Goal: Complete application form: Complete application form

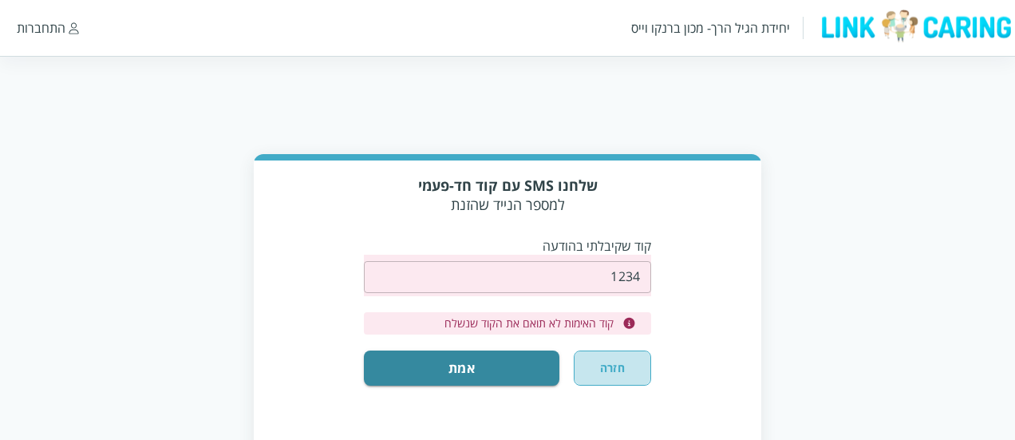
click at [633, 369] on button "חזרה" at bounding box center [612, 367] width 77 height 35
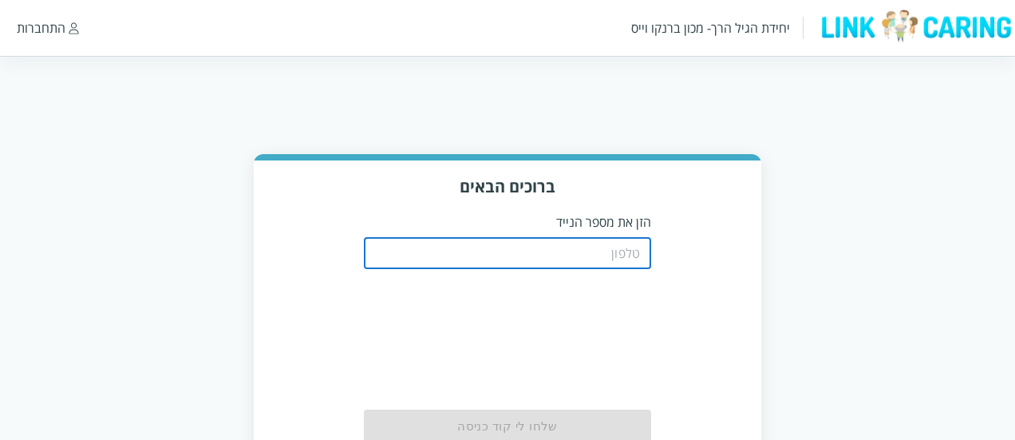
click at [590, 250] on input "tel" at bounding box center [507, 253] width 287 height 32
type input "0521234000"
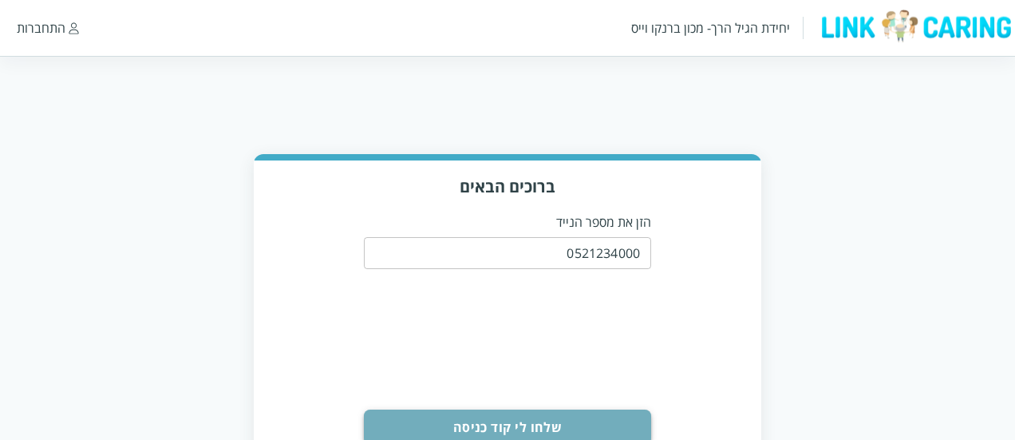
click at [568, 426] on button "שלחו לי קוד כניסה" at bounding box center [507, 426] width 287 height 35
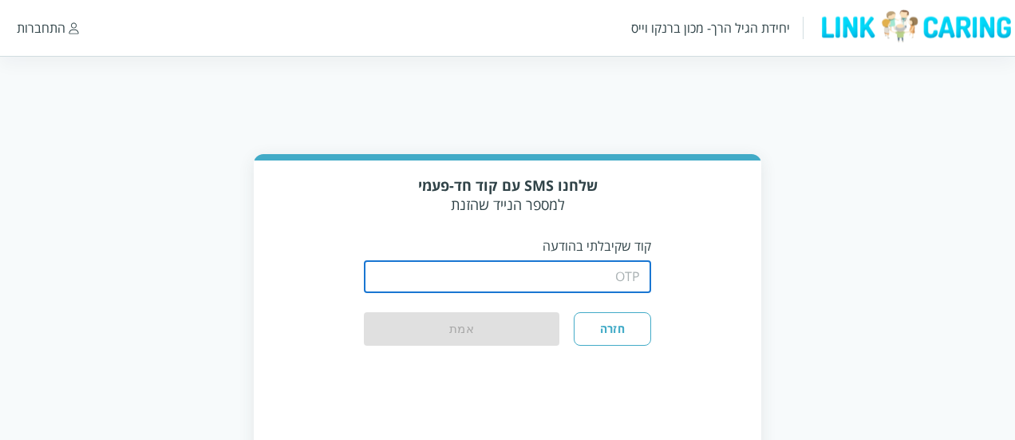
click at [574, 289] on input "string" at bounding box center [507, 277] width 287 height 32
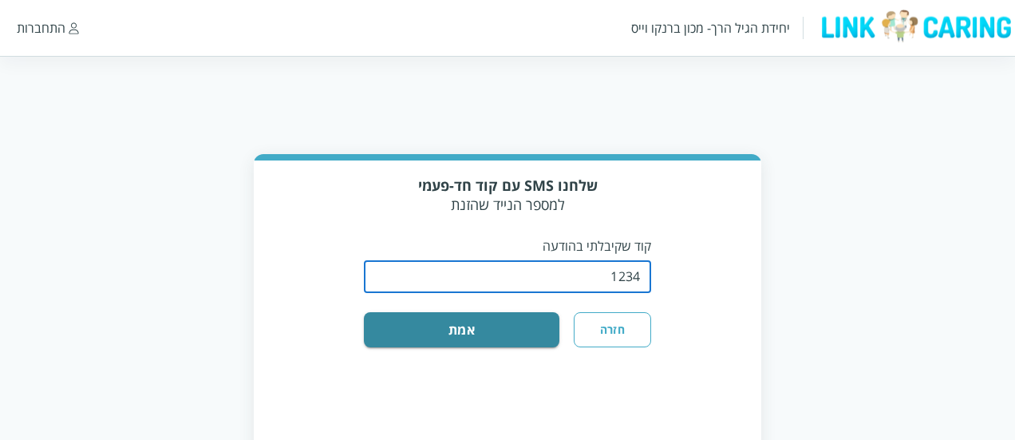
type input "1234"
click at [500, 349] on div "שלחנו SMS עם קוד חד-פעמי למספר הנייד שהזנת קוד שקיבלתי בהודעה ​ חזרה אמת" at bounding box center [507, 287] width 507 height 254
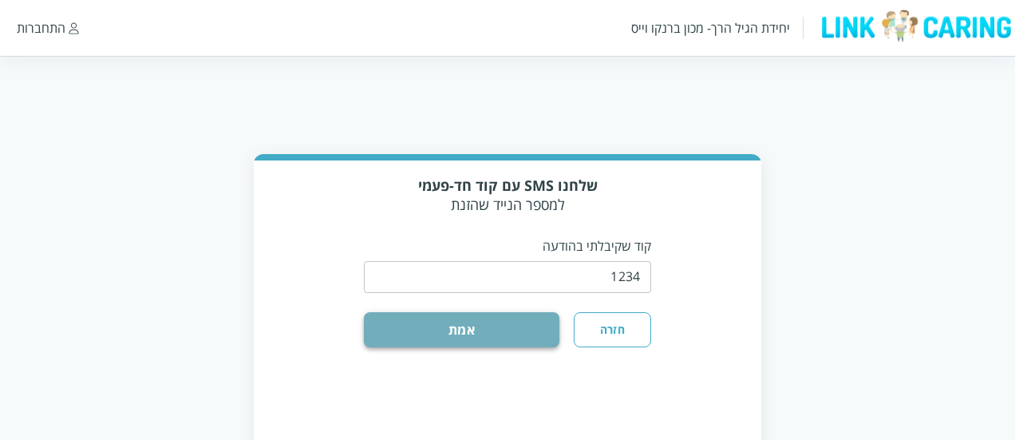
click at [507, 336] on button "אמת" at bounding box center [461, 329] width 195 height 35
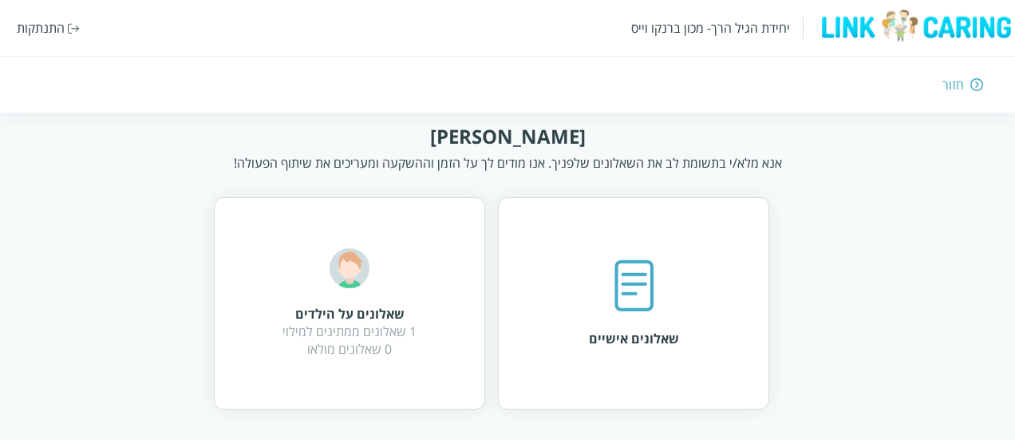
scroll to position [30, 0]
click at [659, 265] on div "שאלונים אישיים" at bounding box center [634, 304] width 90 height 89
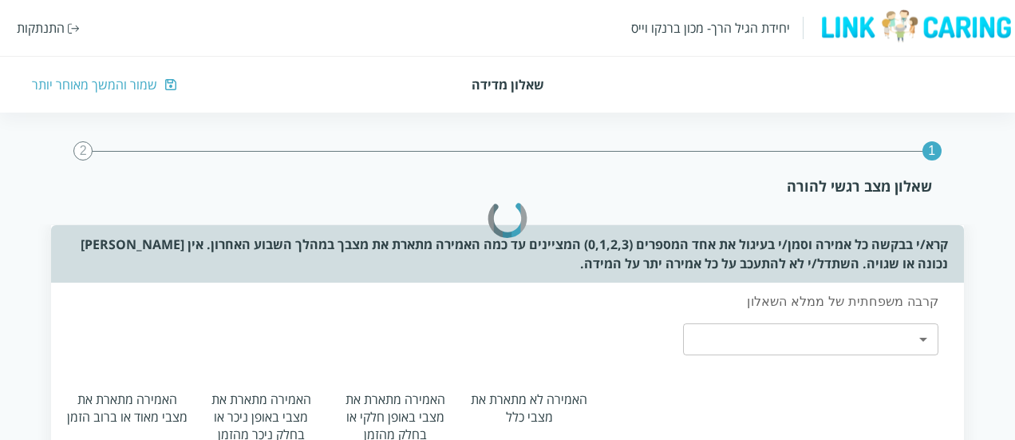
click at [932, 164] on div "1 2 שאלון מצב רגשי להורה" at bounding box center [508, 168] width 964 height 112
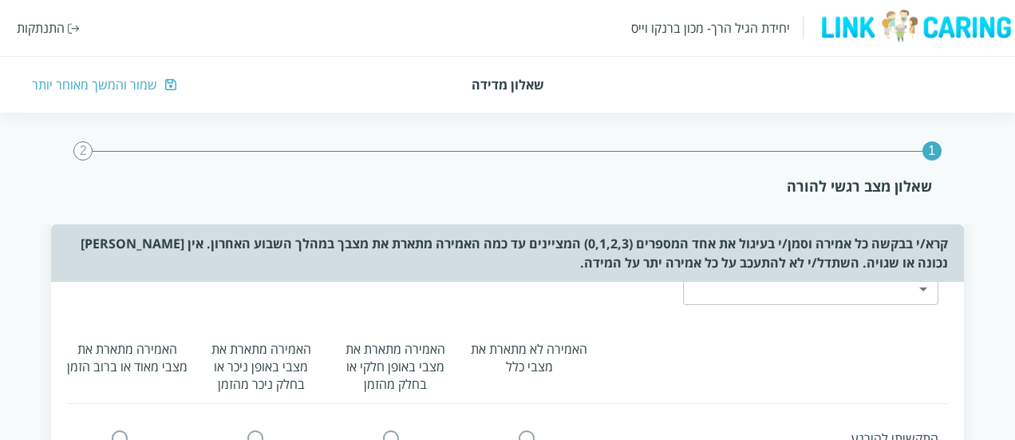
scroll to position [6, 0]
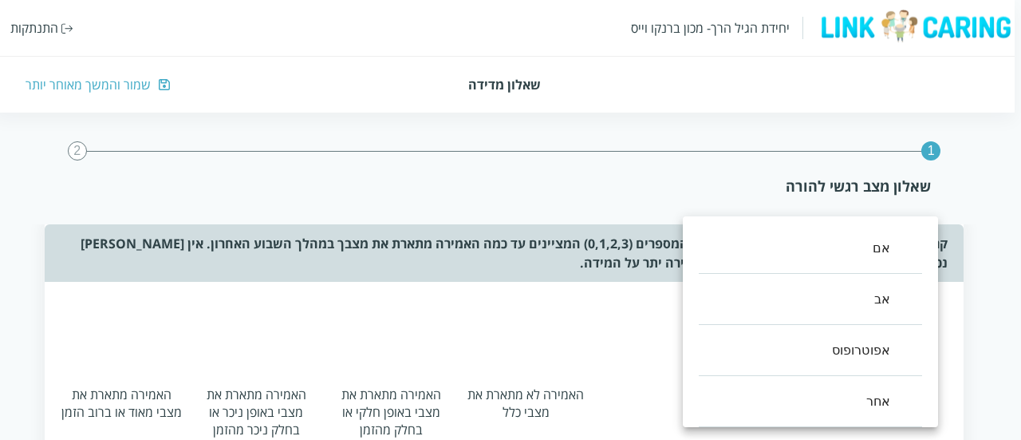
click at [954, 307] on div at bounding box center [510, 220] width 1021 height 440
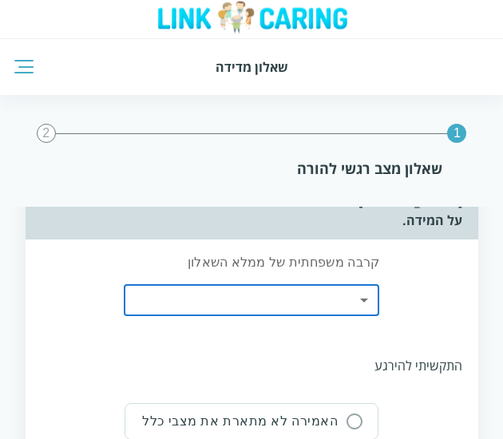
scroll to position [96, 0]
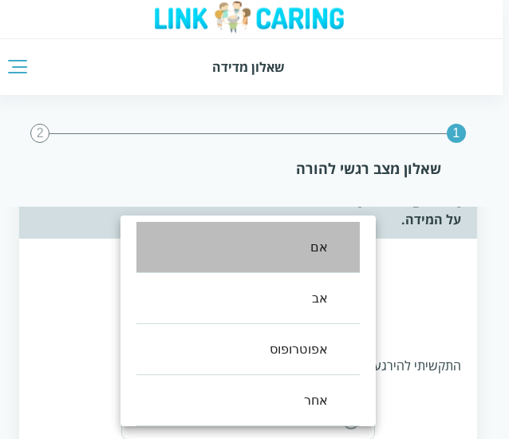
click at [343, 244] on li "אם" at bounding box center [247, 247] width 223 height 51
type input "0"
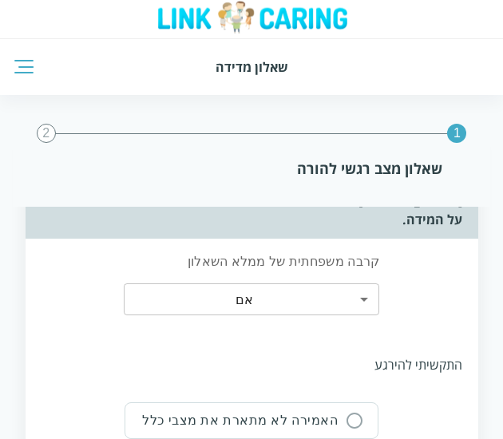
click at [455, 298] on div "קרבה משפחתית של ממלא השאלון אם 0 ​" at bounding box center [251, 284] width 420 height 91
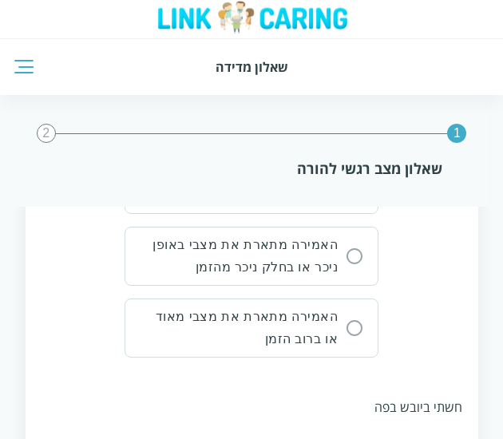
scroll to position [393, 0]
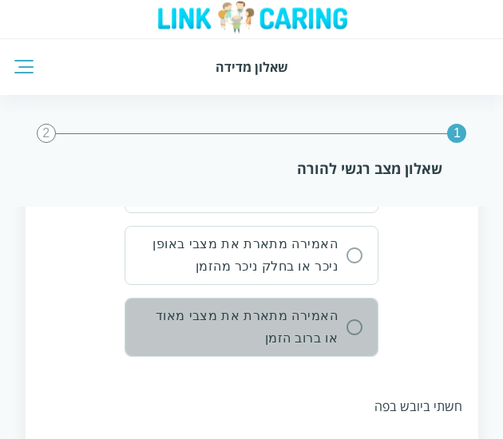
click at [322, 308] on div "האמירה מתארת את מצבי מאוד או ברוב הזמן" at bounding box center [239, 327] width 196 height 45
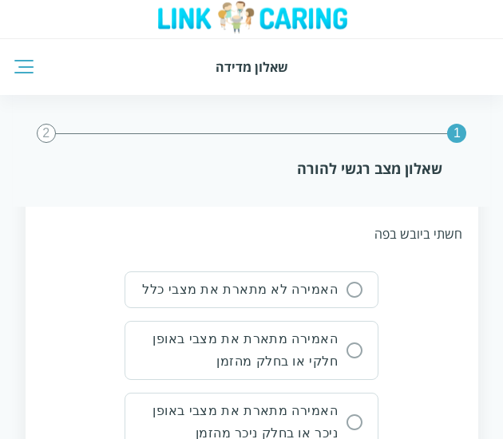
scroll to position [571, 0]
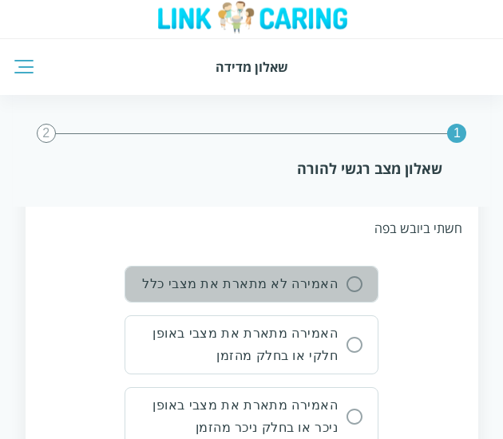
click at [341, 271] on button "האמירה לא מתארת את מצבי כלל" at bounding box center [251, 284] width 254 height 37
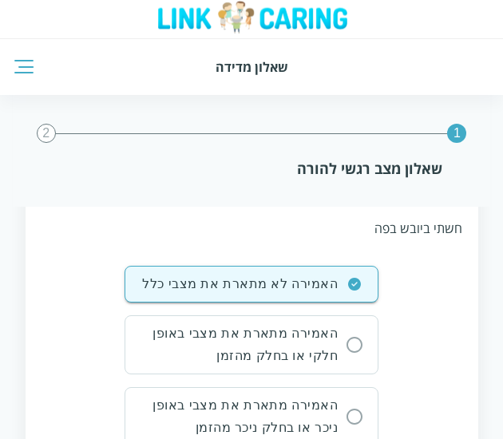
click at [380, 331] on div "האמירה לא מתארת את מצבי כלל האמירה מתארת את מצבי באופן חלקי או בחלק מהזמן האמיר…" at bounding box center [251, 392] width 420 height 252
click at [444, 329] on div "האמירה לא מתארת את מצבי כלל האמירה מתארת את מצבי באופן חלקי או בחלק מהזמן האמיר…" at bounding box center [251, 392] width 420 height 252
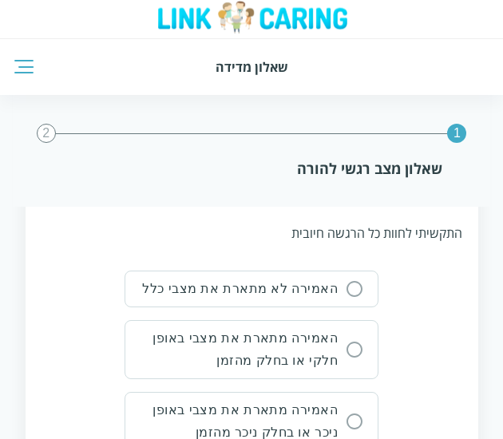
scroll to position [906, 0]
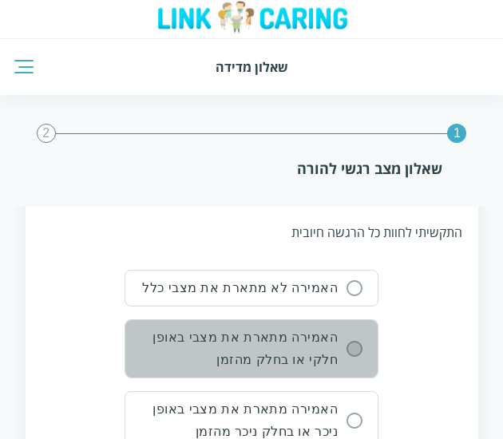
click at [357, 341] on input "radio" at bounding box center [354, 348] width 14 height 14
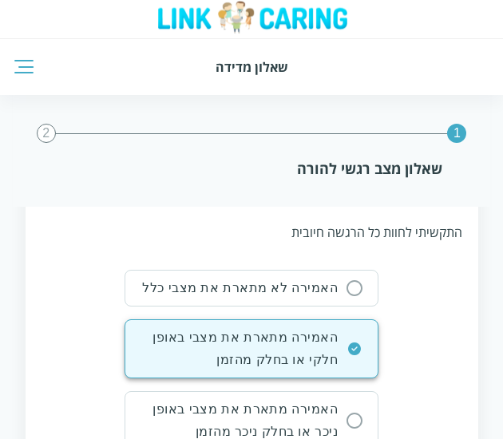
click at [429, 312] on div "האמירה לא מתארת את מצבי כלל האמירה מתארת את מצבי באופן חלקי או בחלק מהזמן האמיר…" at bounding box center [251, 396] width 420 height 252
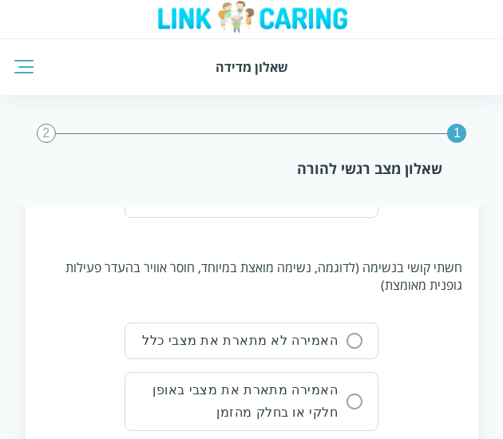
scroll to position [1215, 0]
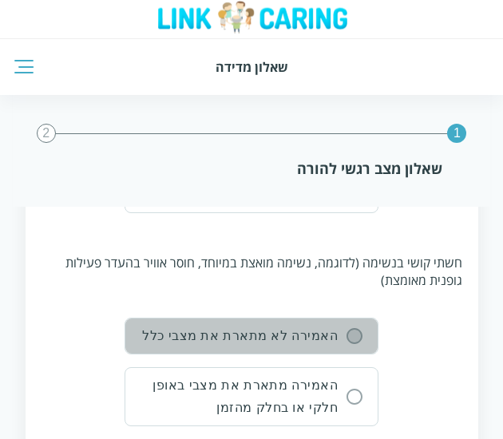
click at [349, 329] on input "radio" at bounding box center [354, 336] width 14 height 14
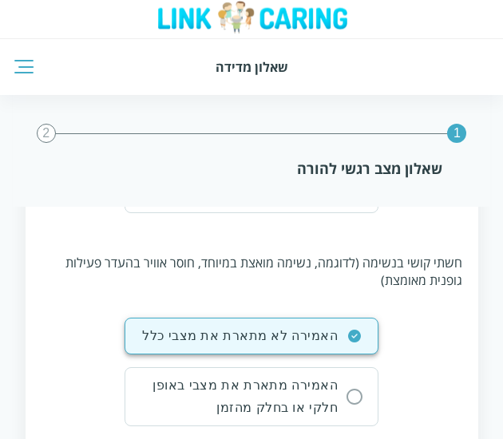
click at [399, 317] on div "האמירה לא מתארת את מצבי כלל האמירה מתארת את מצבי באופן חלקי או בחלק מהזמן האמיר…" at bounding box center [251, 443] width 420 height 252
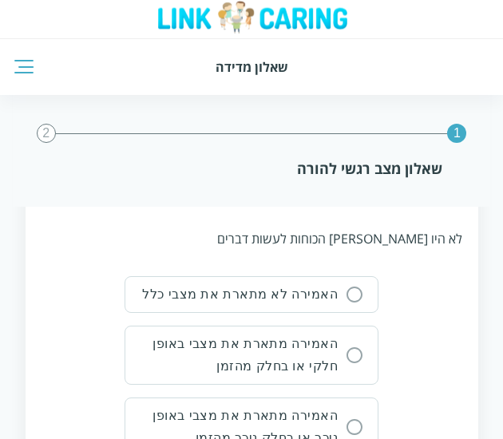
scroll to position [1606, 0]
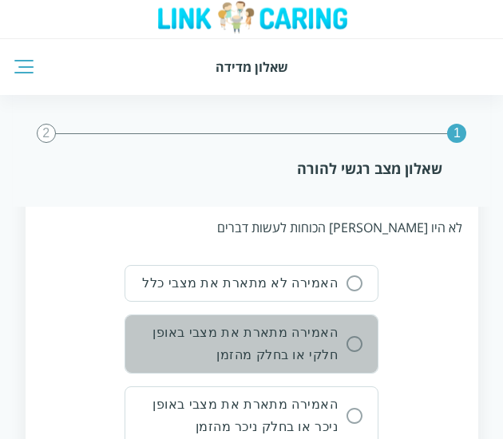
click at [364, 314] on button "האמירה מתארת את מצבי באופן חלקי או בחלק מהזמן" at bounding box center [251, 343] width 254 height 59
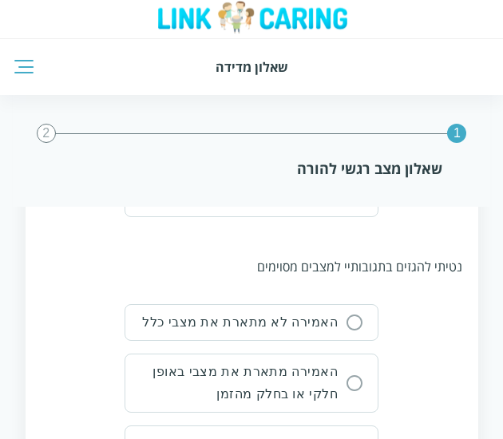
scroll to position [1923, 0]
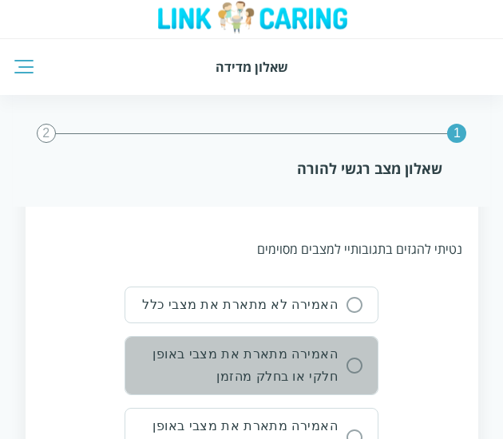
click at [365, 336] on button "האמירה מתארת את מצבי באופן חלקי או בחלק מהזמן" at bounding box center [251, 365] width 254 height 59
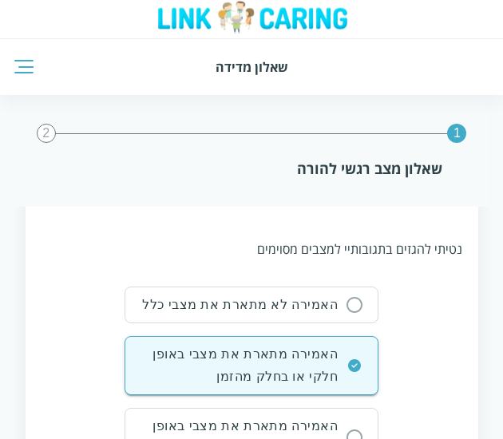
click at [456, 310] on div "האמירה לא מתארת את מצבי כלל האמירה מתארת את מצבי באופן חלקי או בחלק מהזמן האמיר…" at bounding box center [251, 412] width 420 height 252
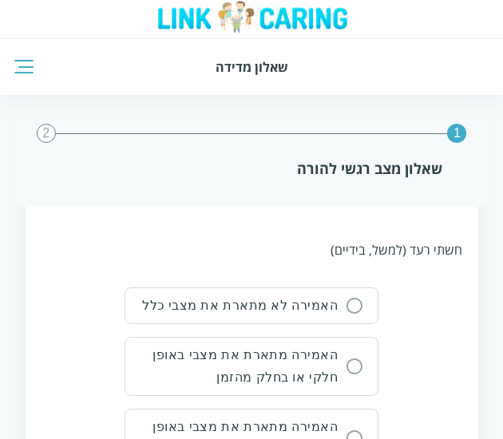
scroll to position [2267, 0]
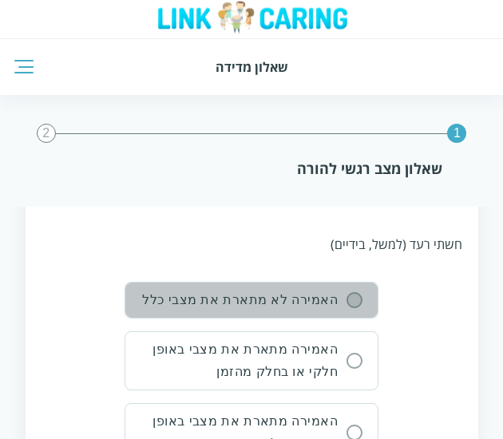
click at [353, 293] on input "radio" at bounding box center [354, 300] width 14 height 14
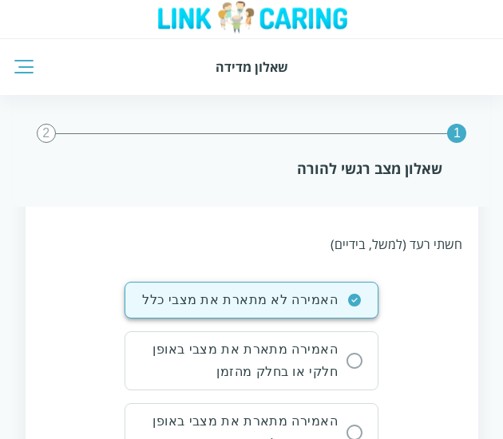
click at [440, 310] on div "האמירה לא מתארת את מצבי כלל האמירה מתארת את מצבי באופן חלקי או בחלק מהזמן האמיר…" at bounding box center [251, 408] width 420 height 252
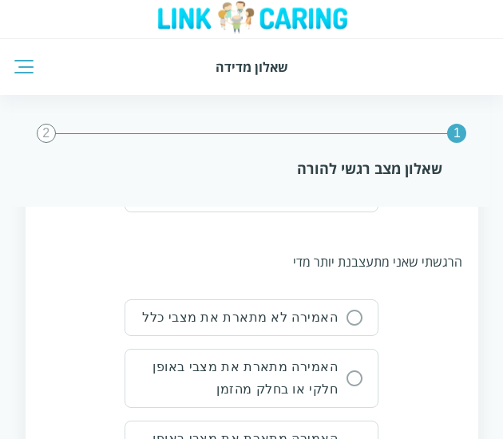
scroll to position [2589, 0]
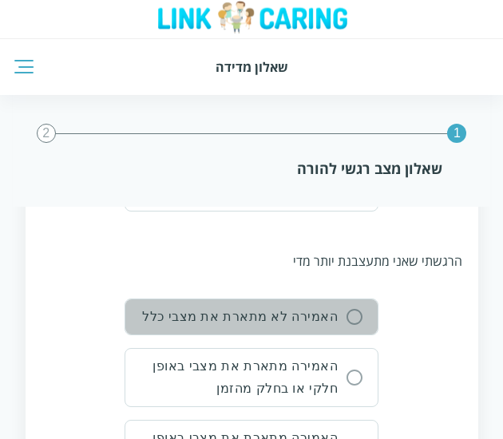
click at [330, 306] on div "האמירה לא מתארת את מצבי כלל" at bounding box center [239, 317] width 195 height 22
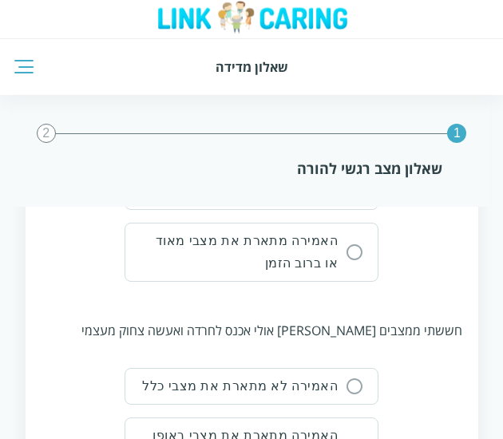
scroll to position [2900, 0]
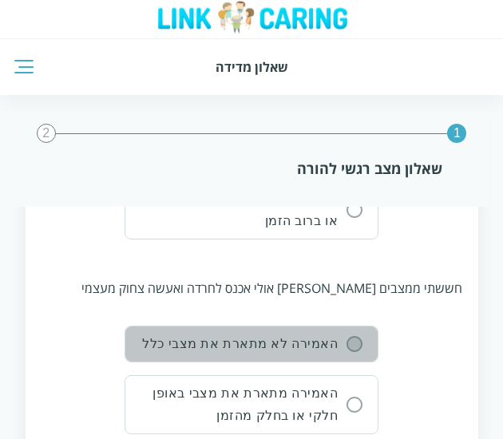
click at [361, 336] on icon "button" at bounding box center [354, 344] width 16 height 16
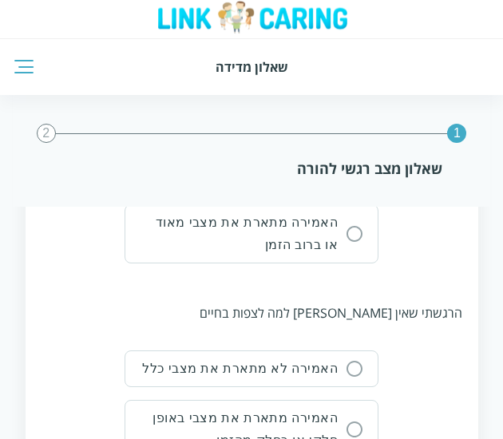
scroll to position [3216, 0]
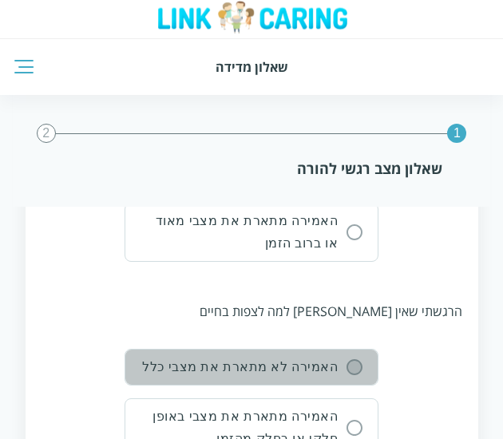
click at [359, 360] on input "radio" at bounding box center [354, 367] width 14 height 14
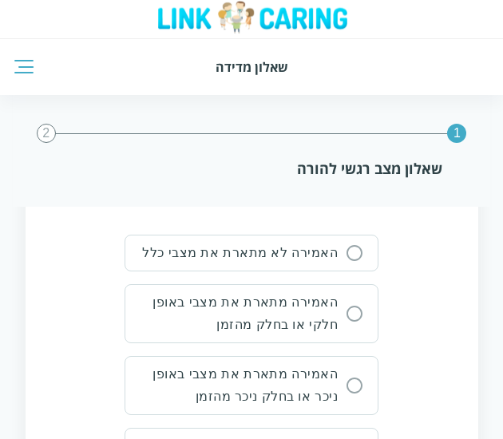
scroll to position [3670, 0]
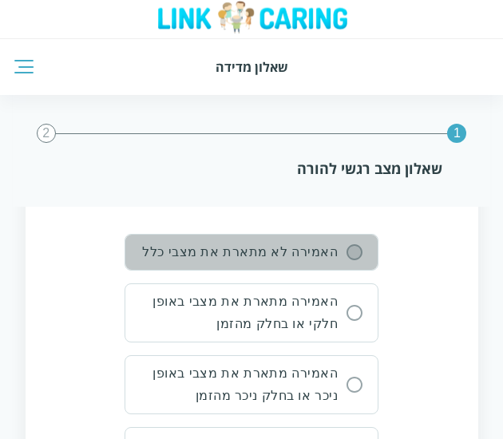
click at [357, 245] on input "radio" at bounding box center [354, 252] width 14 height 14
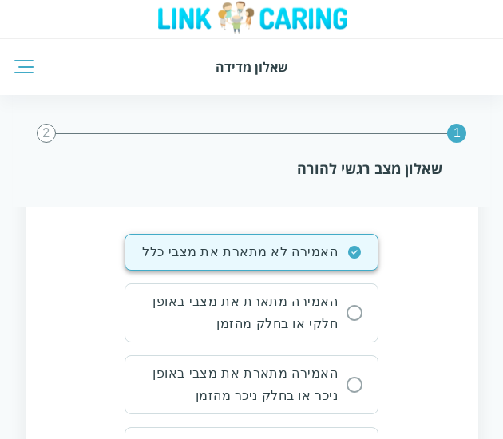
click at [450, 277] on div "האמירה לא מתארת את מצבי כלל האמירה מתארת את מצבי באופן חלקי או בחלק מהזמן האמיר…" at bounding box center [251, 360] width 420 height 252
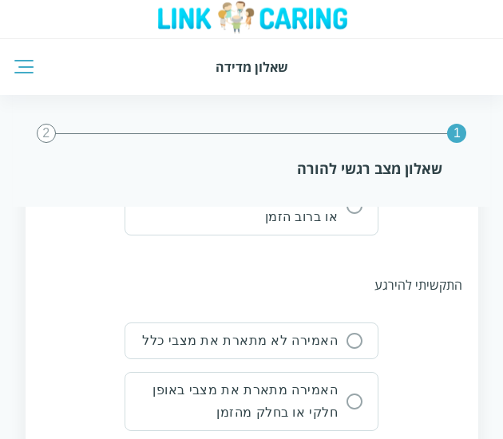
scroll to position [3928, 0]
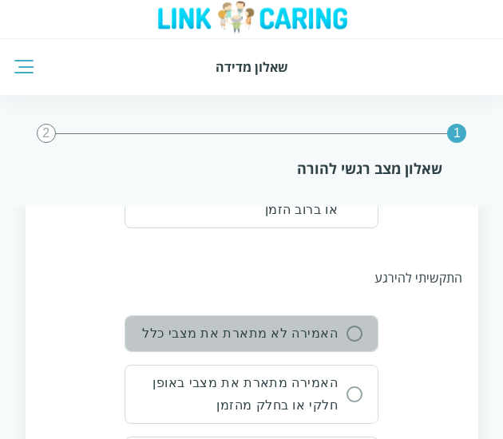
click at [349, 315] on button "האמירה לא מתארת את מצבי כלל" at bounding box center [251, 333] width 254 height 37
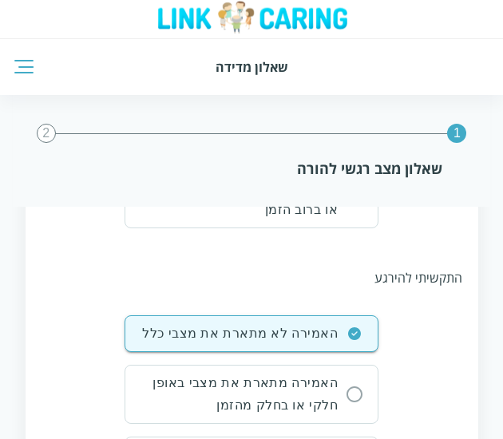
click at [458, 315] on div "האמירה לא מתארת את מצבי כלל האמירה מתארת את מצבי באופן חלקי או בחלק מהזמן האמיר…" at bounding box center [251, 441] width 420 height 252
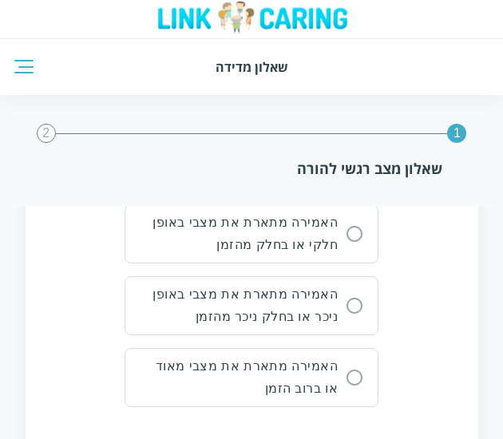
scroll to position [4242, 0]
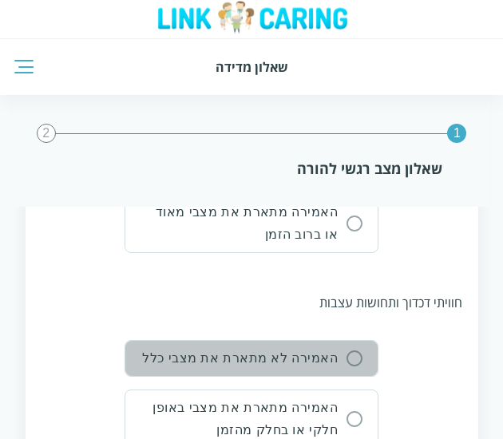
click at [358, 340] on button "האמירה לא מתארת את מצבי כלל" at bounding box center [251, 358] width 254 height 37
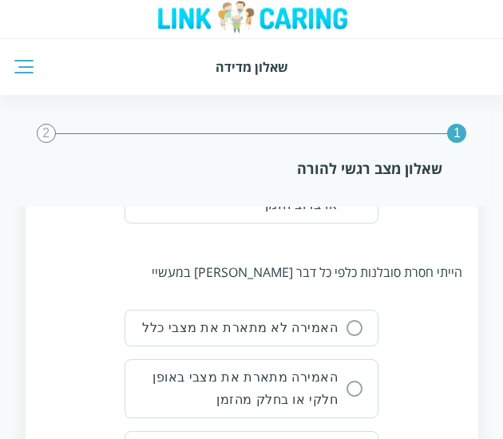
scroll to position [4614, 0]
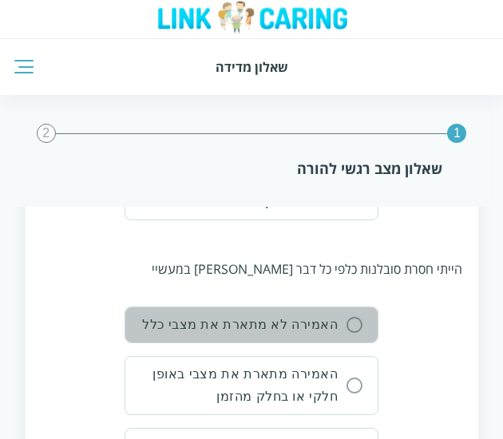
click at [332, 313] on div "האמירה לא מתארת את מצבי כלל" at bounding box center [239, 324] width 195 height 22
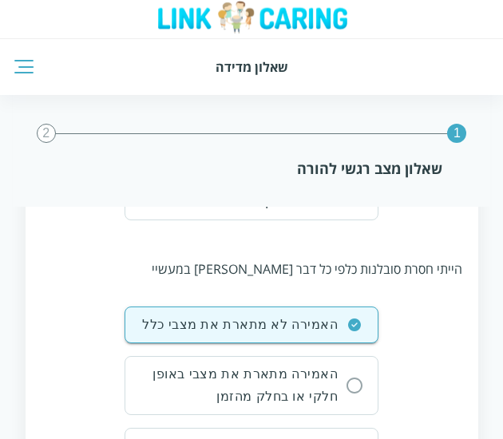
click at [444, 306] on div "האמירה לא מתארת את מצבי כלל האמירה מתארת את מצבי באופן חלקי או בחלק מהזמן האמיר…" at bounding box center [251, 432] width 420 height 252
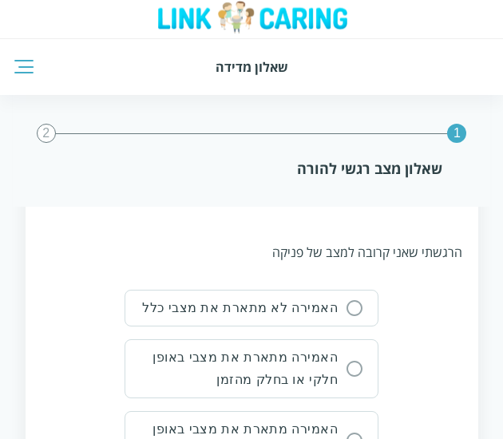
scroll to position [4972, 0]
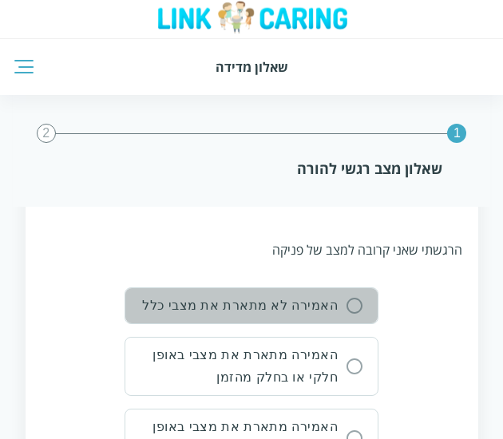
click at [344, 287] on button "האמירה לא מתארת את מצבי כלל" at bounding box center [251, 305] width 254 height 37
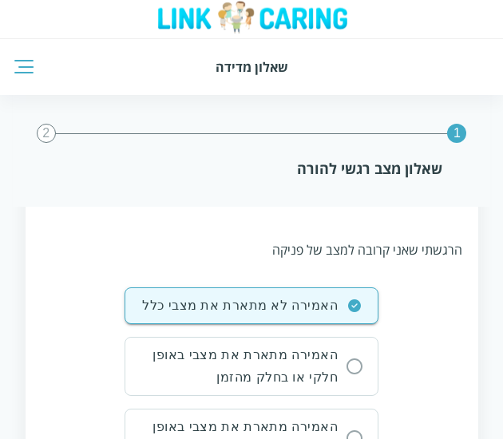
click at [418, 293] on div "האמירה לא מתארת את מצבי כלל האמירה מתארת את מצבי באופן חלקי או בחלק מהזמן האמיר…" at bounding box center [251, 413] width 420 height 252
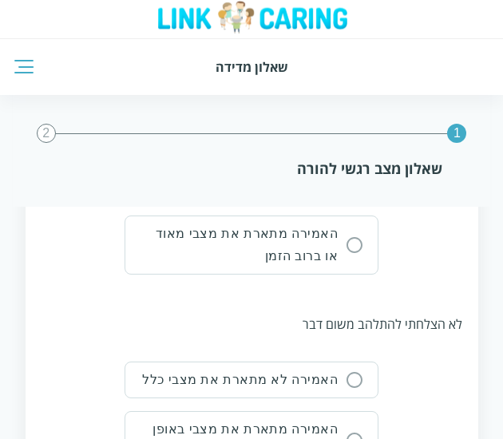
scroll to position [5238, 0]
click at [359, 372] on input "radio" at bounding box center [354, 379] width 14 height 14
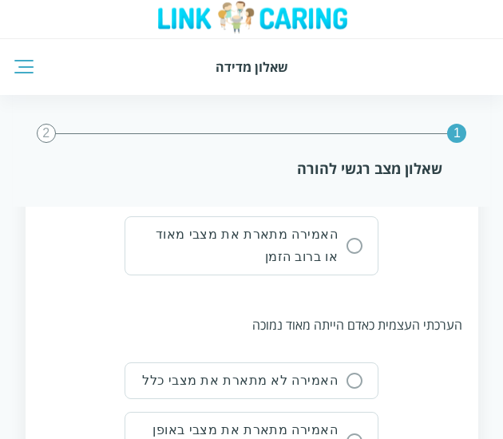
scroll to position [5577, 0]
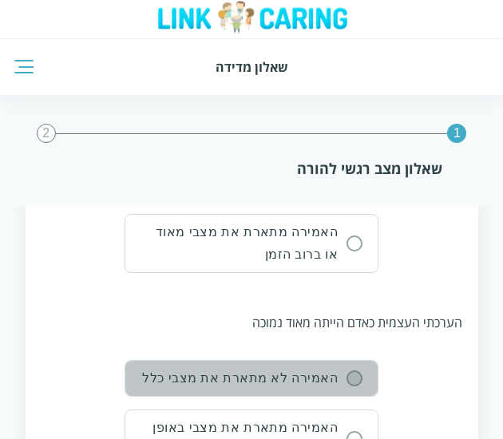
click at [351, 371] on input "radio" at bounding box center [354, 378] width 14 height 14
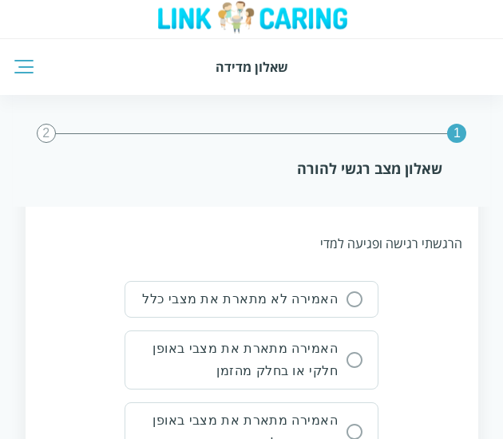
scroll to position [5995, 0]
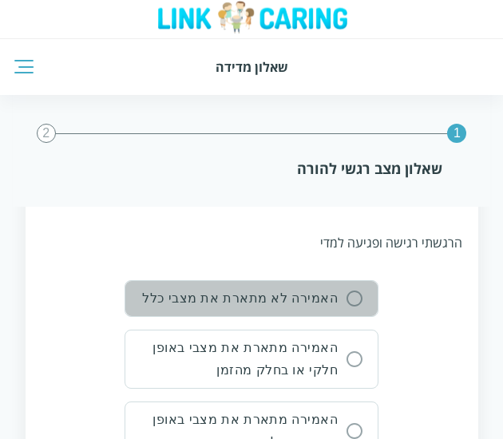
click at [353, 280] on button "האמירה לא מתארת את מצבי כלל" at bounding box center [251, 298] width 254 height 37
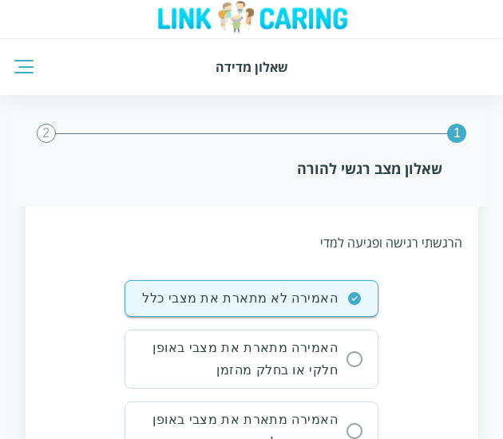
click at [438, 289] on div "האמירה לא מתארת את מצבי כלל האמירה מתארת את מצבי באופן חלקי או בחלק מהזמן האמיר…" at bounding box center [251, 406] width 420 height 252
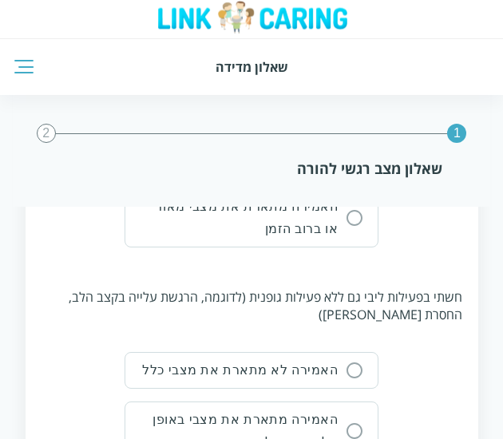
scroll to position [6281, 0]
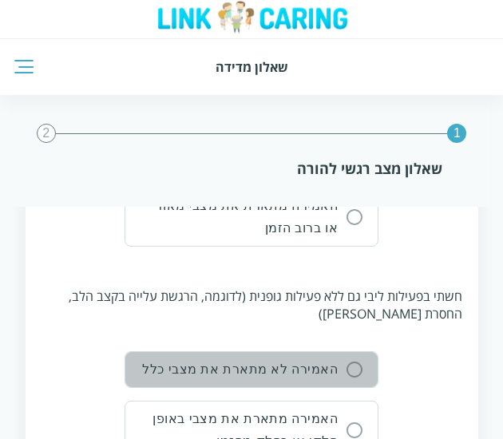
click at [334, 358] on div "האמירה לא מתארת את מצבי כלל" at bounding box center [239, 369] width 195 height 22
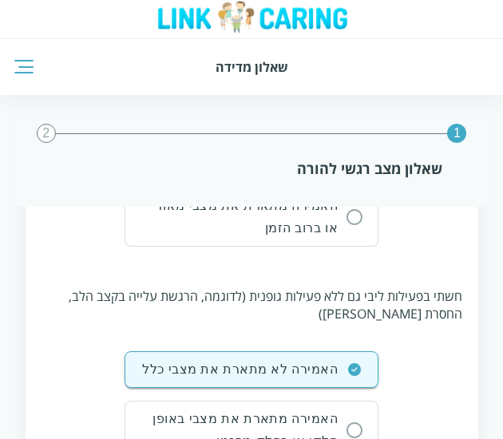
click at [404, 312] on div "חשתי בפעילות ליבי גם ללא פעילות גופנית (לדוגמה, הרגשת עלייה בקצב הלב, החסרת פעי…" at bounding box center [251, 439] width 420 height 357
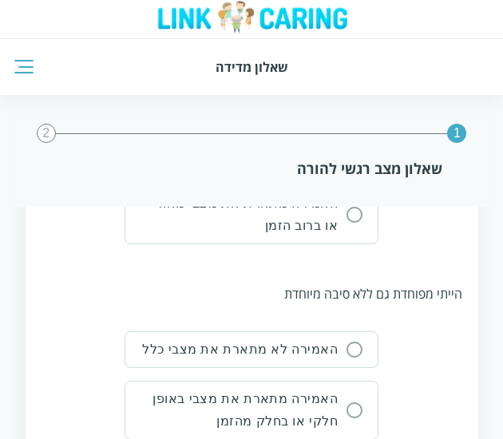
scroll to position [6642, 0]
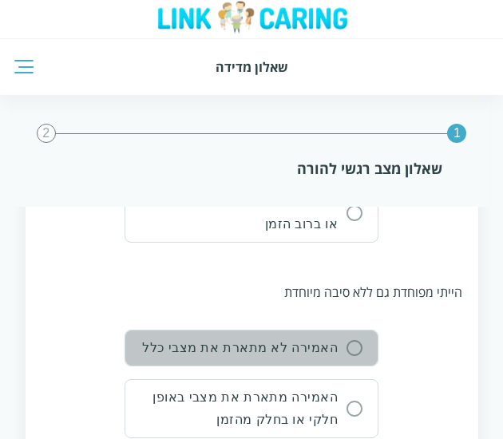
click at [335, 337] on div "האמירה לא מתארת את מצבי כלל" at bounding box center [239, 348] width 195 height 22
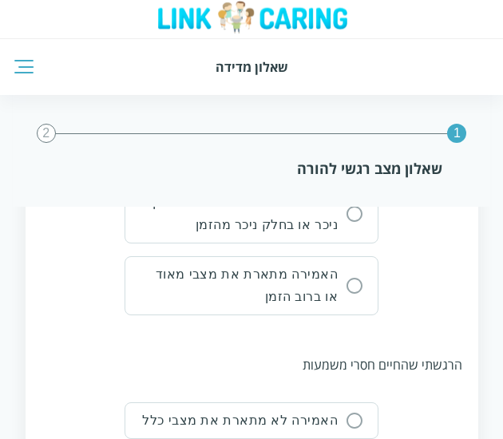
scroll to position [6911, 0]
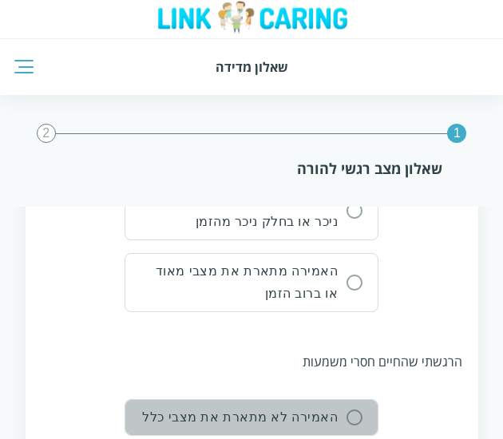
click at [333, 406] on div "האמירה לא מתארת את מצבי כלל" at bounding box center [239, 417] width 195 height 22
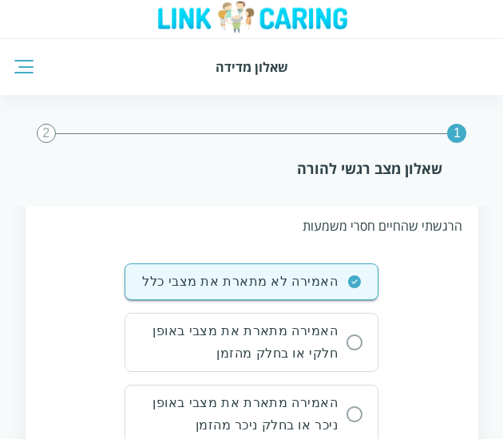
scroll to position [7203, 0]
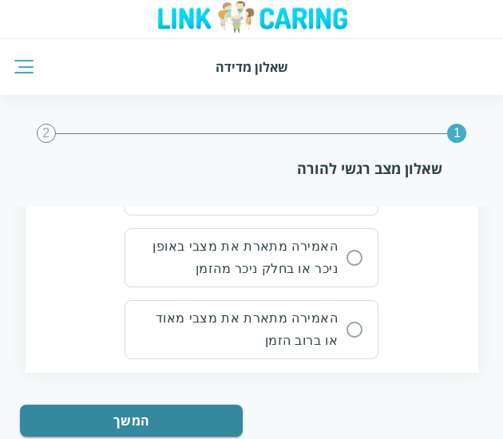
click at [374, 404] on div "המשך" at bounding box center [251, 426] width 463 height 44
click at [199, 404] on button "המשך" at bounding box center [131, 420] width 223 height 32
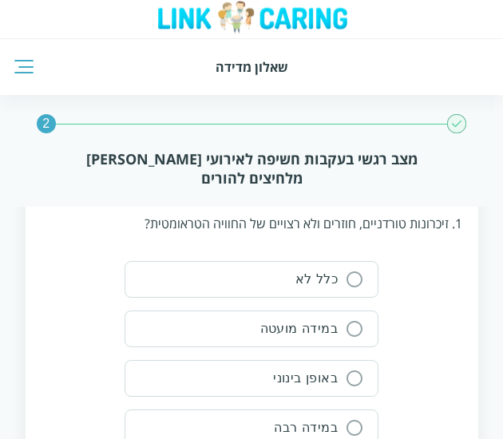
scroll to position [257, 0]
click at [353, 285] on input "radio" at bounding box center [354, 278] width 14 height 14
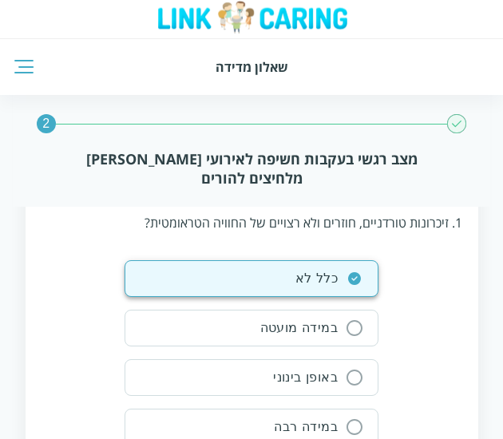
scroll to position [273, 0]
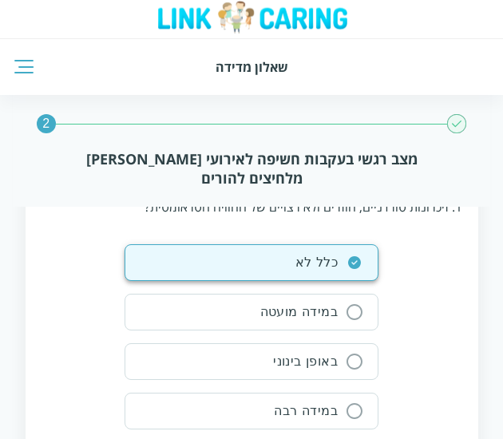
click at [455, 368] on div "כלל לא במידה מועטה באופן בינוני במידה רבה באופן קיצוני" at bounding box center [251, 361] width 420 height 235
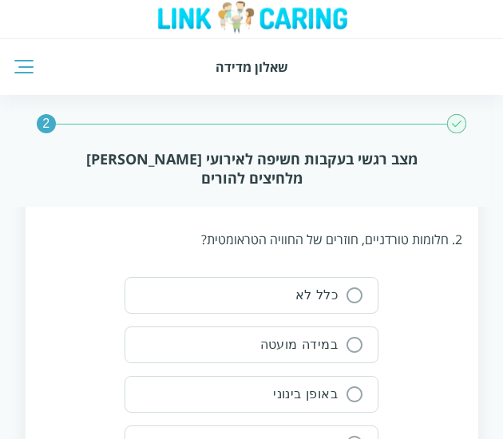
scroll to position [566, 0]
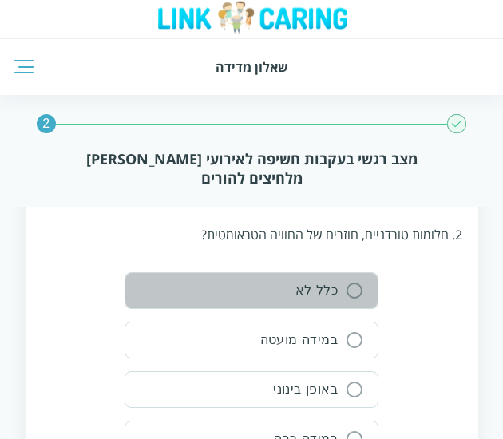
click at [337, 290] on div "כלל לא" at bounding box center [316, 290] width 42 height 22
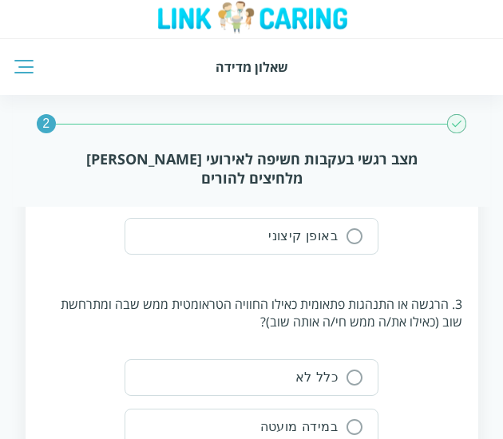
scroll to position [822, 0]
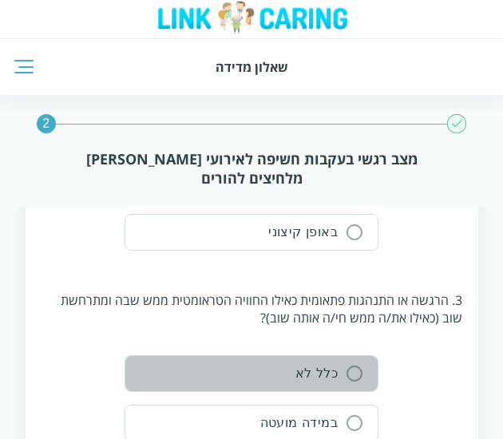
click at [314, 364] on div "כלל לא" at bounding box center [316, 373] width 42 height 22
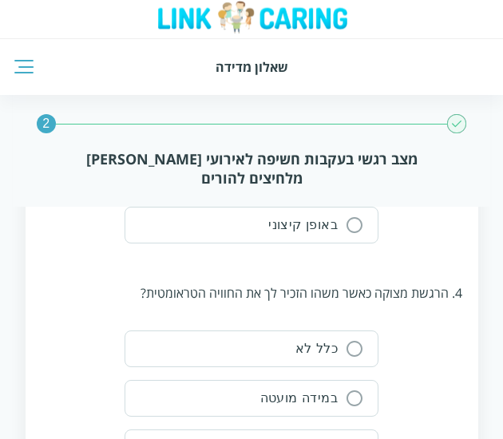
scroll to position [1169, 0]
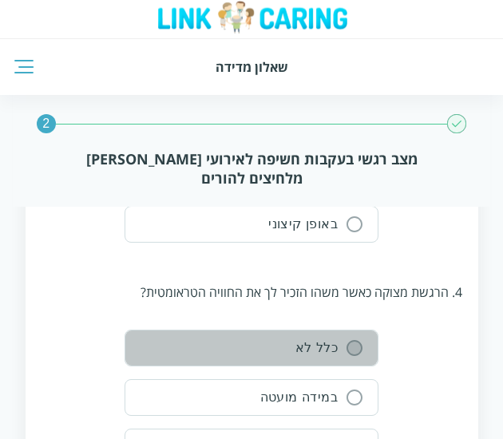
click at [345, 338] on icon "button" at bounding box center [354, 347] width 19 height 19
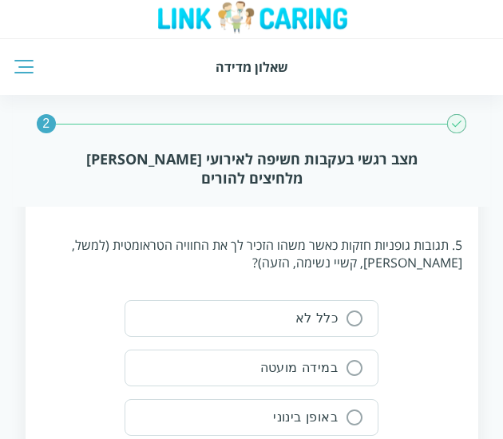
scroll to position [1538, 0]
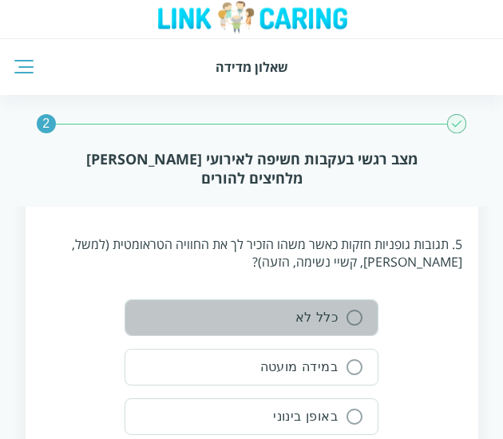
click at [332, 324] on button "כלל לא" at bounding box center [251, 317] width 254 height 37
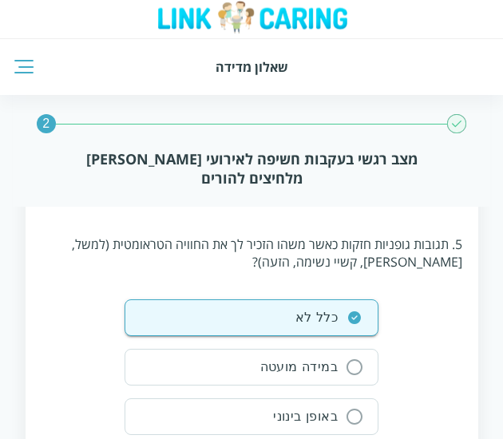
click at [410, 321] on div "כלל לא במידה מועטה באופן בינוני במידה רבה באופן קיצוני" at bounding box center [251, 416] width 420 height 235
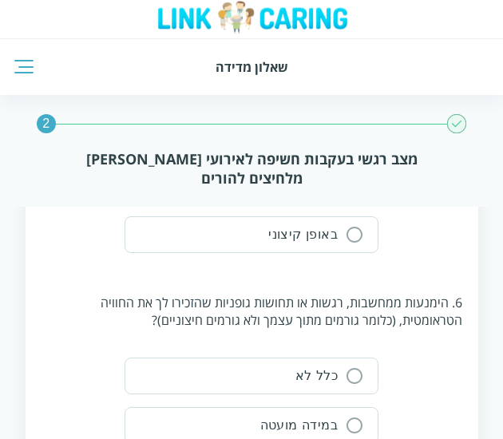
scroll to position [1821, 0]
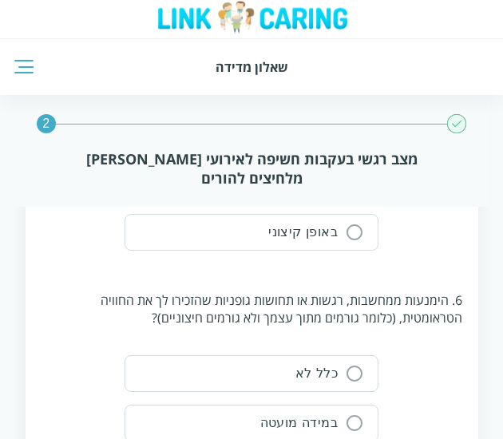
click at [348, 355] on button "כלל לא" at bounding box center [251, 373] width 254 height 37
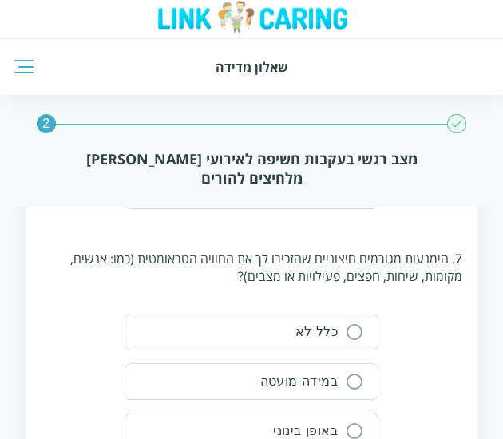
scroll to position [2202, 0]
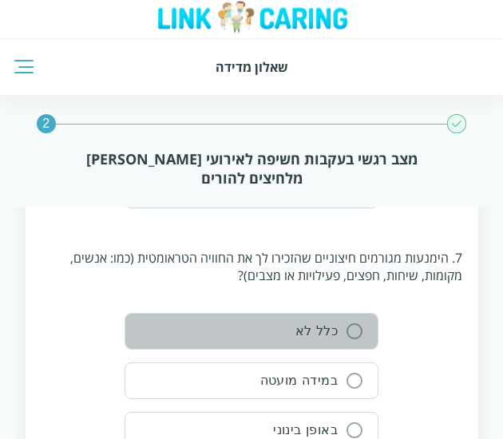
click at [326, 321] on div "כלל לא" at bounding box center [316, 331] width 42 height 22
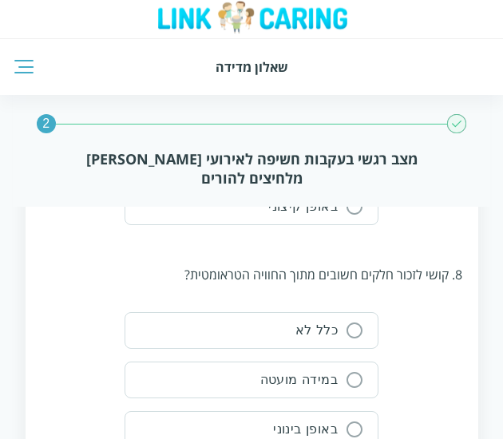
scroll to position [2540, 0]
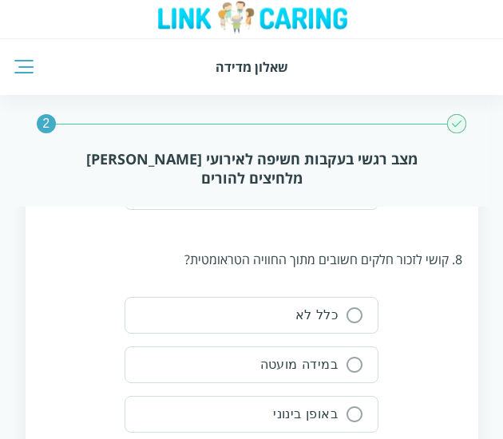
click at [317, 310] on div "כלל לא" at bounding box center [316, 315] width 42 height 22
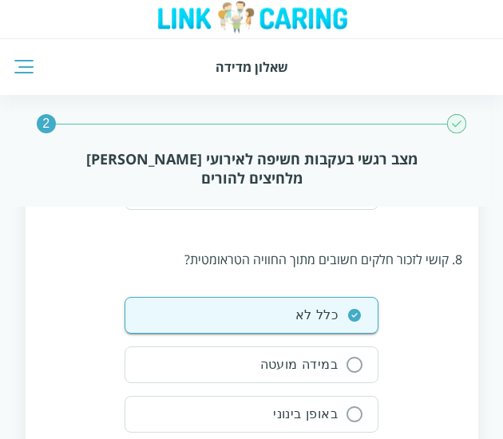
click at [442, 350] on div "כלל לא במידה מועטה באופן בינוני במידה רבה באופן קיצוני" at bounding box center [251, 414] width 420 height 235
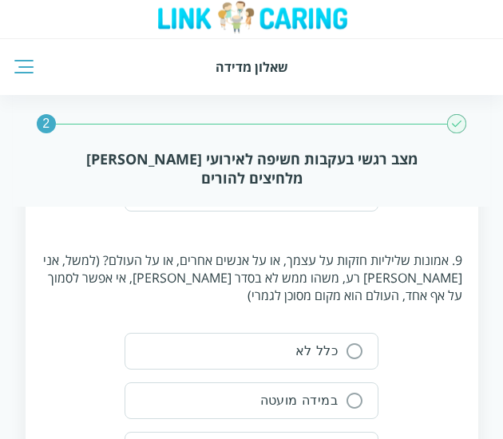
scroll to position [2861, 0]
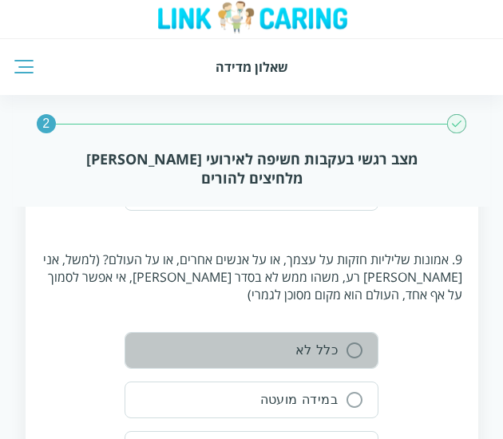
click at [340, 332] on button "כלל לא" at bounding box center [251, 350] width 254 height 37
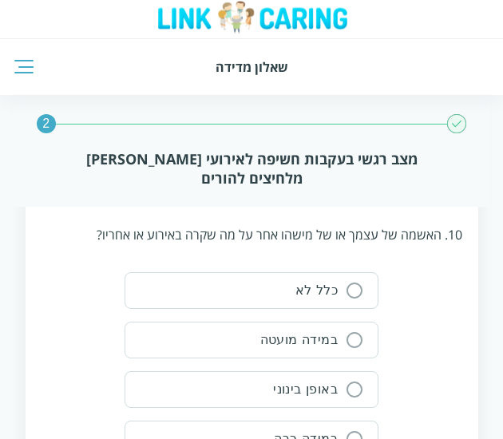
scroll to position [3241, 0]
click at [353, 284] on input "radio" at bounding box center [354, 291] width 14 height 14
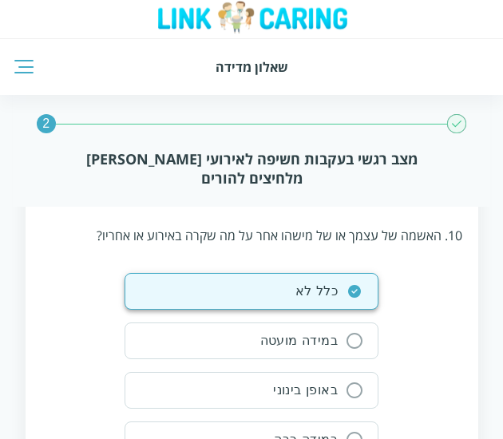
click at [451, 317] on div "כלל לא במידה מועטה באופן בינוני במידה רבה באופן קיצוני" at bounding box center [251, 390] width 420 height 235
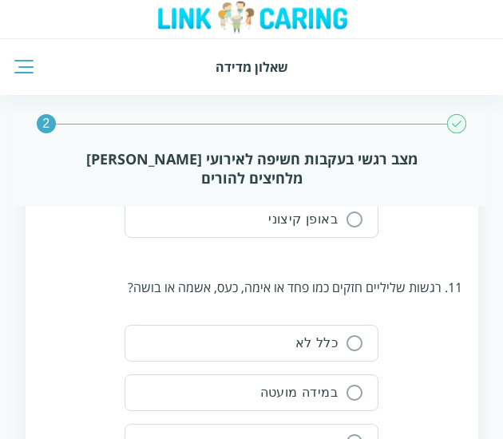
scroll to position [3518, 0]
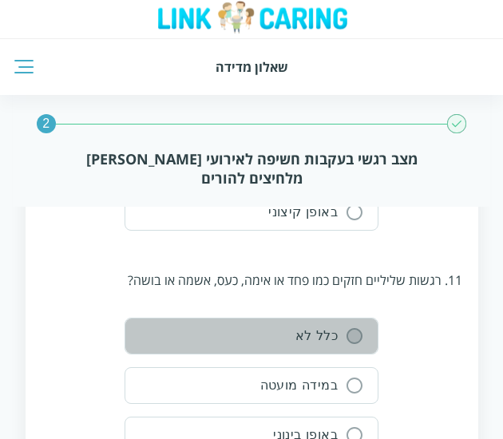
click at [358, 329] on input "radio" at bounding box center [354, 336] width 14 height 14
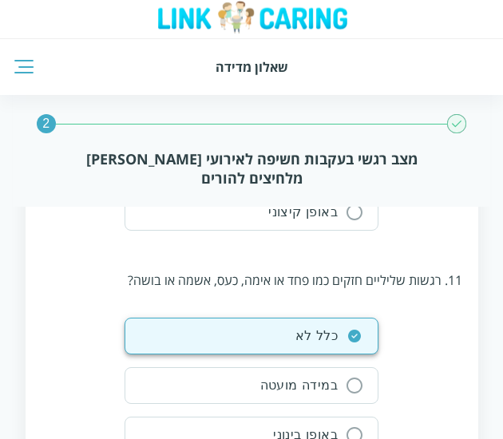
click at [442, 328] on div "כלל לא במידה מועטה באופן בינוני במידה רבה באופן קיצוני" at bounding box center [251, 434] width 420 height 235
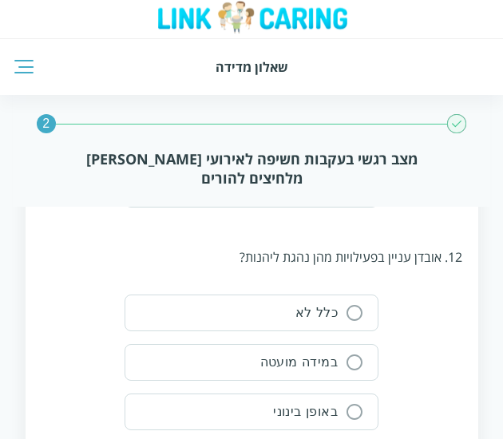
scroll to position [3870, 0]
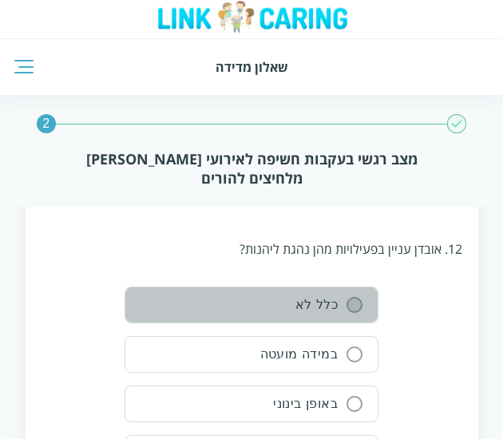
click at [360, 298] on input "radio" at bounding box center [354, 305] width 14 height 14
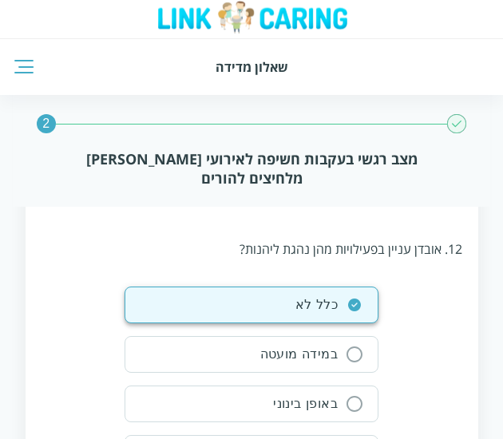
click at [422, 325] on div "כלל לא במידה מועטה באופן בינוני במידה רבה באופן קיצוני" at bounding box center [251, 403] width 420 height 235
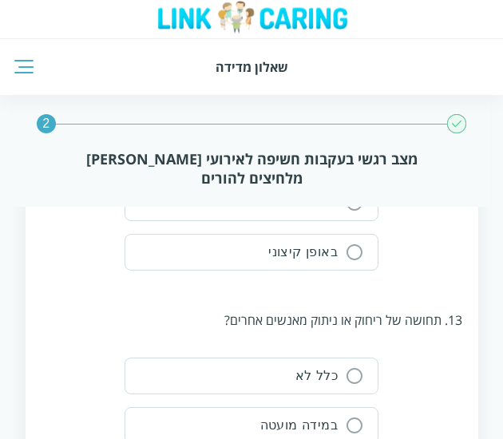
scroll to position [4122, 0]
click at [357, 365] on icon "button" at bounding box center [354, 374] width 19 height 19
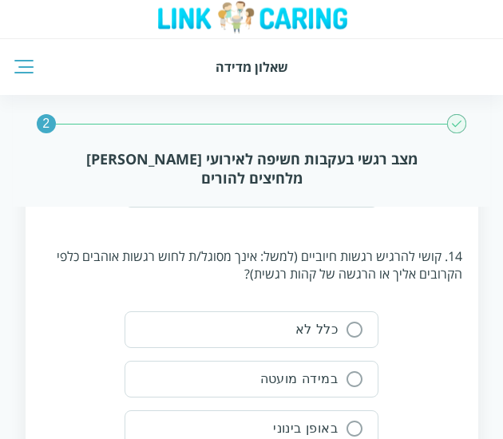
scroll to position [4509, 0]
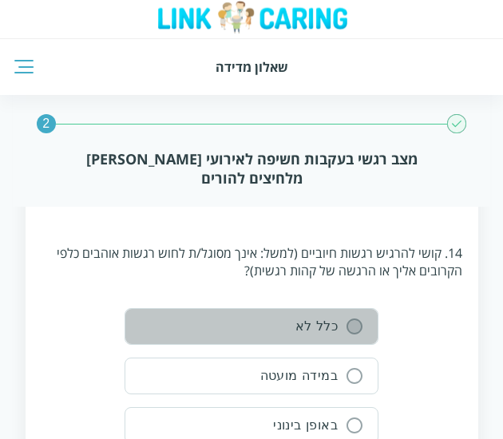
click at [354, 319] on input "radio" at bounding box center [354, 326] width 14 height 14
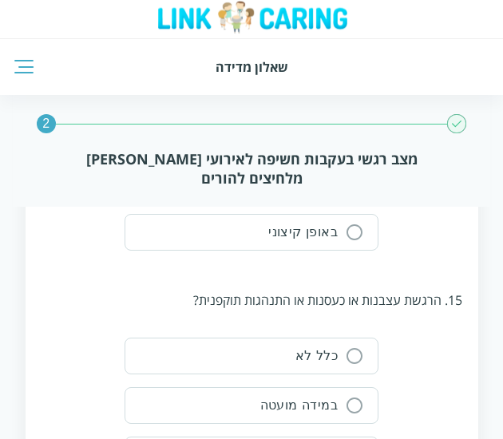
scroll to position [4832, 0]
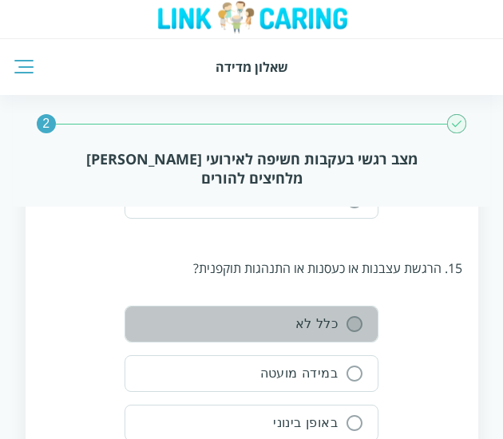
click at [354, 317] on input "radio" at bounding box center [354, 324] width 14 height 14
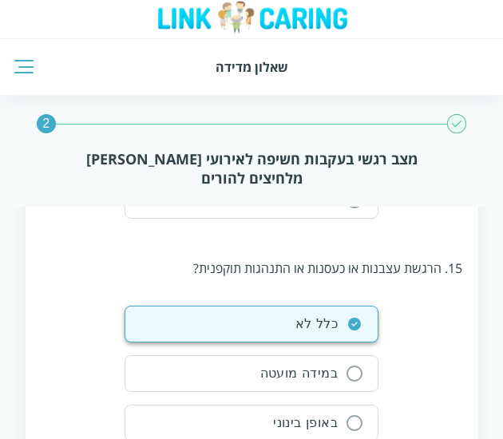
click at [432, 344] on div "כלל לא במידה מועטה באופן בינוני במידה רבה באופן קיצוני" at bounding box center [251, 423] width 420 height 235
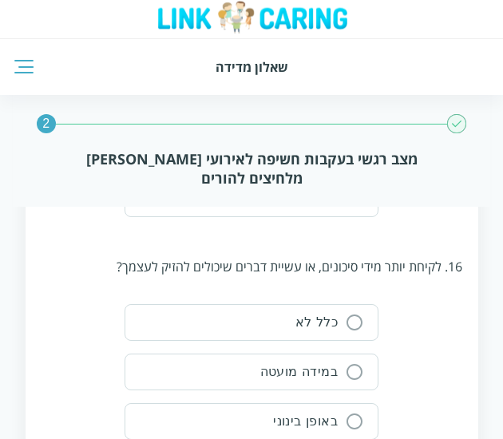
scroll to position [5166, 0]
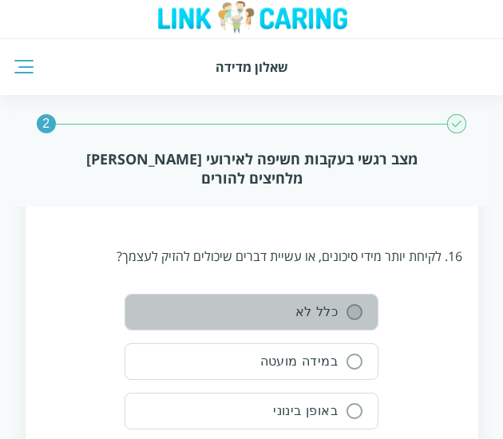
click at [353, 302] on icon "button" at bounding box center [354, 311] width 19 height 19
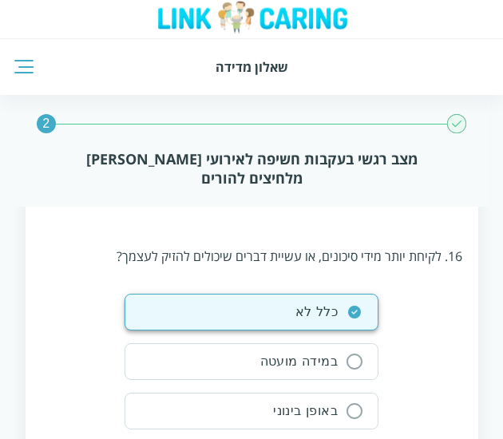
click at [443, 317] on div "כלל לא במידה מועטה באופן בינוני במידה רבה באופן קיצוני" at bounding box center [251, 411] width 420 height 235
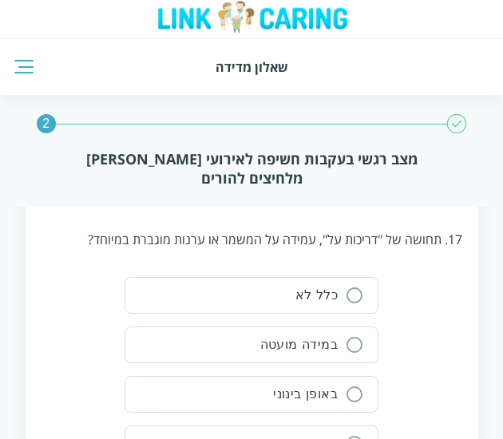
scroll to position [5505, 0]
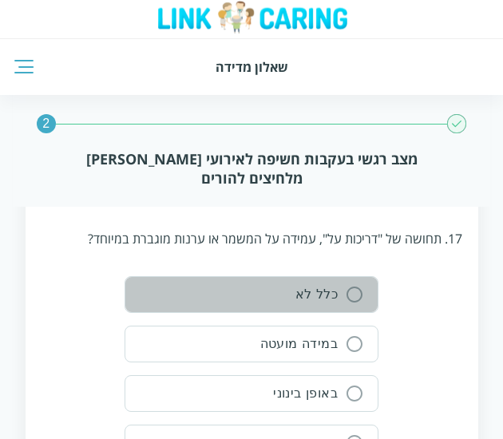
click at [354, 276] on button "כלל לא" at bounding box center [251, 294] width 254 height 37
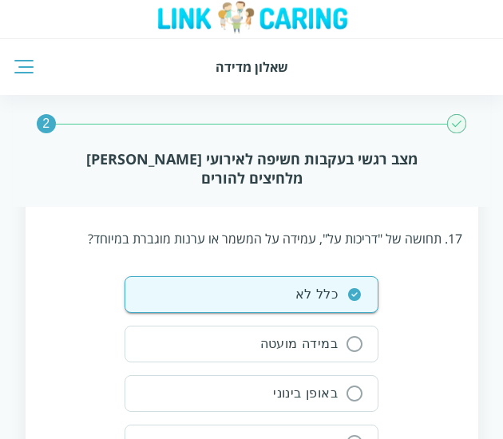
click at [440, 282] on div "כלל לא במידה מועטה באופן בינוני במידה רבה באופן קיצוני" at bounding box center [251, 393] width 420 height 235
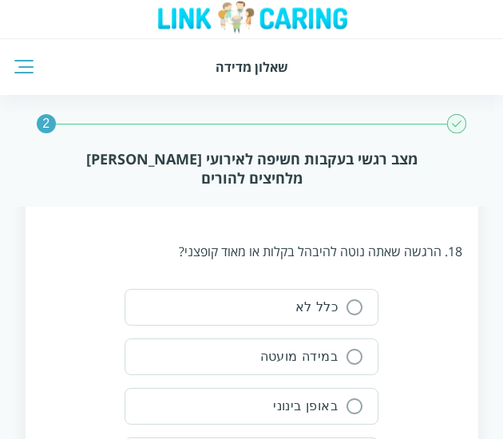
scroll to position [5814, 0]
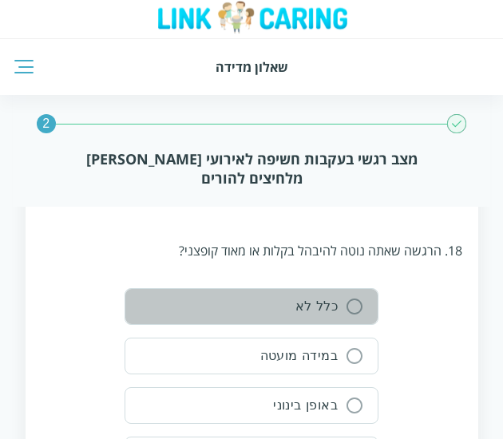
click at [325, 295] on div "כלל לא" at bounding box center [316, 306] width 42 height 22
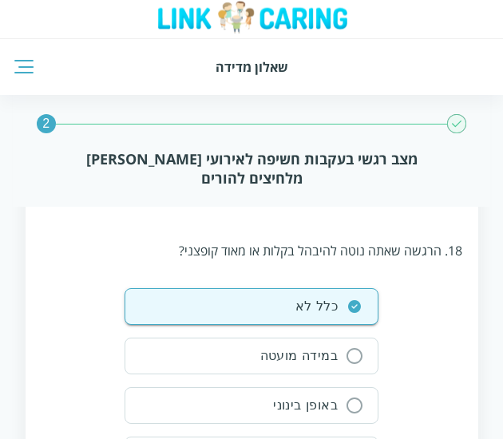
click at [420, 306] on div "כלל לא במידה מועטה באופן בינוני במידה רבה באופן קיצוני" at bounding box center [251, 405] width 420 height 235
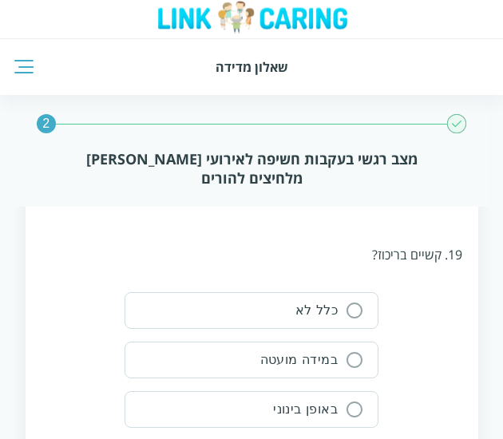
scroll to position [6133, 0]
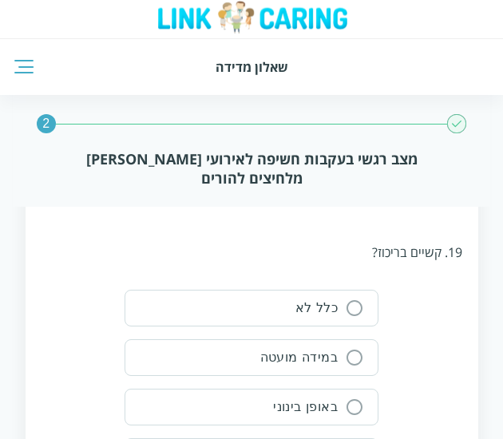
click at [344, 290] on button "כלל לא" at bounding box center [251, 308] width 254 height 37
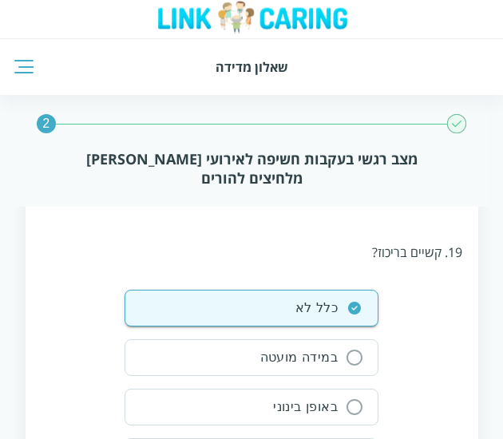
click at [445, 302] on div "כלל לא במידה מועטה באופן בינוני במידה רבה באופן קיצוני" at bounding box center [251, 407] width 420 height 235
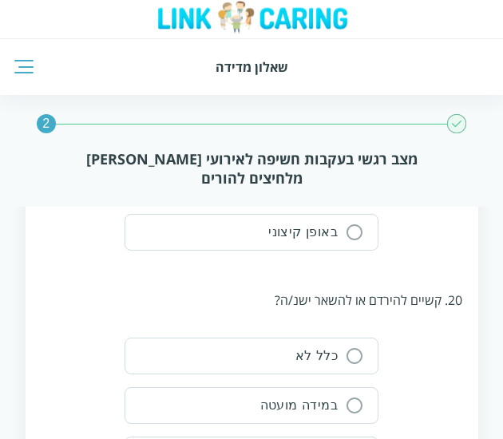
scroll to position [6413, 0]
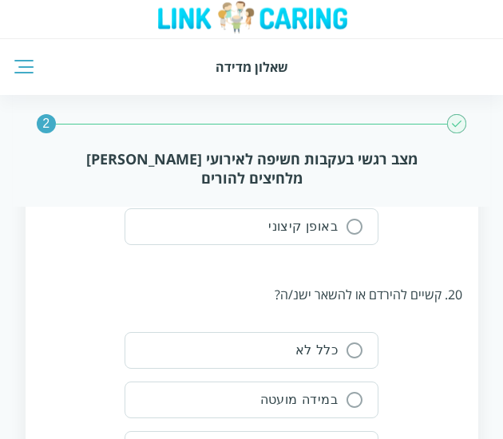
click at [370, 332] on button "כלל לא" at bounding box center [251, 350] width 254 height 37
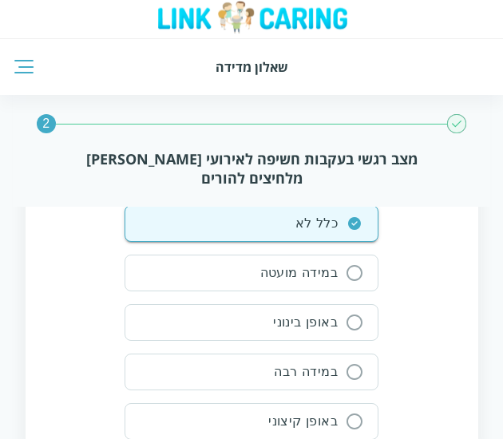
scroll to position [6630, 0]
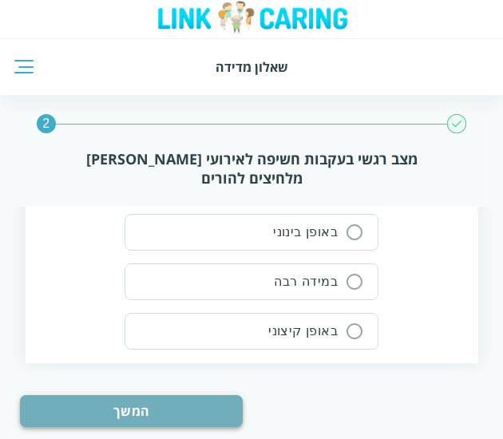
click at [84, 395] on button "המשך" at bounding box center [131, 411] width 223 height 32
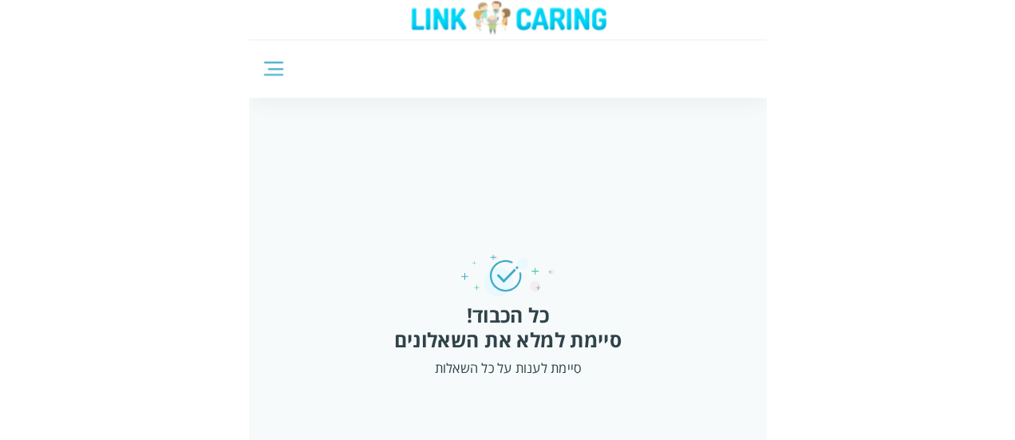
scroll to position [10, 0]
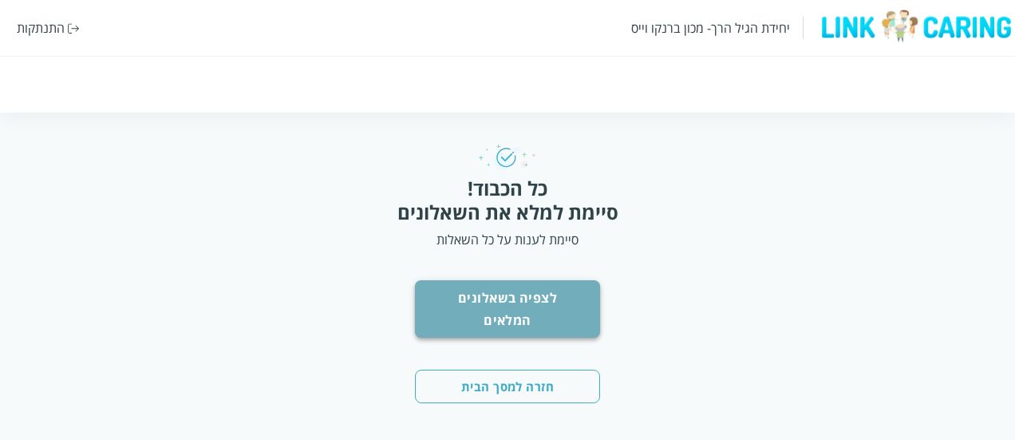
click at [570, 308] on button "לצפיה בשאלונים המלאים" at bounding box center [507, 308] width 185 height 57
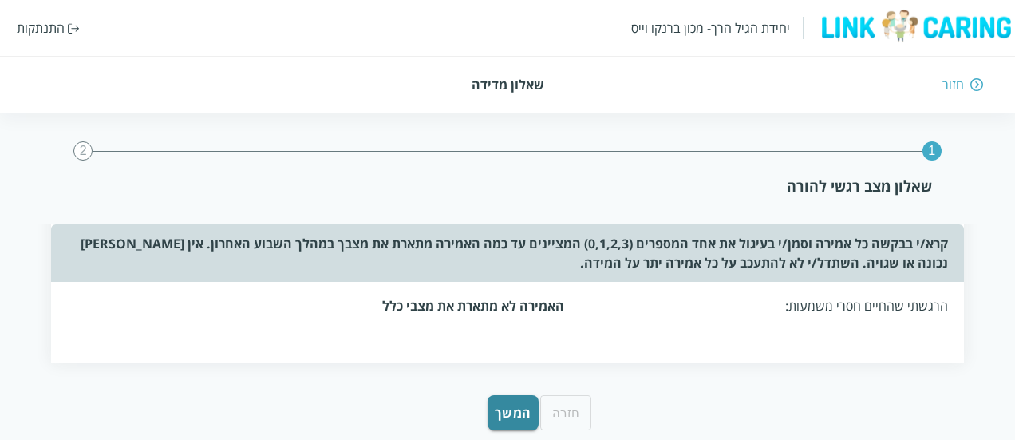
scroll to position [1098, 0]
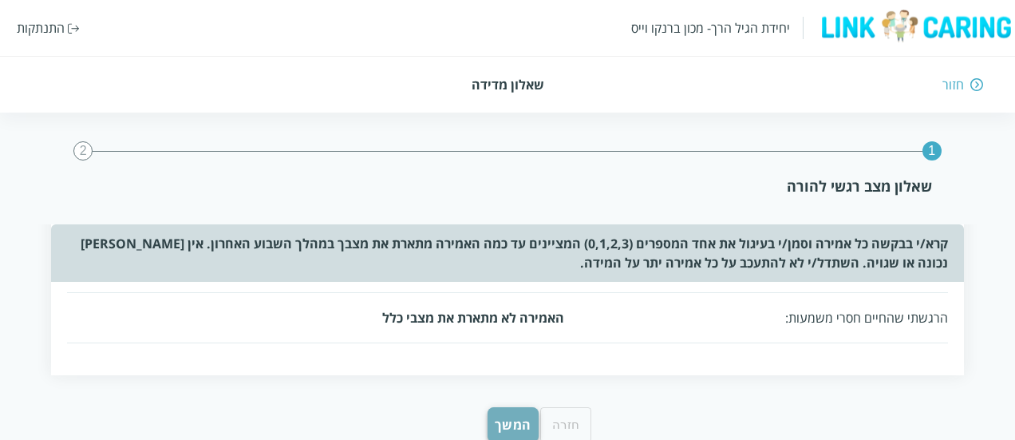
click at [526, 407] on button "המשך" at bounding box center [512, 424] width 51 height 35
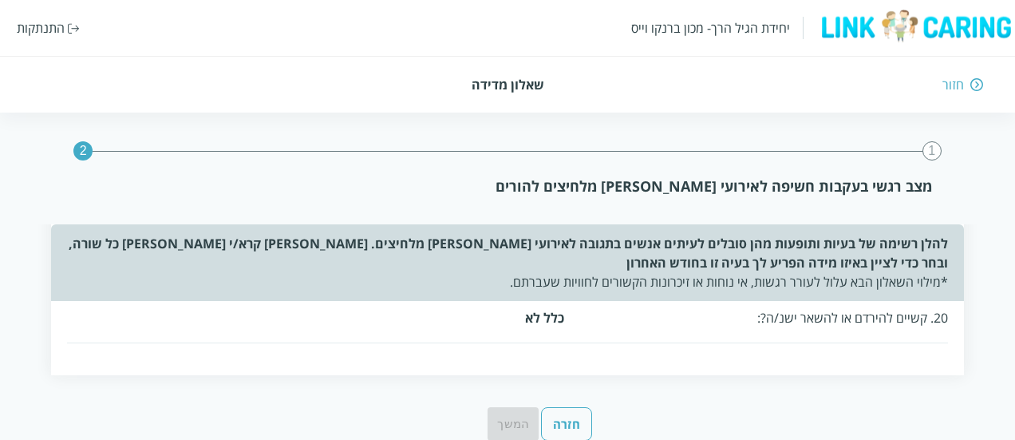
scroll to position [1150, 0]
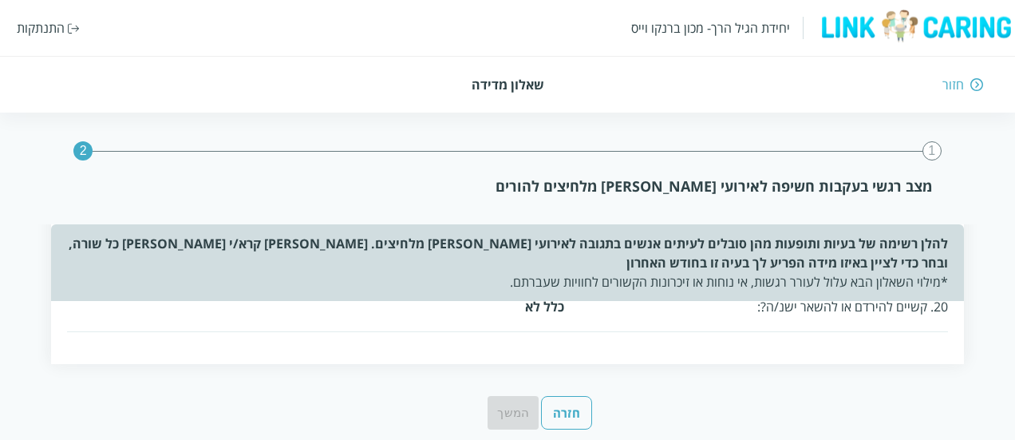
click at [959, 89] on div "חזור" at bounding box center [953, 85] width 22 height 18
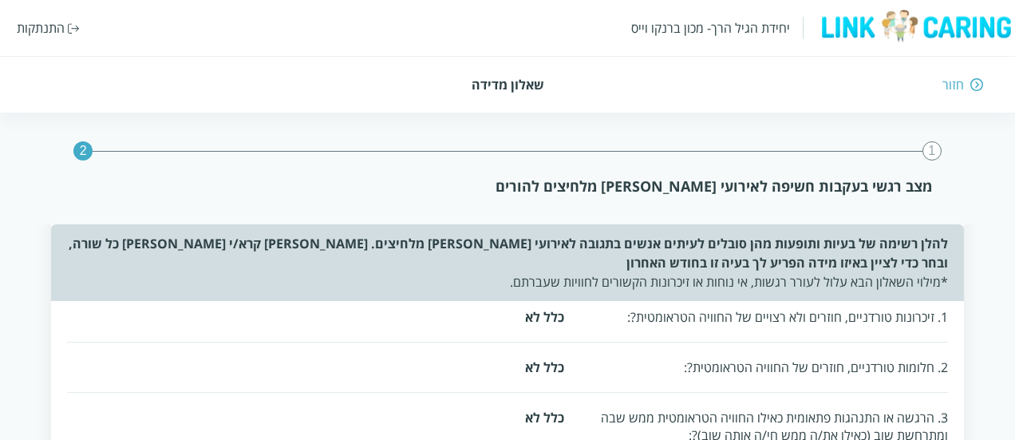
click at [957, 92] on div "חזור" at bounding box center [953, 85] width 22 height 18
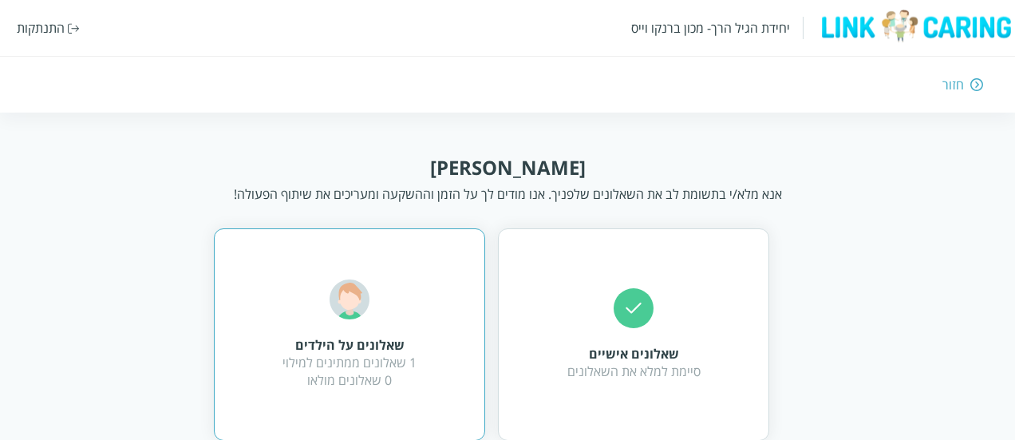
scroll to position [31, 0]
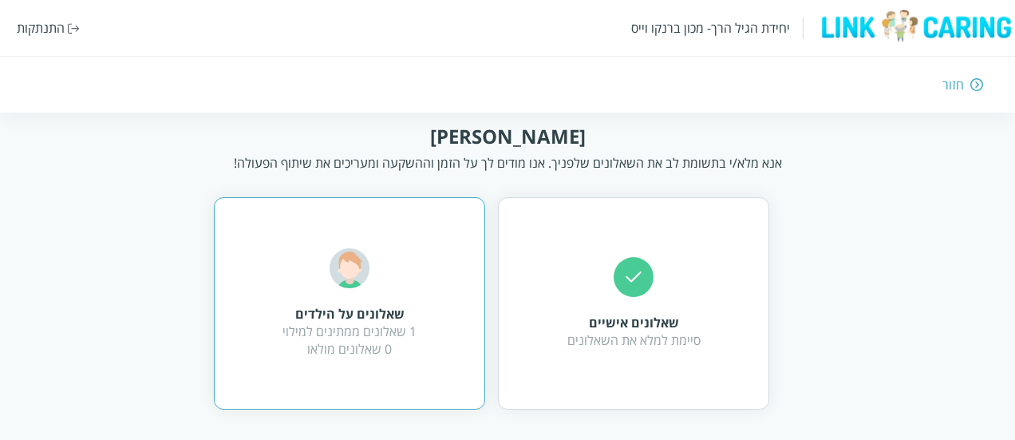
click at [377, 294] on div "שאלונים על הילדים 1 שאלונים ממתינים למילוי 0 שאלונים מולאו" at bounding box center [349, 302] width 134 height 109
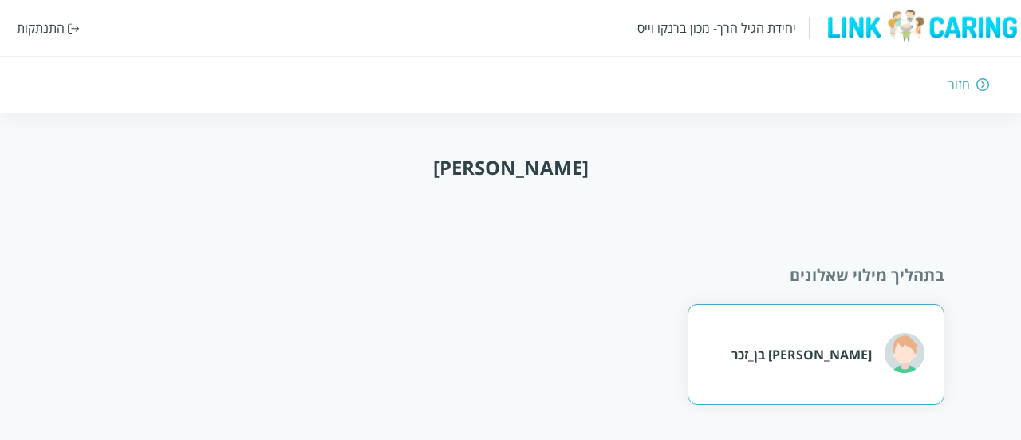
click at [833, 350] on div "[PERSON_NAME] בן_זכר" at bounding box center [801, 354] width 140 height 18
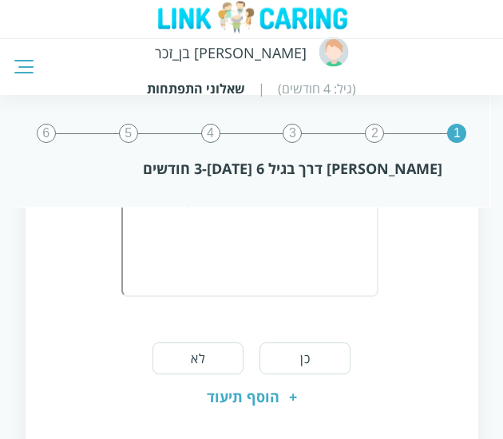
scroll to position [193, 0]
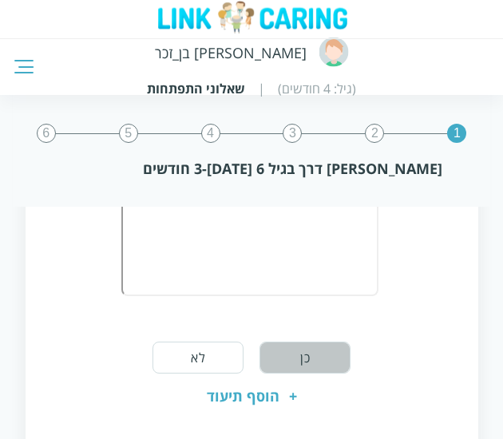
click at [298, 357] on button "כן" at bounding box center [304, 357] width 91 height 32
click at [298, 357] on button "כן" at bounding box center [304, 359] width 91 height 32
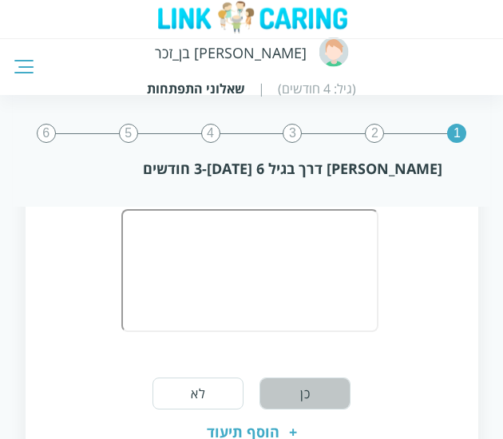
click at [309, 393] on button "כן" at bounding box center [304, 393] width 91 height 32
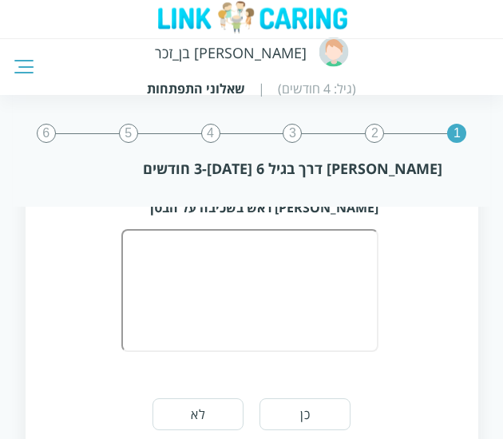
scroll to position [1068, 0]
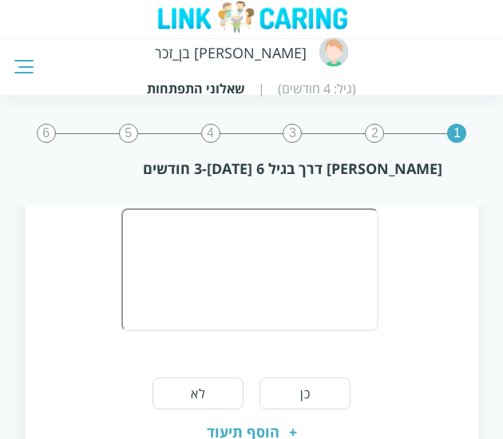
click at [309, 393] on button "כן" at bounding box center [304, 393] width 91 height 32
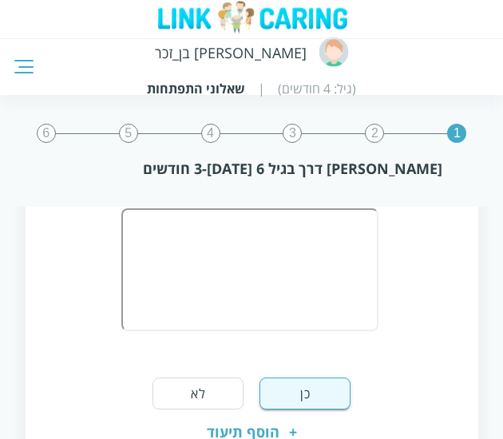
click at [309, 393] on button "כן" at bounding box center [304, 393] width 91 height 32
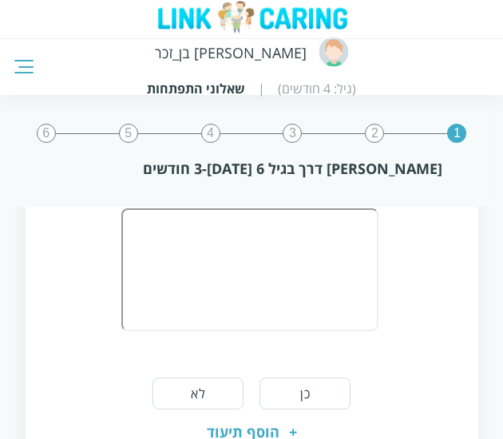
scroll to position [1190, 0]
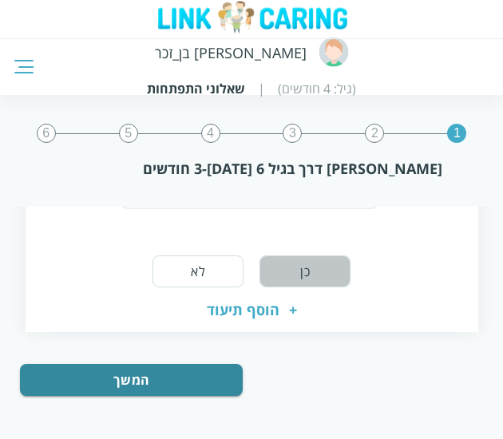
click at [314, 255] on button "כן" at bounding box center [304, 271] width 91 height 32
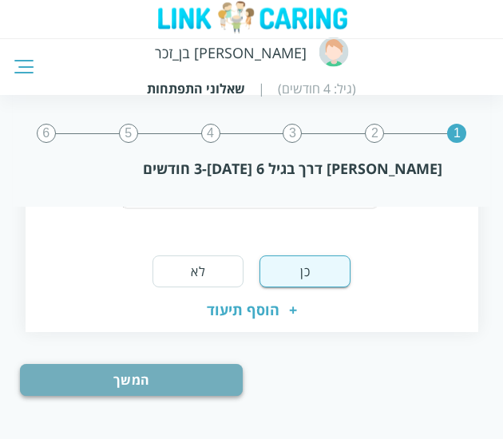
click at [160, 379] on button "המשך" at bounding box center [131, 380] width 223 height 32
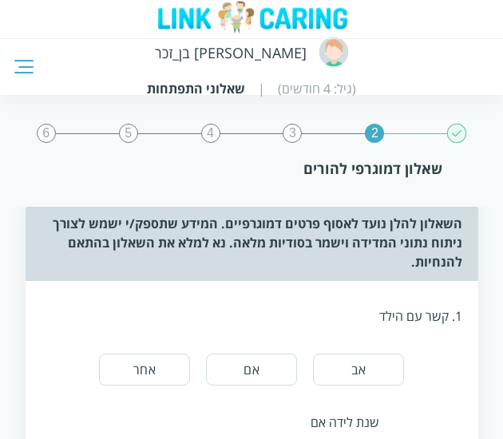
scroll to position [29, 0]
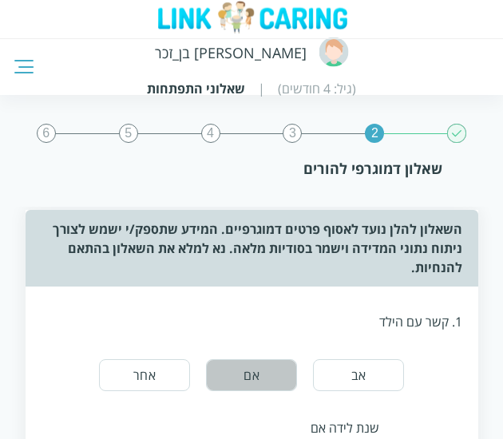
click at [242, 363] on button "אם" at bounding box center [251, 375] width 91 height 32
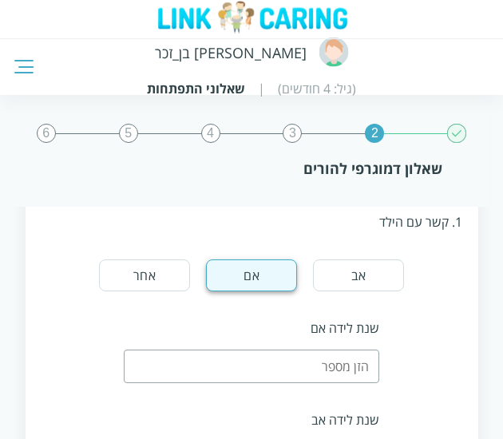
scroll to position [130, 0]
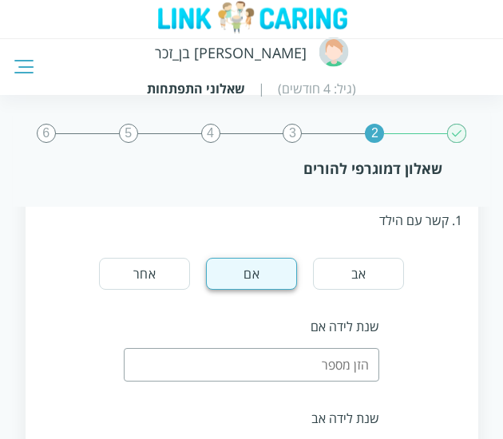
click at [242, 363] on input "number" at bounding box center [251, 365] width 255 height 34
type input "1945"
click at [437, 309] on div "שנת לידה אם 1945" at bounding box center [251, 350] width 420 height 92
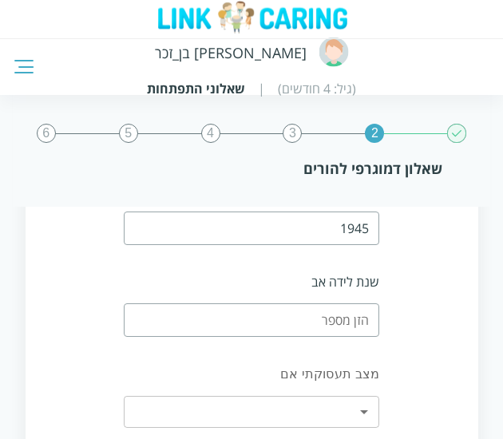
scroll to position [267, 0]
click at [325, 313] on input "number" at bounding box center [251, 319] width 255 height 34
type input "1987"
click at [396, 279] on div "שנת לידה אב 1987" at bounding box center [252, 304] width 302 height 64
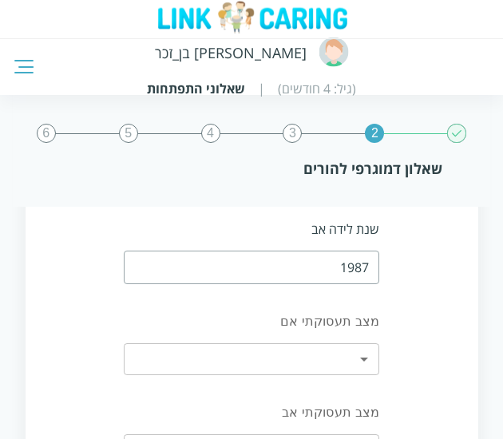
scroll to position [349, 0]
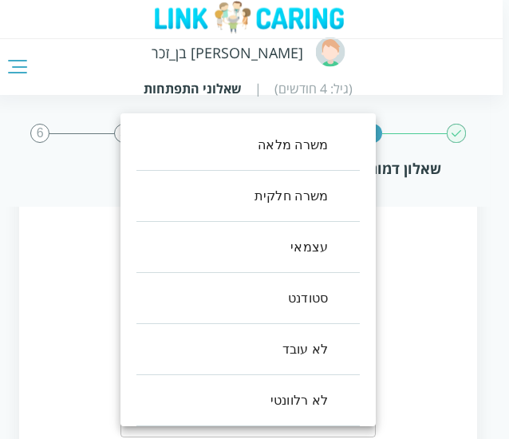
click at [325, 405] on li "לא רלוונטי" at bounding box center [247, 400] width 223 height 51
type input "5"
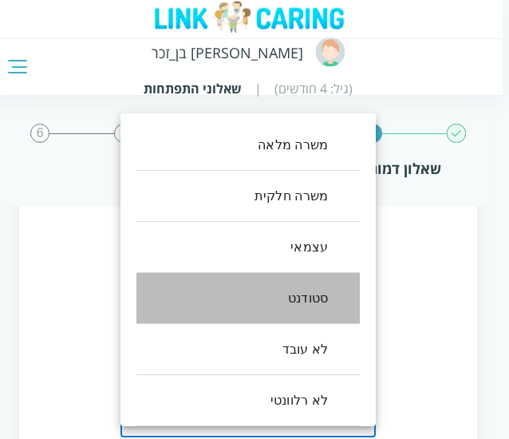
click at [317, 312] on li "סטודנט" at bounding box center [247, 298] width 223 height 51
type input "3"
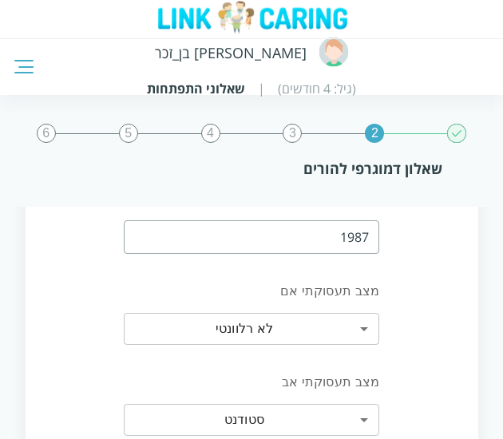
click at [412, 327] on div "מצב תעסוקתי אם לא רלוונטי 5 ​" at bounding box center [251, 312] width 420 height 91
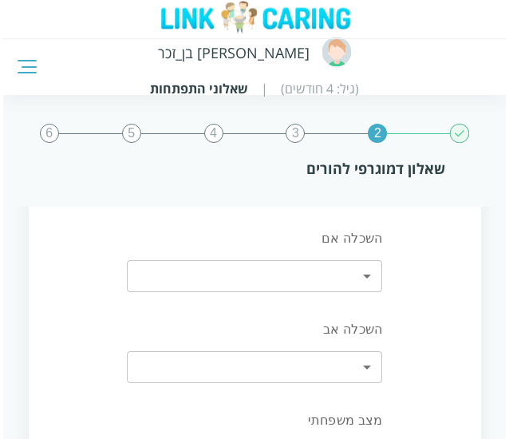
scroll to position [601, 0]
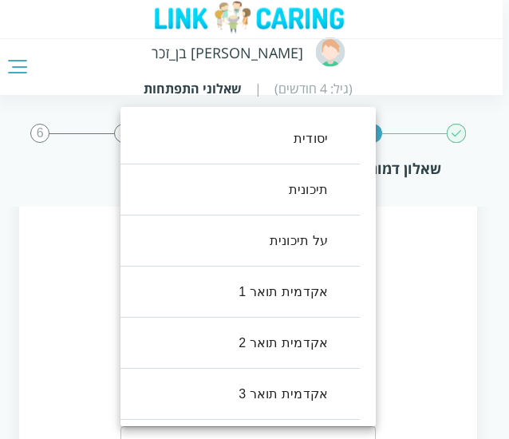
click at [354, 253] on body "אדם בן_זכר (גיל: 4 חודשים) | שאלוני התפתחות 2 3 4 5 6 שאלון דמוגרפי להורים השאל…" at bounding box center [251, 351] width 515 height 1674
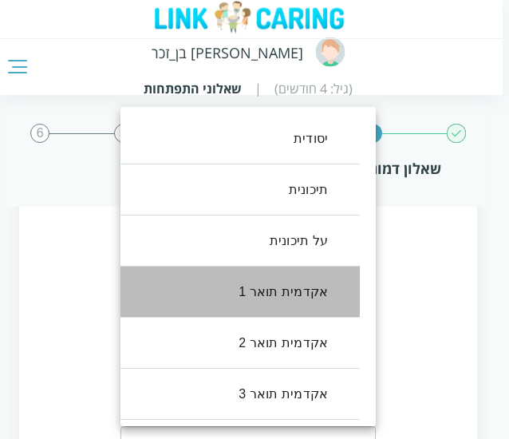
click at [326, 302] on li "אקדמית תואר 1" at bounding box center [231, 291] width 255 height 51
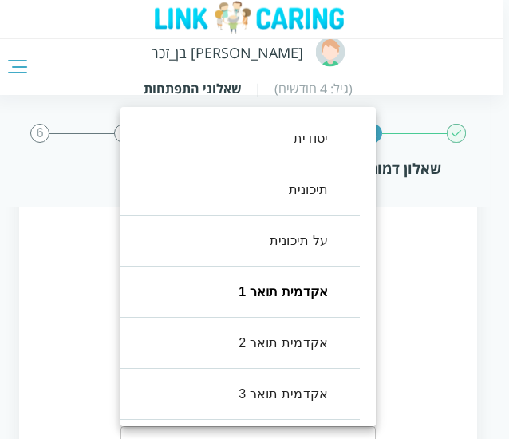
click at [338, 266] on body "אדם בן_זכר (גיל: 4 חודשים) | שאלוני התפתחות 2 3 4 5 6 שאלון דמוגרפי להורים השאל…" at bounding box center [251, 351] width 515 height 1674
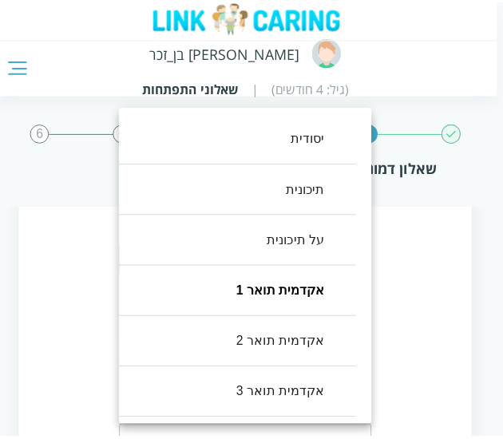
scroll to position [45, 0]
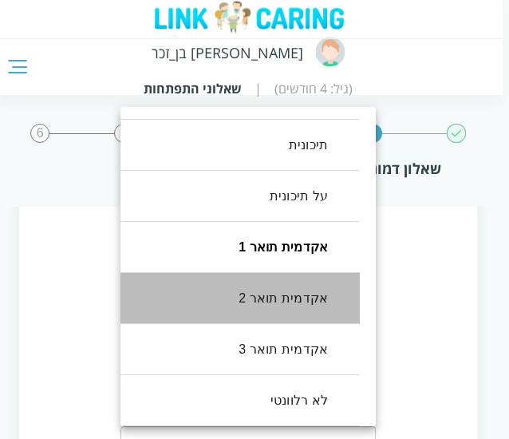
click at [317, 298] on li "אקדמית תואר 2" at bounding box center [231, 298] width 255 height 51
type input "4"
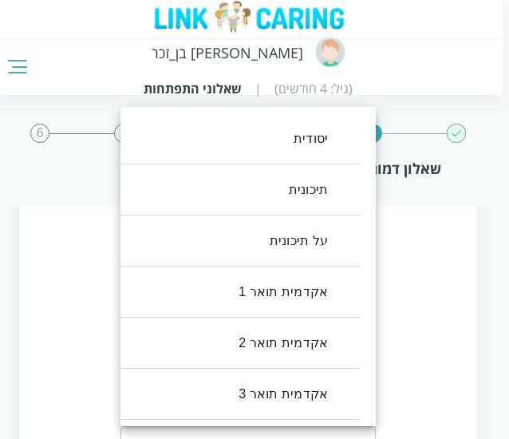
click at [347, 350] on body "אדם בן_זכר (גיל: 4 חודשים) | שאלוני התפתחות 2 3 4 5 6 שאלון דמוגרפי להורים השאל…" at bounding box center [251, 351] width 515 height 1674
click at [338, 283] on li "אקדמית תואר 1" at bounding box center [231, 291] width 255 height 51
type input "3"
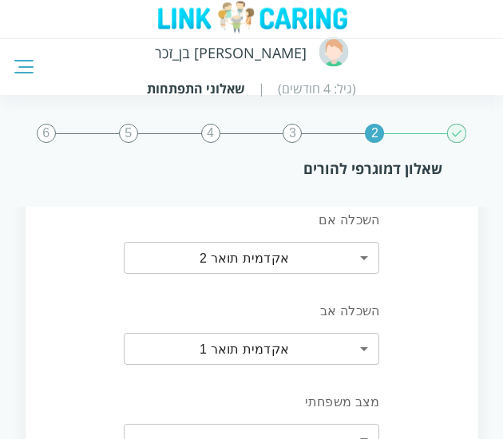
click at [440, 291] on div "השכלה אב אקדמית תואר 1 3 ​" at bounding box center [251, 333] width 420 height 91
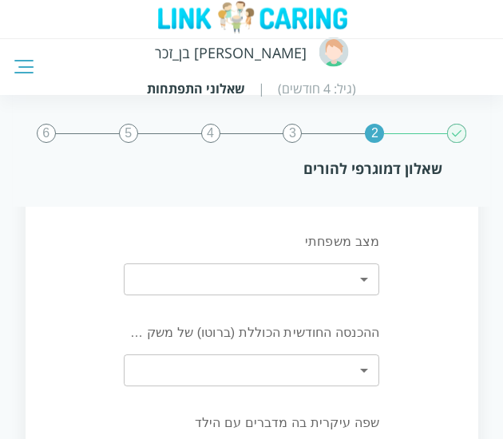
scroll to position [763, 0]
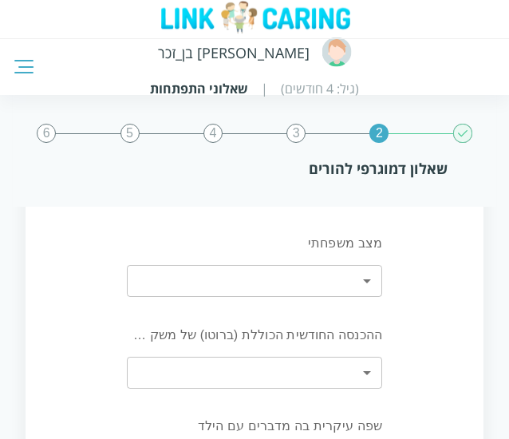
click at [337, 283] on body "אדם בן_זכר (גיל: 4 חודשים) | שאלוני התפתחות 2 3 4 5 6 שאלון דמוגרפי להורים השאל…" at bounding box center [254, 190] width 509 height 1674
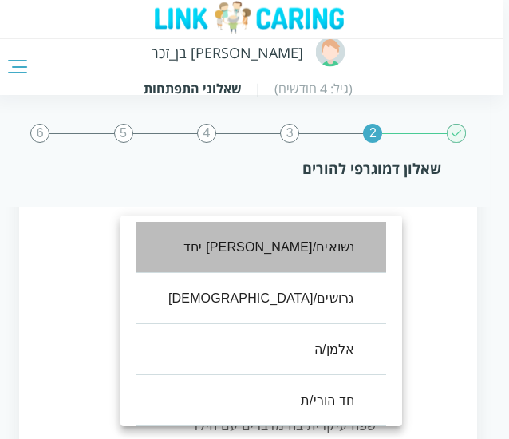
click at [295, 254] on li "נשואים/[PERSON_NAME] יחד" at bounding box center [261, 247] width 250 height 51
type input "0"
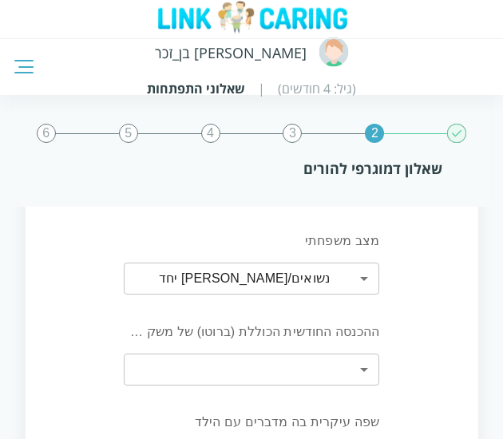
click at [405, 323] on div "ההכנסה החודשית הכוללת (ברוטו) של משק הבית ​ ​" at bounding box center [251, 353] width 420 height 91
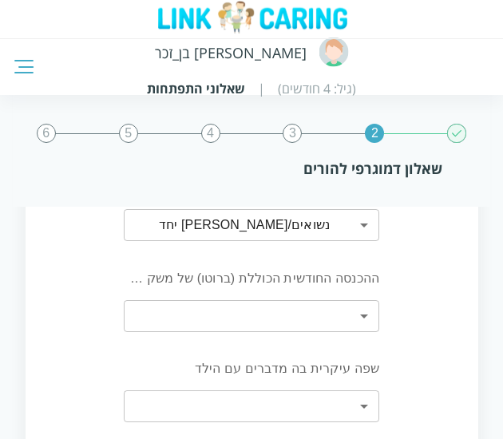
scroll to position [818, 0]
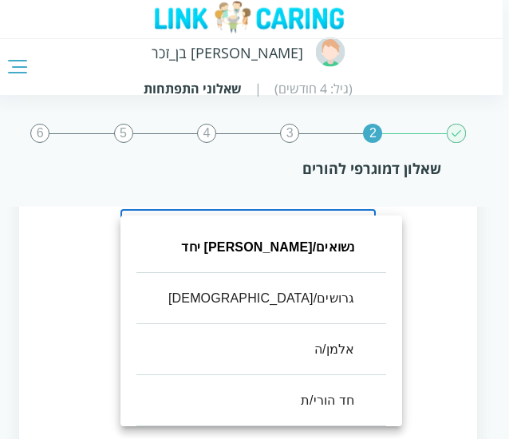
click at [346, 219] on body "אדם בן_זכר (גיל: 4 חודשים) | שאלוני התפתחות 2 3 4 5 6 שאלון דמוגרפי להורים השאל…" at bounding box center [251, 134] width 515 height 1674
click at [418, 294] on div at bounding box center [254, 219] width 509 height 439
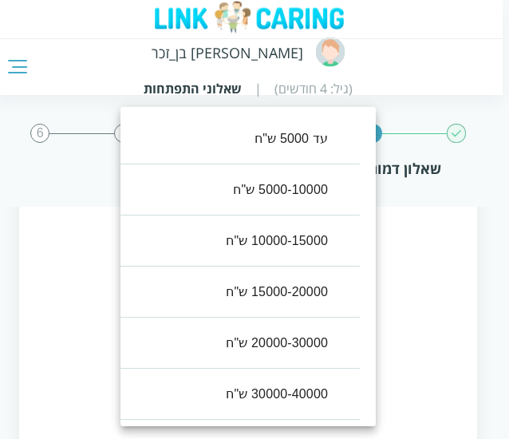
click at [329, 298] on body "אדם בן_זכר (גיל: 4 חודשים) | שאלוני התפתחות 2 3 4 5 6 שאלון דמוגרפי להורים השאל…" at bounding box center [251, 134] width 515 height 1674
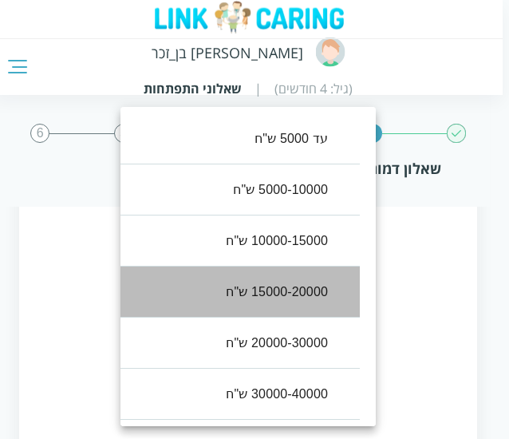
click at [324, 294] on li "15000-20000 ש"ח" at bounding box center [231, 291] width 255 height 51
type input "3"
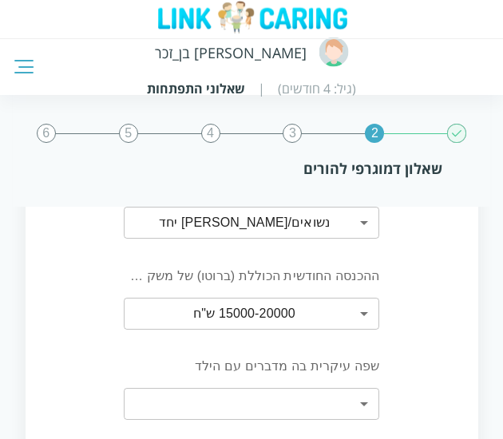
click at [424, 314] on div "ההכנסה החודשית הכוללת (ברוטו) של משק הבית 15000-20000 ש"ח 3 ​" at bounding box center [251, 297] width 420 height 91
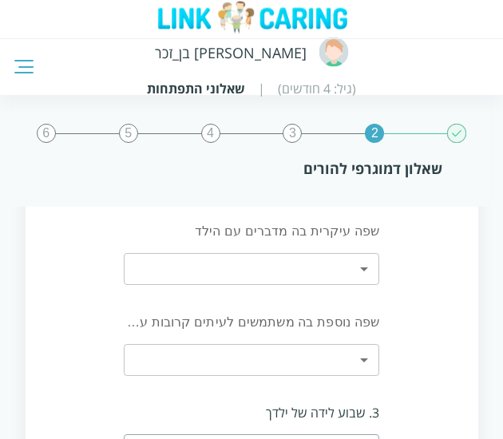
scroll to position [955, 0]
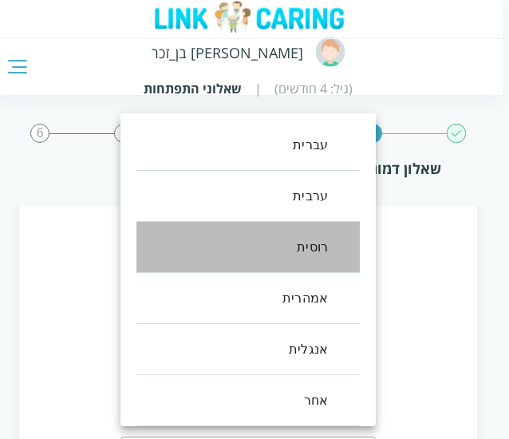
click at [341, 243] on li "רוסית" at bounding box center [247, 247] width 223 height 51
type input "2"
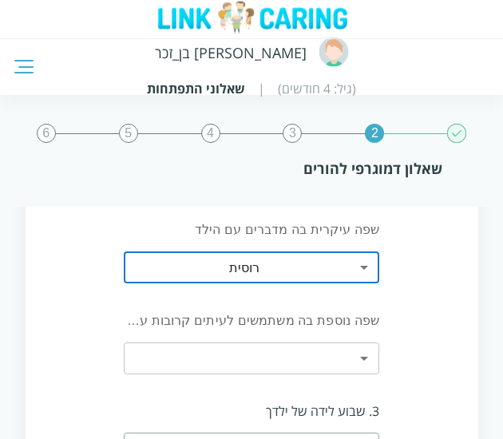
click at [418, 274] on div "שפה עיקרית בה מדברים עם הילד רוסית 2 ​" at bounding box center [251, 252] width 420 height 91
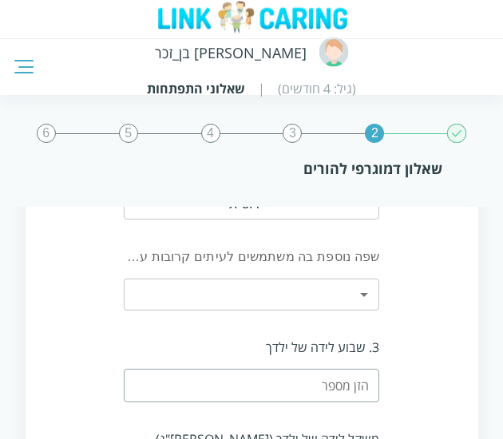
scroll to position [1019, 0]
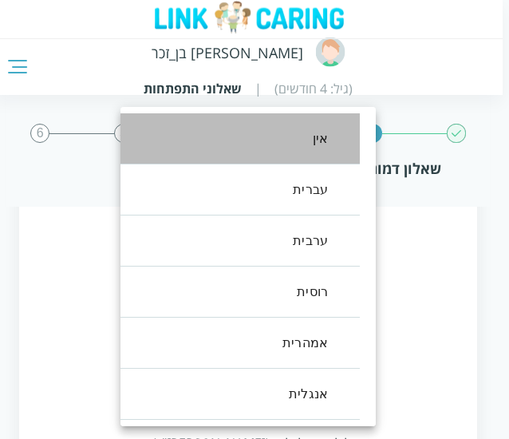
click at [310, 152] on li "אין" at bounding box center [231, 138] width 255 height 51
type input "0"
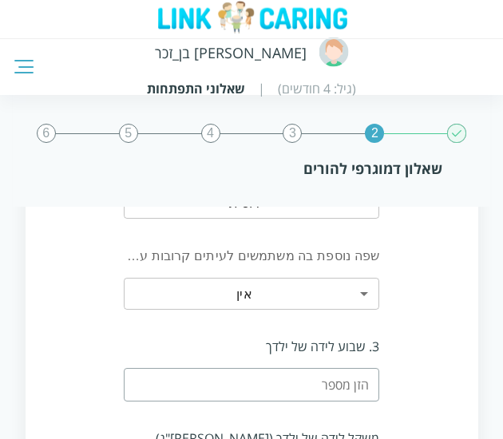
click at [404, 304] on div "שפה נוספת בה משתמשים לעיתים קרובות עם הילד אין 0 ​" at bounding box center [251, 278] width 420 height 91
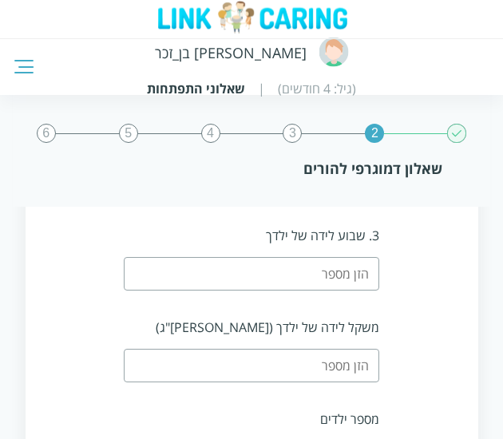
scroll to position [1134, 0]
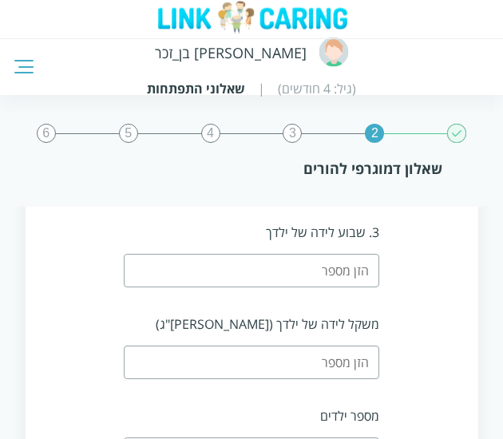
click at [356, 273] on input "number" at bounding box center [251, 271] width 255 height 34
type input "43"
click at [456, 302] on div "משקל לידה של ילדך ([PERSON_NAME]"ג)" at bounding box center [251, 347] width 420 height 92
click at [325, 353] on input "number" at bounding box center [251, 362] width 255 height 34
type input "3"
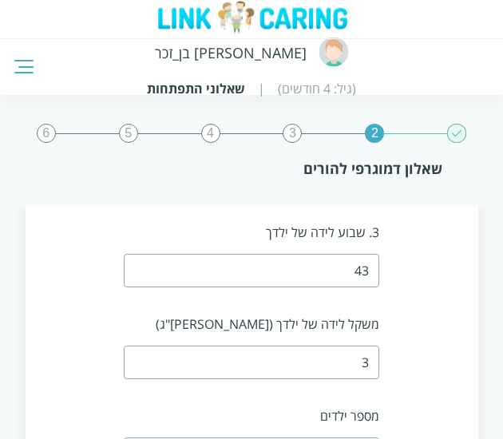
click at [440, 344] on div "משקל לידה של ילדך (בק"ג) 3" at bounding box center [251, 347] width 420 height 92
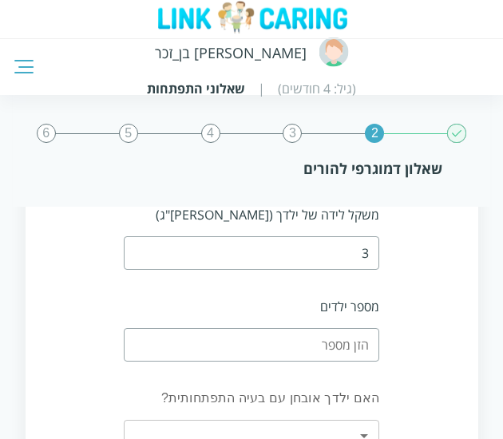
scroll to position [1244, 0]
click at [324, 329] on input "number" at bounding box center [251, 344] width 255 height 34
type input "4"
click at [439, 343] on div "מספר ילדים 4" at bounding box center [251, 328] width 420 height 92
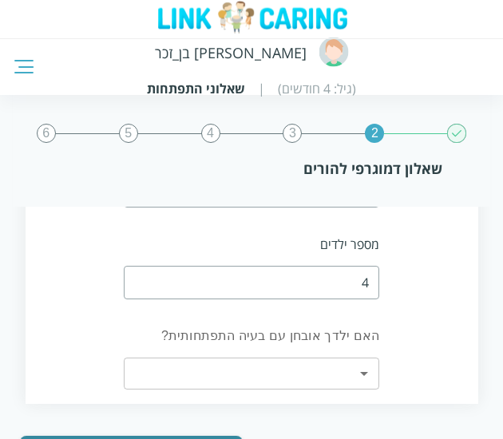
scroll to position [1309, 0]
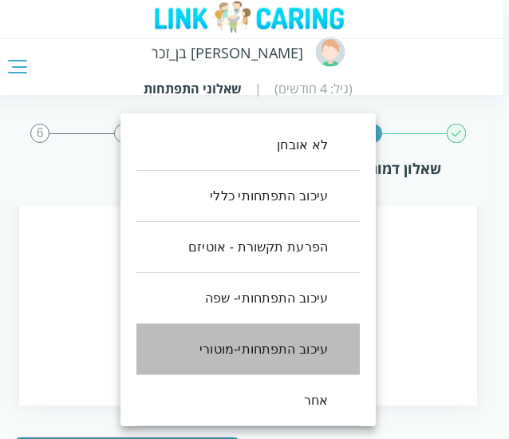
click at [324, 357] on li "עיכוב התפתחותי-מוטורי" at bounding box center [247, 349] width 223 height 51
type input "4"
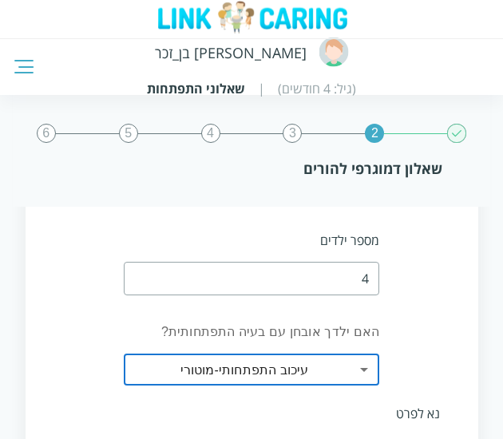
click at [447, 334] on div "האם ילדך אובחן עם בעיה התפתחותית? עיכוב התפתחותי-מוטורי 4 ​" at bounding box center [251, 354] width 420 height 91
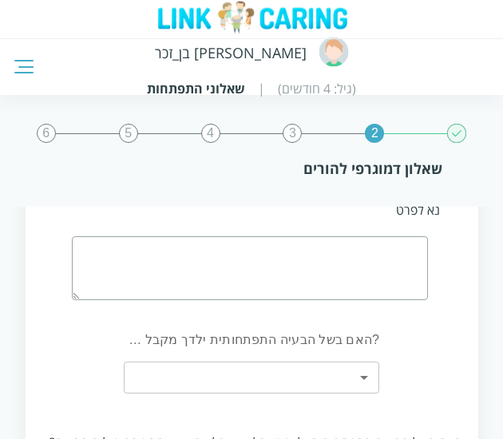
scroll to position [1513, 0]
click at [372, 255] on textarea at bounding box center [250, 267] width 357 height 64
click at [450, 321] on div "?האם בשל הבעיה התפתחותית ילדך מקבל תמיכה במסגרת ​ ​" at bounding box center [251, 360] width 420 height 91
click at [378, 267] on textarea at bounding box center [250, 267] width 357 height 64
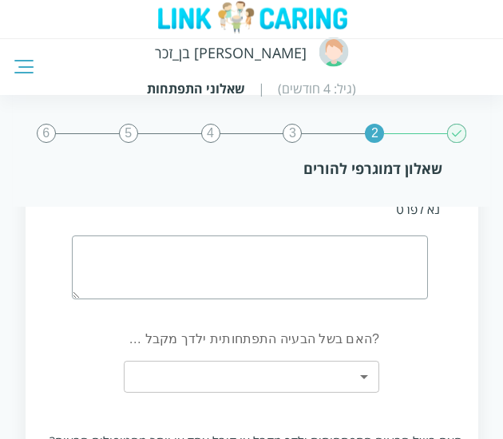
click at [378, 267] on textarea at bounding box center [250, 267] width 357 height 64
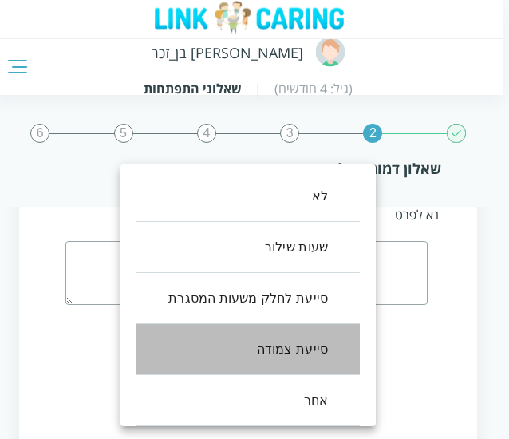
click at [343, 344] on li "סייעת צמודה" at bounding box center [247, 349] width 223 height 51
type input "3"
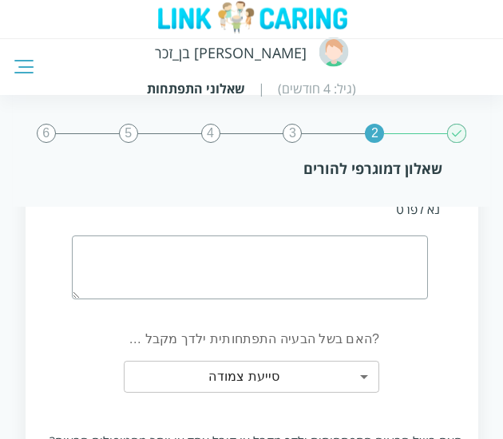
click at [415, 354] on div "?האם בשל הבעיה התפתחותית ילדך מקבל תמיכה במסגרת סייעת צמודה 3 ​" at bounding box center [251, 360] width 420 height 91
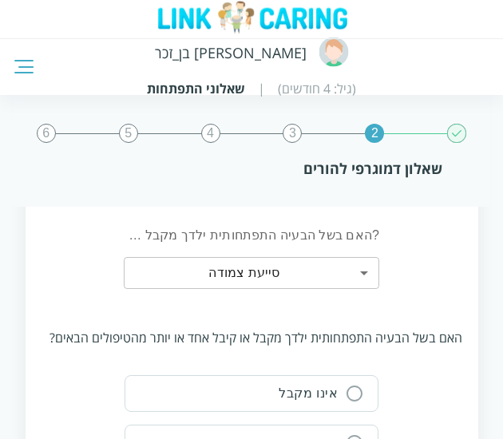
scroll to position [1650, 0]
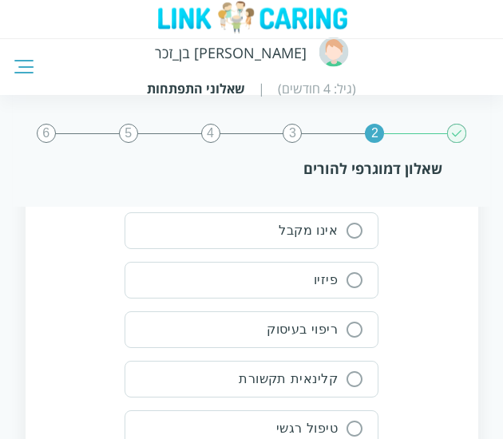
scroll to position [1774, 0]
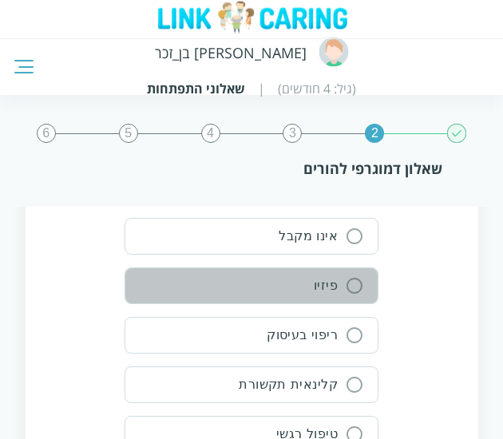
click at [365, 288] on button "פיזיו" at bounding box center [251, 285] width 254 height 37
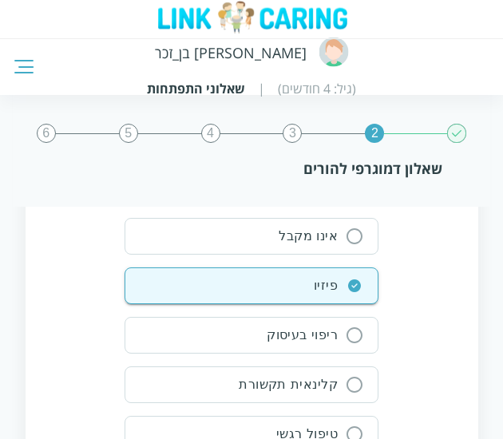
click at [432, 292] on div "אינו מקבל פיזיו ריפוי בעיסוק קלינאית תקשורת טיפול רגשי אחר" at bounding box center [251, 360] width 420 height 284
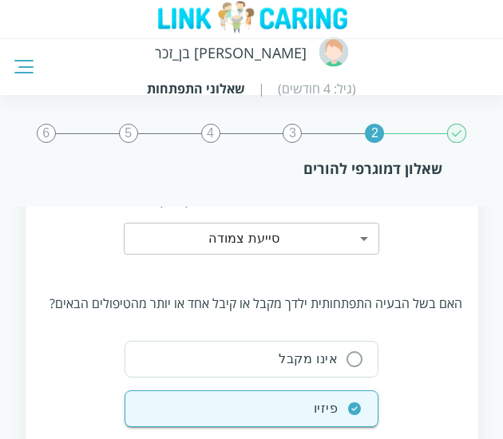
scroll to position [1650, 0]
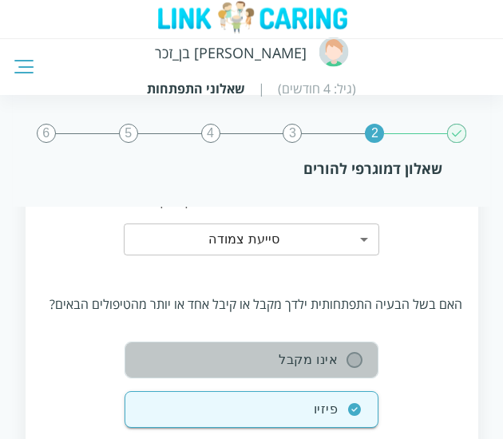
click at [357, 364] on icon "button" at bounding box center [354, 359] width 19 height 19
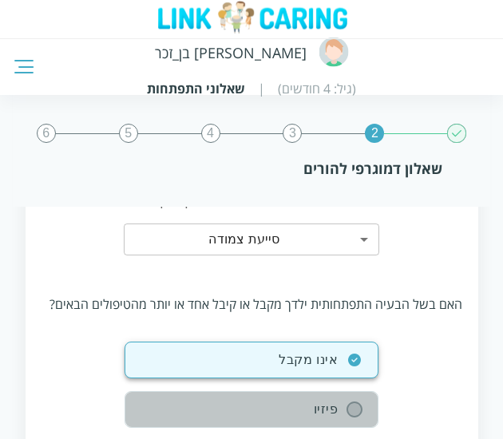
click at [358, 404] on input "radio" at bounding box center [354, 409] width 14 height 14
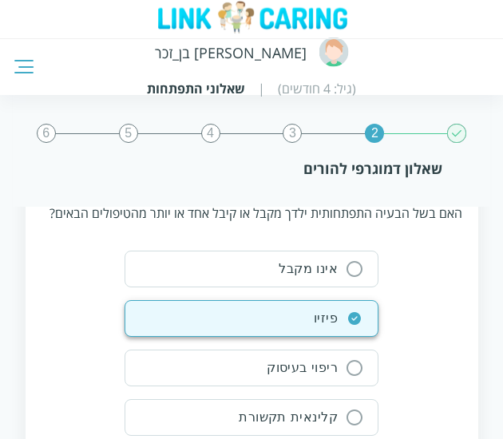
scroll to position [1745, 0]
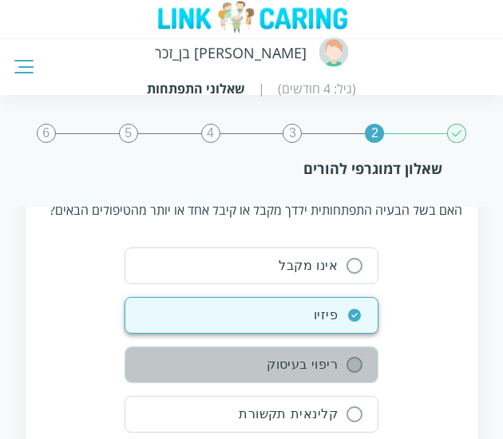
click at [355, 359] on input "radio" at bounding box center [354, 364] width 14 height 14
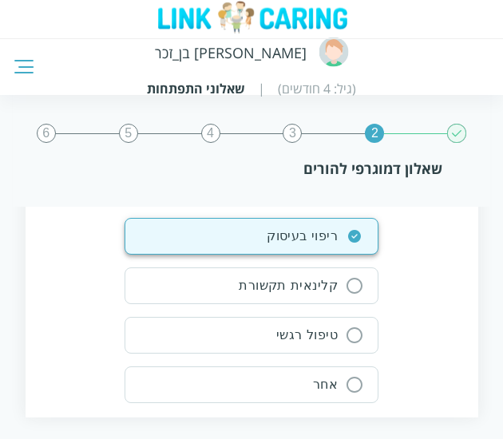
scroll to position [1871, 0]
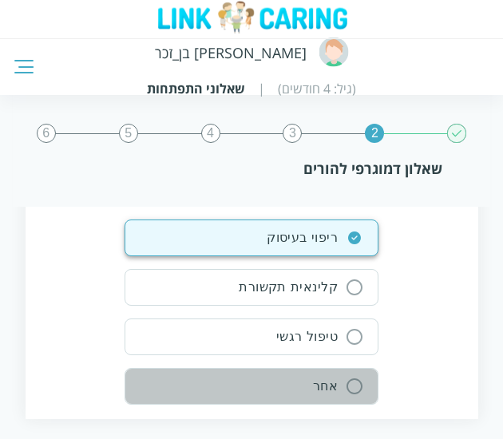
click at [343, 396] on button "אחר" at bounding box center [251, 386] width 254 height 37
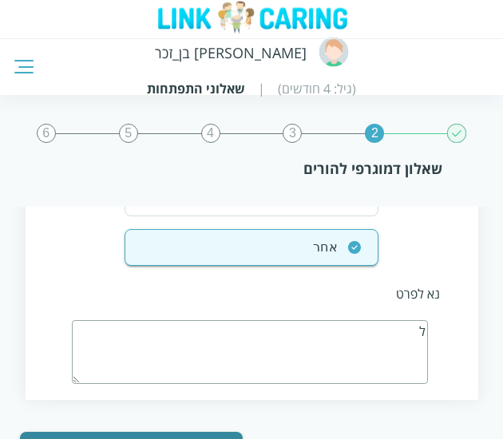
scroll to position [2012, 0]
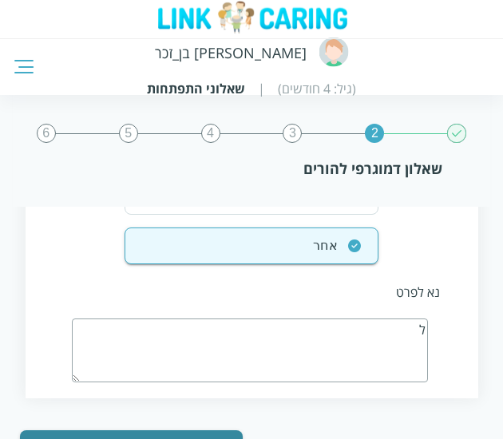
click at [407, 333] on textarea "ל" at bounding box center [250, 350] width 357 height 64
type textarea "ל"
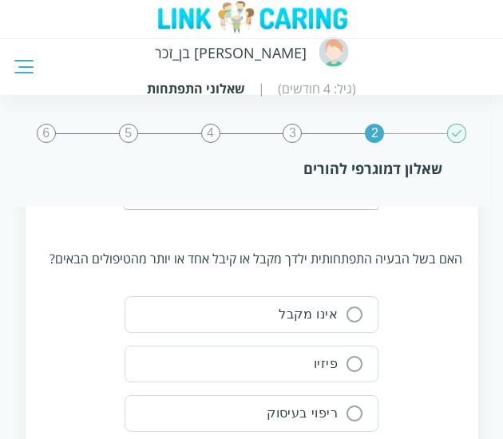
scroll to position [1694, 0]
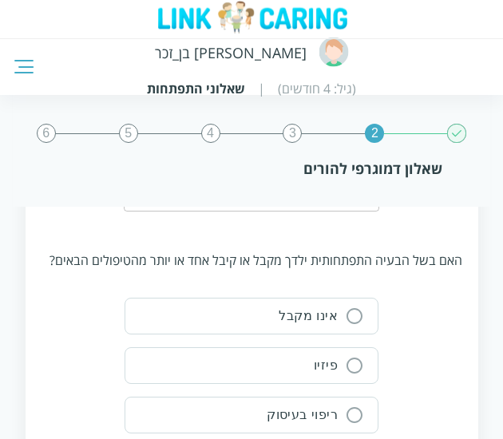
drag, startPoint x: 407, startPoint y: 333, endPoint x: 132, endPoint y: 215, distance: 298.7
click at [132, 215] on div "?האם בשל הבעיה התפתחותית ילדך מקבל תמיכה במסגרת סייעת צמודה 3 ​" at bounding box center [251, 179] width 420 height 91
click at [391, 341] on div "אינו מקבל פיזיו ריפוי בעיסוק קלינאית תקשורת טיפול רגשי אחר" at bounding box center [251, 440] width 420 height 284
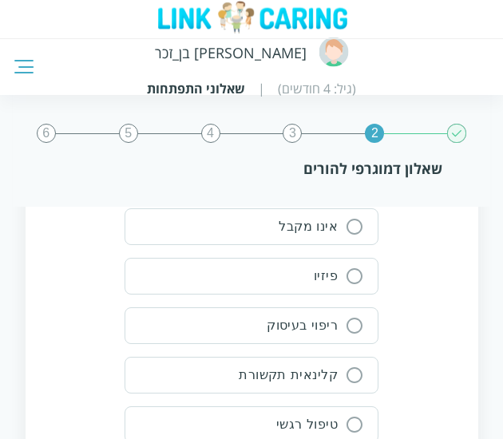
scroll to position [1787, 0]
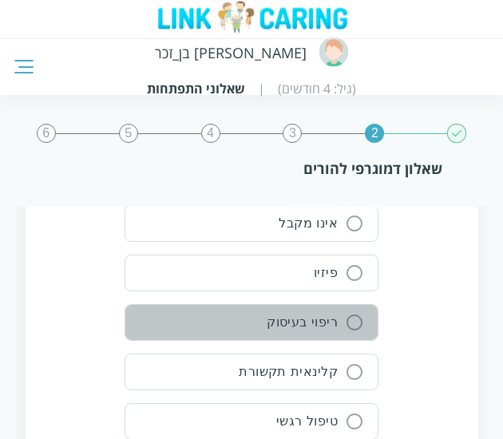
click at [359, 306] on button "ריפוי בעיסוק" at bounding box center [251, 322] width 254 height 37
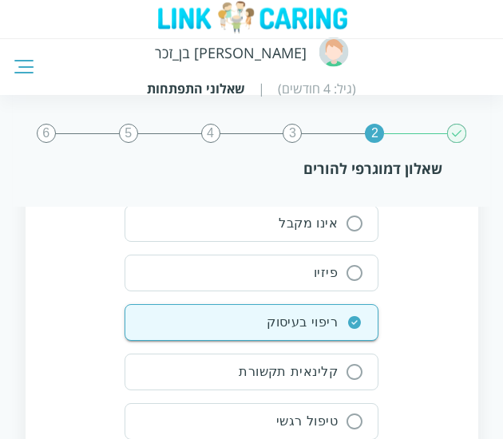
click at [412, 321] on div "אינו מקבל פיזיו ריפוי בעיסוק קלינאית תקשורת טיפול רגשי אחר" at bounding box center [251, 347] width 420 height 284
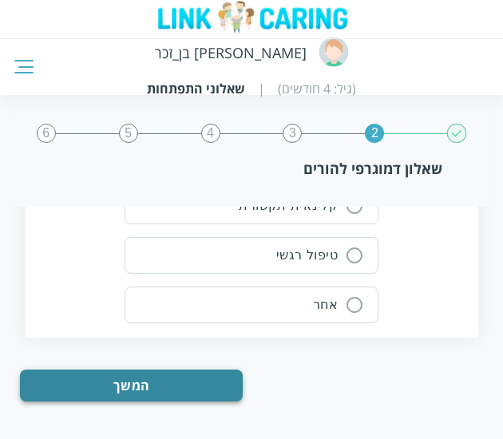
drag, startPoint x: 112, startPoint y: 400, endPoint x: 145, endPoint y: 368, distance: 46.3
click at [145, 369] on div "המשך" at bounding box center [170, 391] width 301 height 44
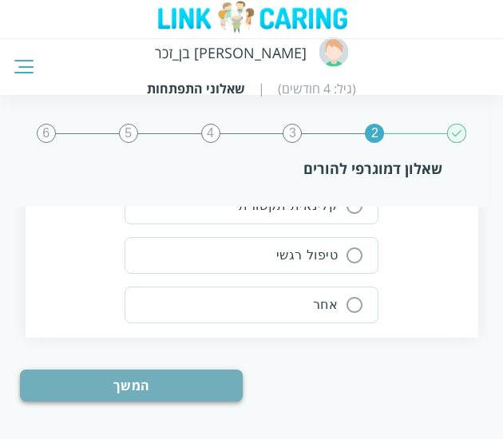
click at [145, 369] on button "המשך" at bounding box center [131, 385] width 223 height 32
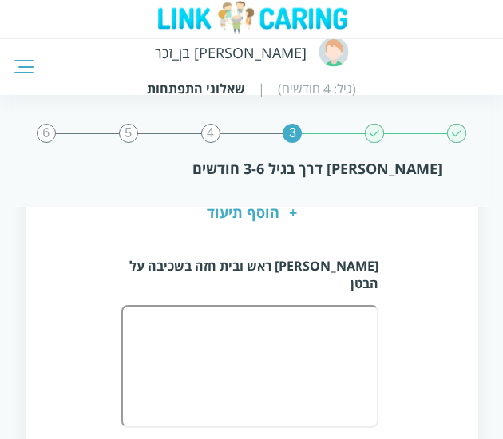
scroll to position [0, 0]
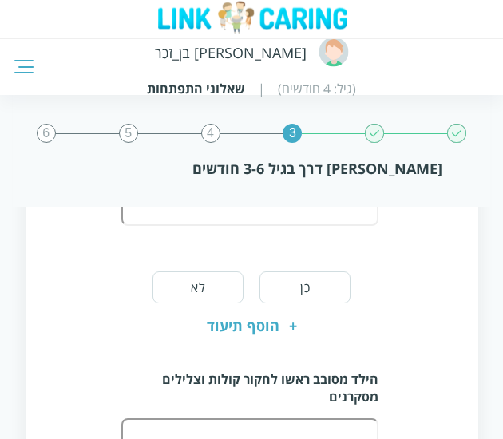
scroll to position [265, 0]
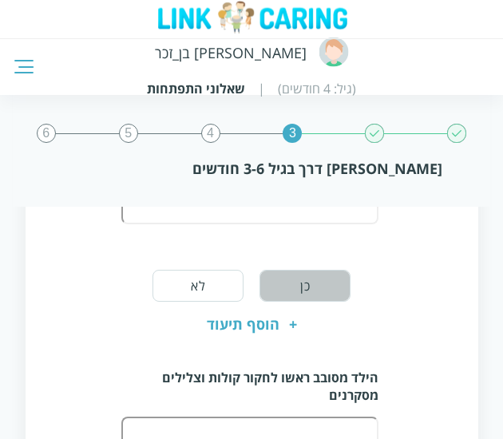
click at [311, 297] on button "כן" at bounding box center [304, 286] width 91 height 32
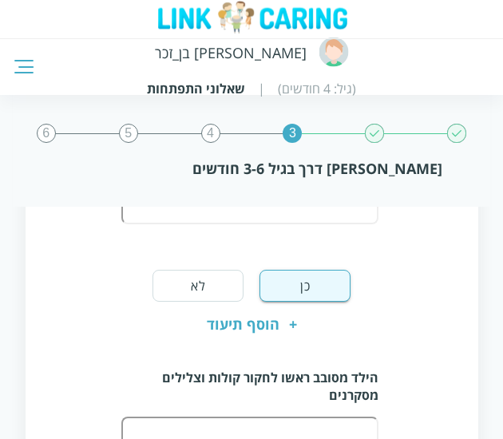
click at [394, 326] on div "הילד עוקב במבט אחרי צעצוע או אחרי פנים הנמצאים מולו- בתנועה מלמעלה למטה כן לא +…" at bounding box center [251, 188] width 420 height 315
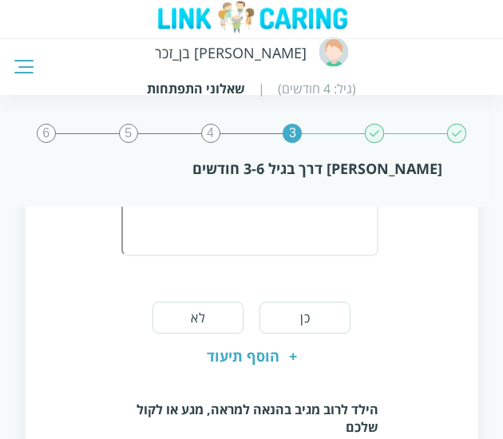
scroll to position [577, 0]
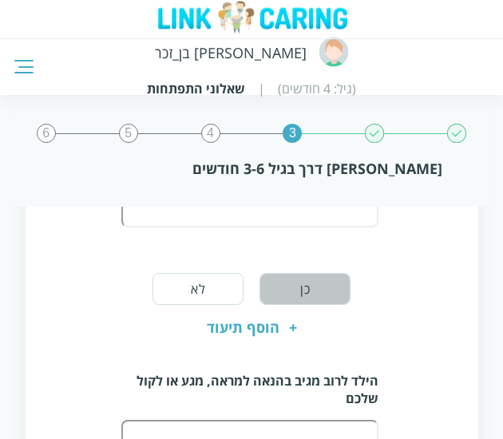
click at [316, 294] on button "כן" at bounding box center [304, 289] width 91 height 32
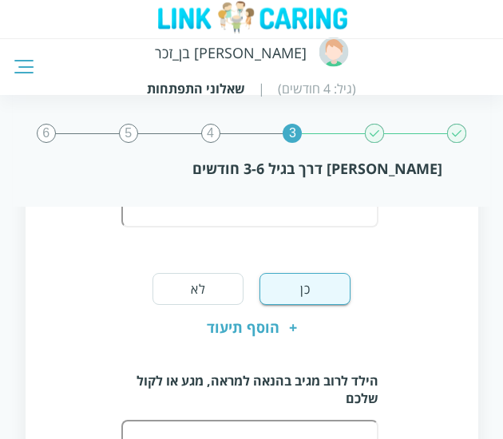
click at [403, 344] on div "הילד מסובב ראשו לחקור קולות וצלילים מסקרנים כן לא + הוסף תיעוד" at bounding box center [251, 191] width 420 height 315
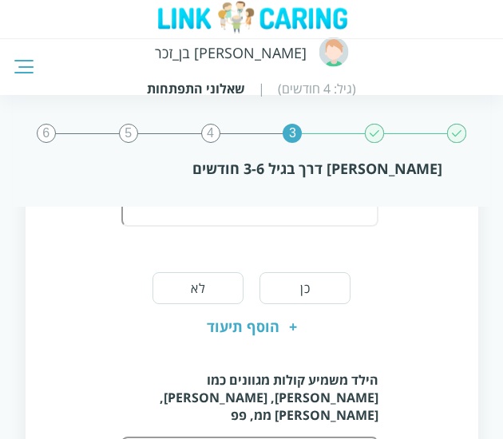
scroll to position [917, 0]
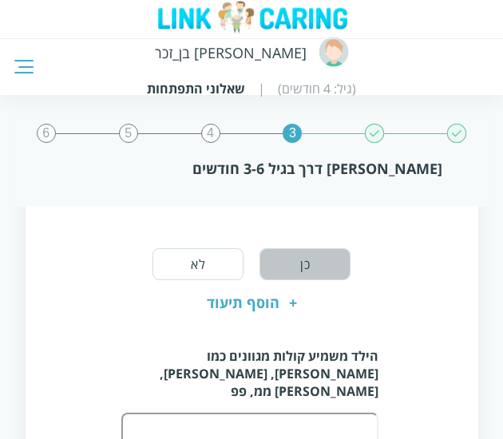
click at [310, 256] on button "כן" at bounding box center [304, 264] width 91 height 32
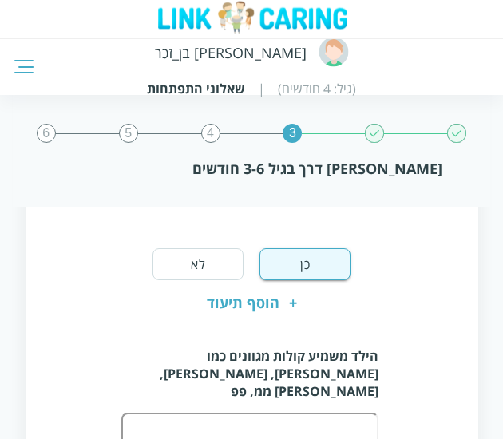
click at [431, 287] on div "הילד לרוב מגיב בהנאה למראה, מגע או לקול שלכם כן לא + הוסף תיעוד" at bounding box center [251, 167] width 420 height 315
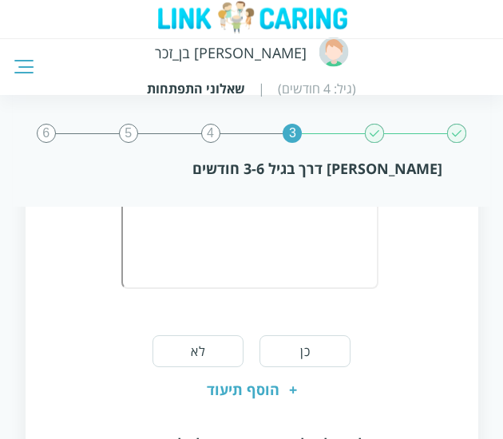
scroll to position [1172, 0]
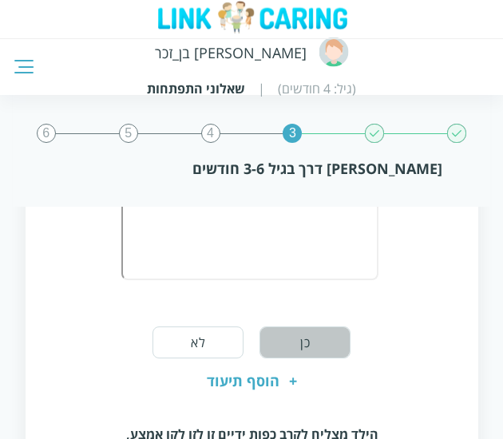
click at [290, 326] on button "כן" at bounding box center [304, 342] width 91 height 32
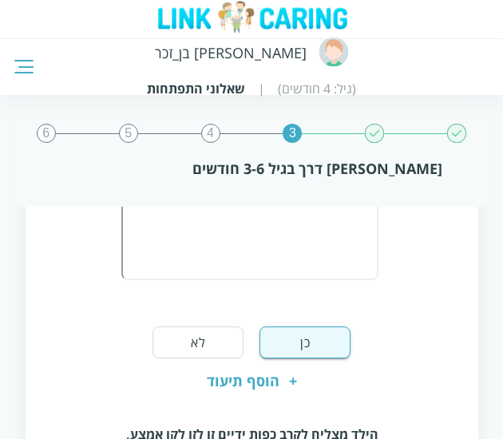
click at [397, 336] on div "הילד משמיע קולות מגוונים כמו גגג, גרר, בברר ממ, פפ כן לא + הוסף תיעוד" at bounding box center [251, 236] width 420 height 333
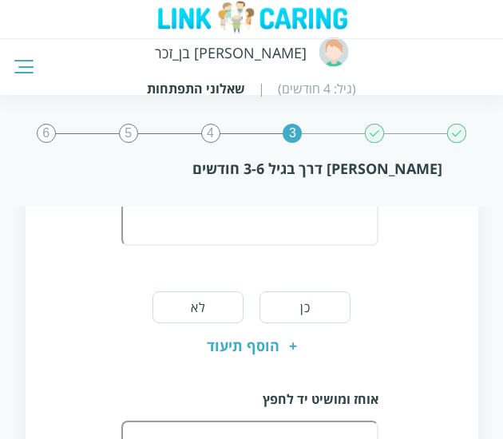
scroll to position [1524, 0]
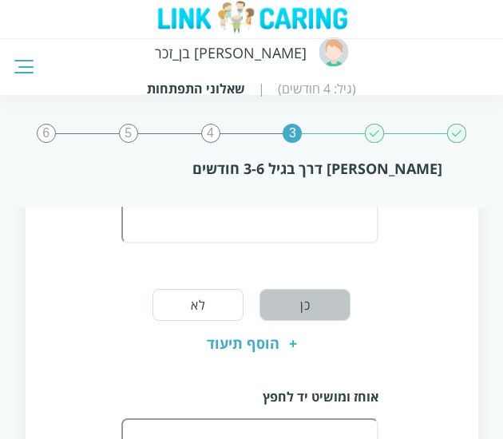
click at [308, 289] on button "כן" at bounding box center [304, 305] width 91 height 32
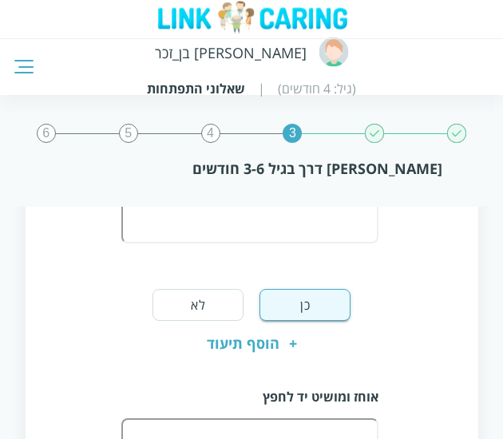
click at [426, 301] on div "הילד מצליח לקרב כפות ידיים זו לזו לקו אמצע, משלב אצבועת כן לא + הוסף תיעוד" at bounding box center [251, 207] width 420 height 315
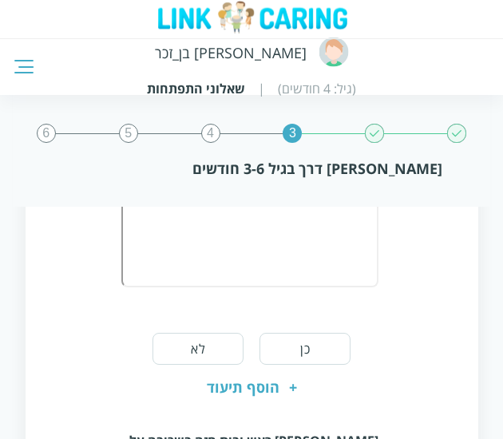
scroll to position [1783, 0]
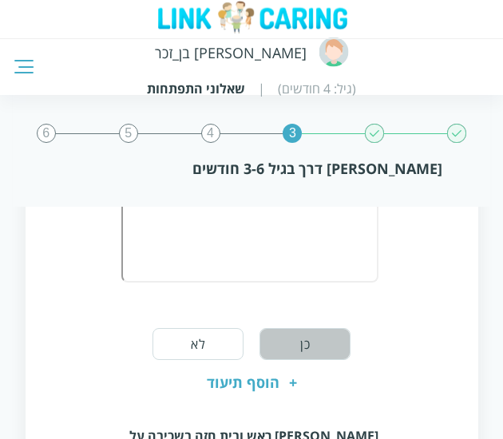
click at [275, 328] on button "כן" at bounding box center [304, 344] width 91 height 32
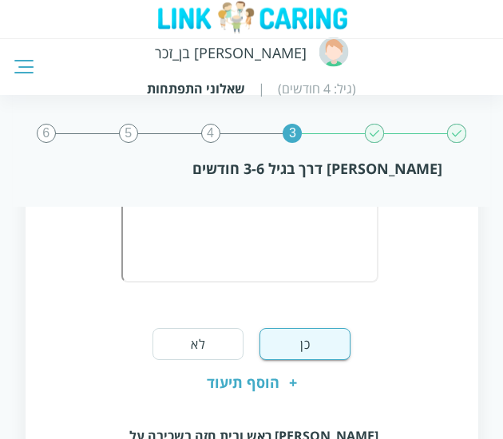
click at [450, 325] on div "אוחז ומושיט יד לחפץ כן לא + הוסף תיעוד" at bounding box center [251, 256] width 420 height 298
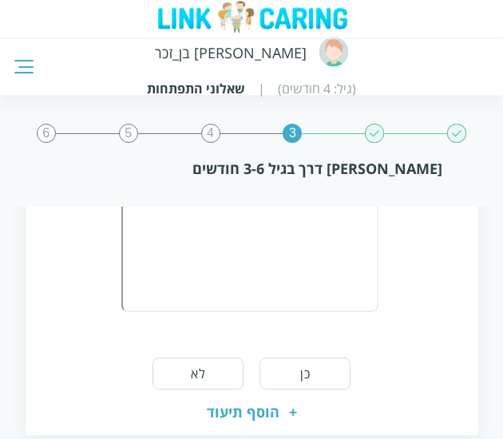
scroll to position [2071, 0]
click at [311, 355] on button "כן" at bounding box center [304, 371] width 91 height 32
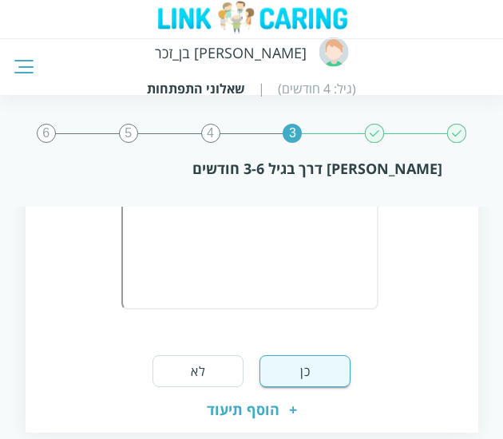
click at [410, 303] on div "מרים ראש ובית חזה בשכיבה על הבטן כן לא + הוסף תיעוד" at bounding box center [251, 273] width 420 height 315
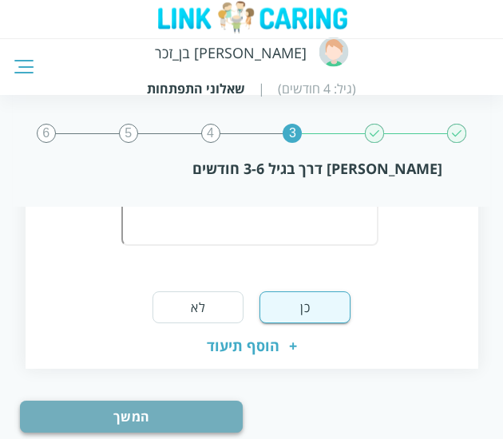
click at [132, 400] on button "המשך" at bounding box center [131, 416] width 223 height 32
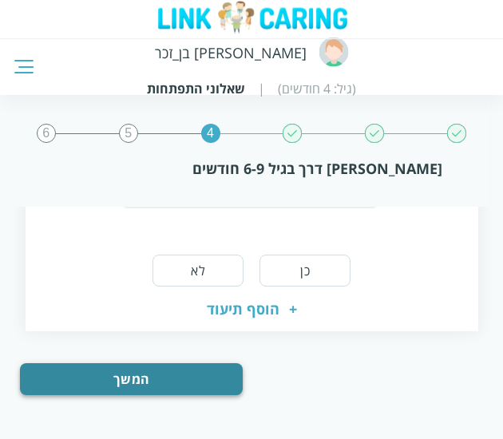
scroll to position [0, 0]
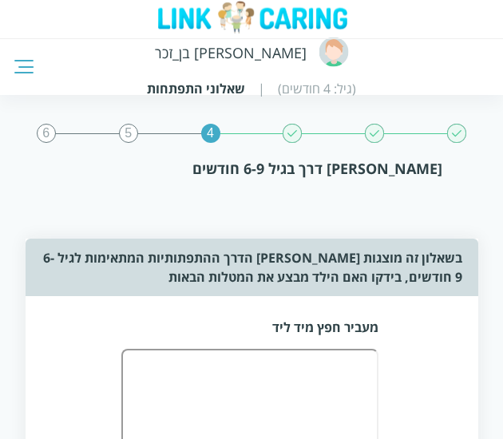
click at [451, 327] on div "מעביר חפץ מיד ליד" at bounding box center [251, 400] width 420 height 175
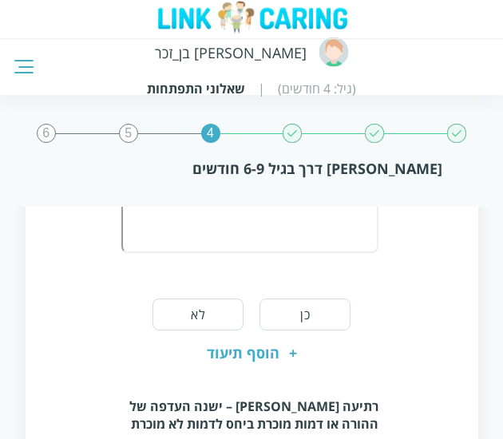
scroll to position [538, 0]
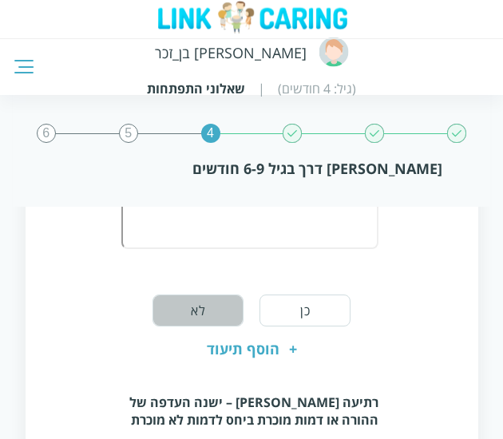
click at [230, 321] on button "לא" at bounding box center [197, 310] width 91 height 32
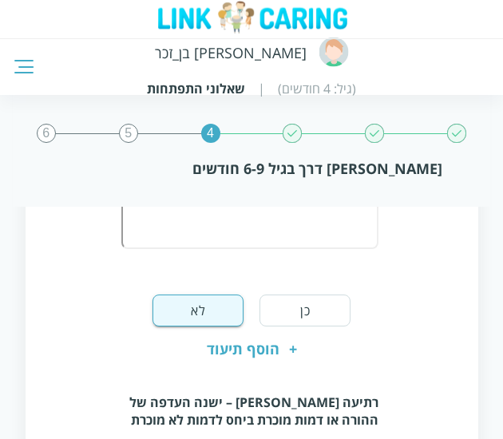
click at [391, 312] on div "משמיע הברות חוזרות, לדוגמה- "ממהה" "דדהה". כן לא + הוסף תיעוד" at bounding box center [251, 213] width 420 height 315
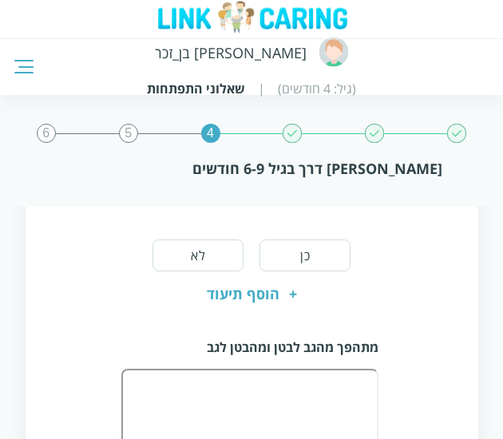
scroll to position [909, 0]
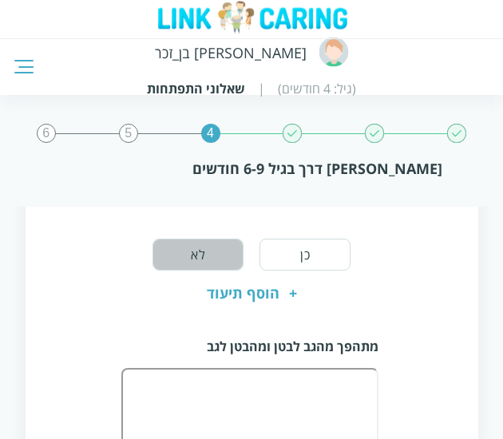
click at [193, 242] on button "לא" at bounding box center [197, 255] width 91 height 32
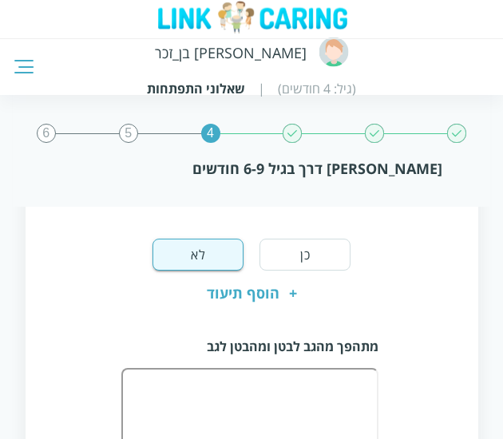
click at [404, 294] on div "רתיעה מזר – ישנה העדפה של ההורה או דמות מוכרת ביחס לדמות לא מוכרת כן לא + הוסף …" at bounding box center [251, 157] width 420 height 315
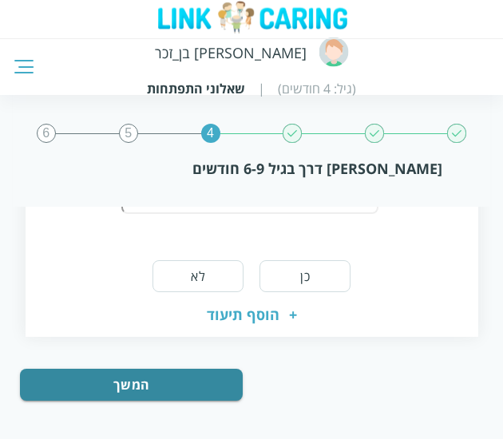
scroll to position [1190, 0]
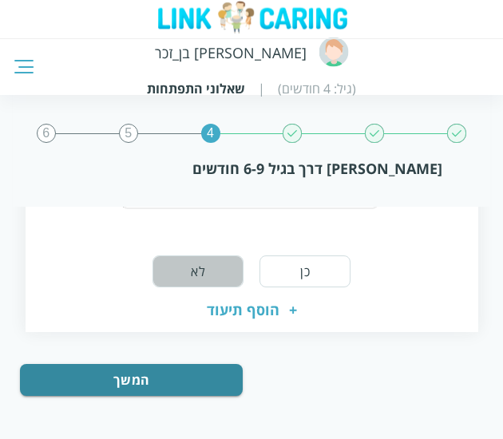
click at [212, 272] on button "לא" at bounding box center [197, 271] width 91 height 32
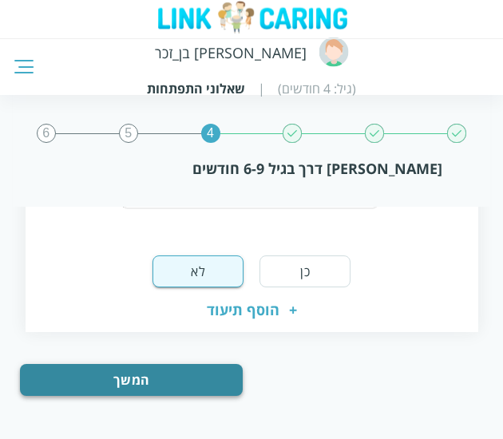
click at [195, 378] on button "המשך" at bounding box center [131, 380] width 223 height 32
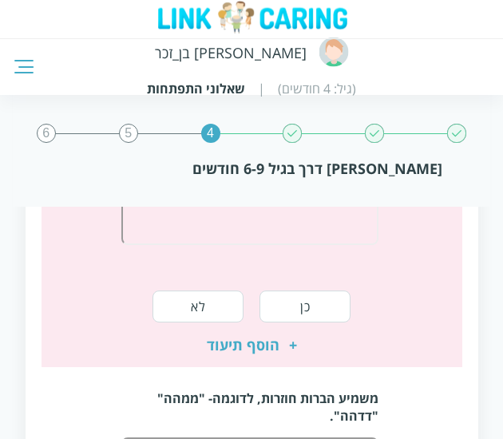
scroll to position [225, 0]
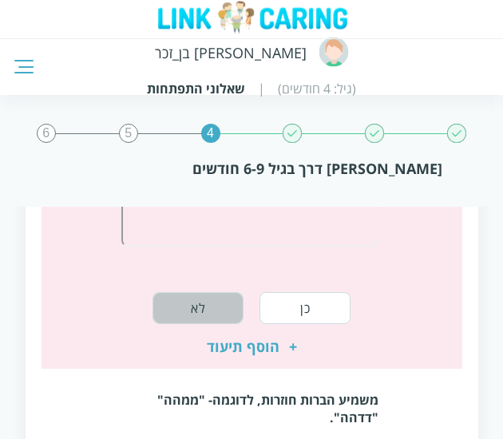
click at [199, 316] on button "לא" at bounding box center [197, 308] width 91 height 32
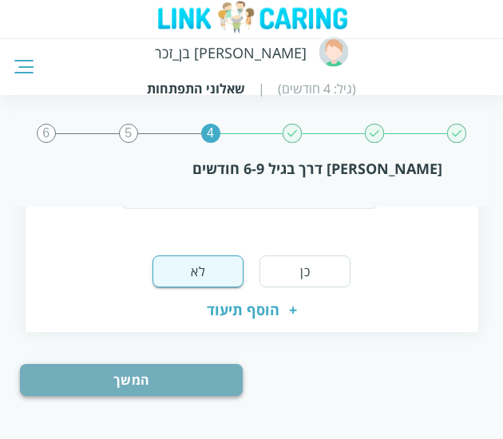
click at [177, 369] on button "המשך" at bounding box center [131, 380] width 223 height 32
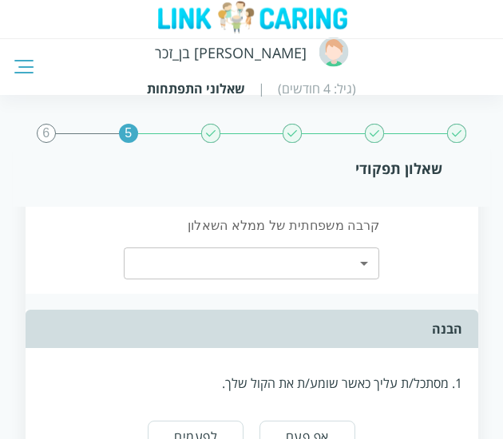
scroll to position [47, 0]
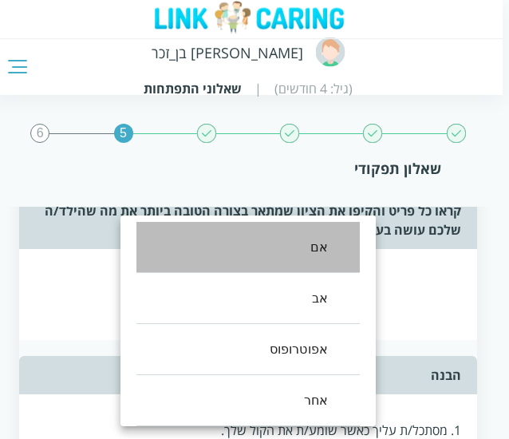
click at [329, 262] on li "אם" at bounding box center [247, 247] width 223 height 51
type input "0"
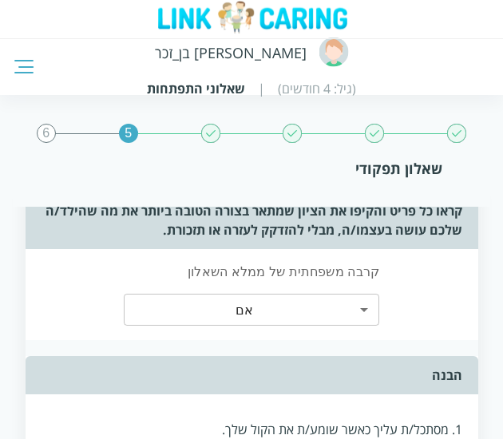
click at [458, 309] on div "קרבה משפחתית של ממלא השאלון אם 0 ​" at bounding box center [251, 294] width 420 height 91
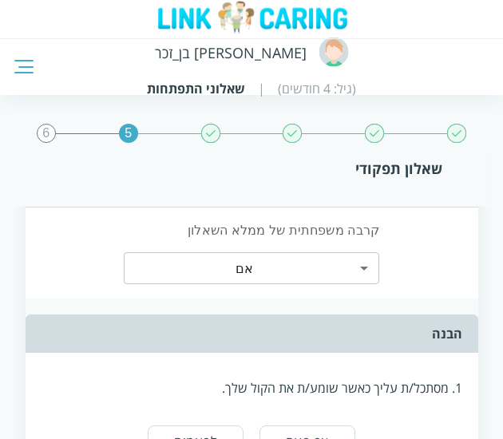
scroll to position [90, 0]
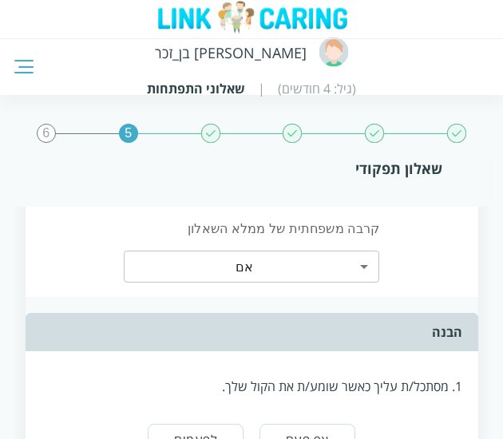
click at [436, 282] on div "קרבה משפחתית של ממלא השאלון אם 0 ​" at bounding box center [251, 251] width 420 height 91
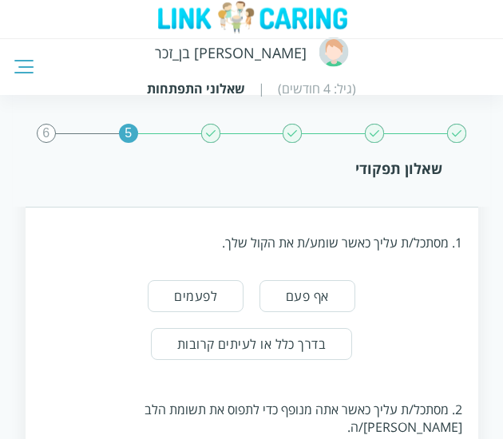
scroll to position [233, 0]
click at [408, 314] on div "1. מסתכל/ת עליך כאשר שומע/ת את הקול שלך. אף פעם לפעמים בדרך כלל או לעיתים קרובות" at bounding box center [251, 291] width 420 height 167
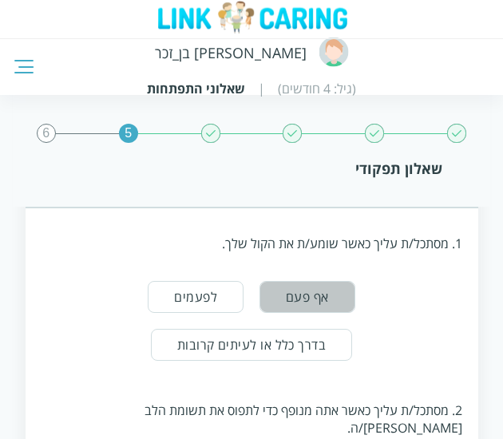
click at [355, 302] on button "אף פעם" at bounding box center [307, 297] width 96 height 32
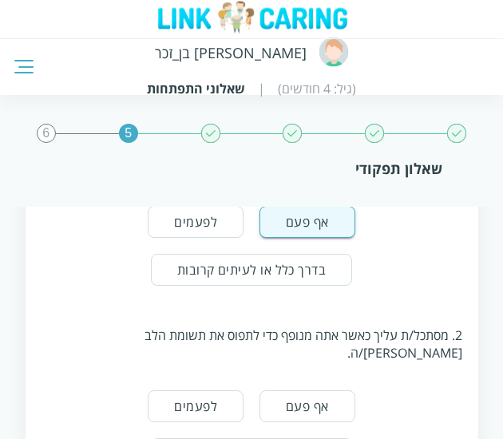
scroll to position [317, 0]
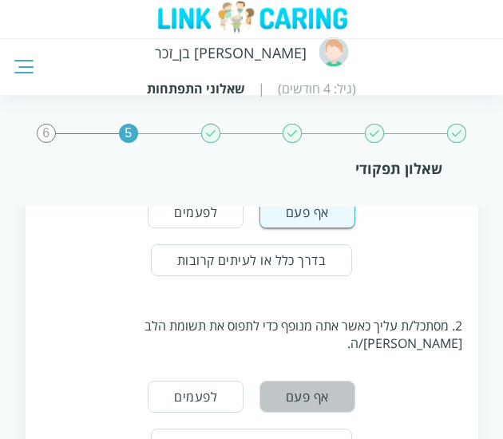
click at [355, 380] on button "אף פעם" at bounding box center [307, 396] width 96 height 32
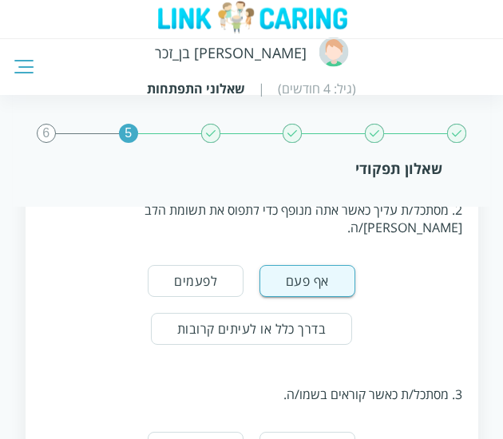
scroll to position [434, 0]
click at [355, 431] on button "אף פעם" at bounding box center [307, 447] width 96 height 32
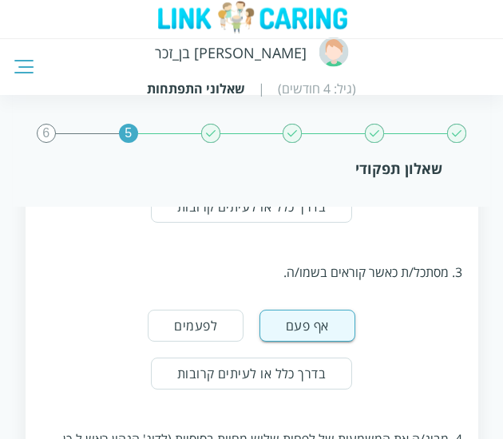
scroll to position [568, 0]
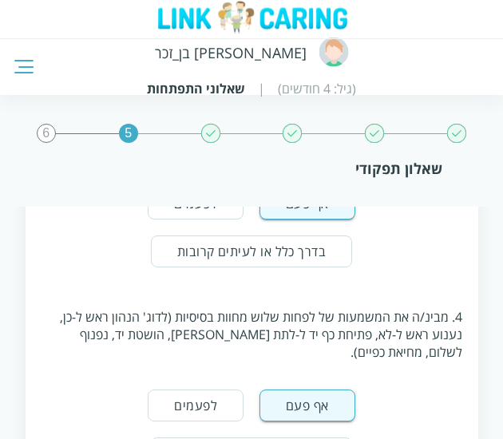
scroll to position [680, 0]
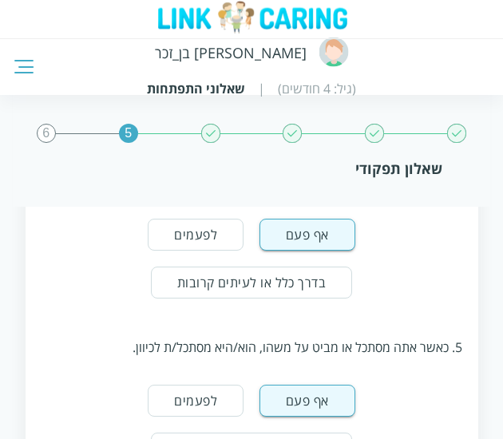
scroll to position [847, 0]
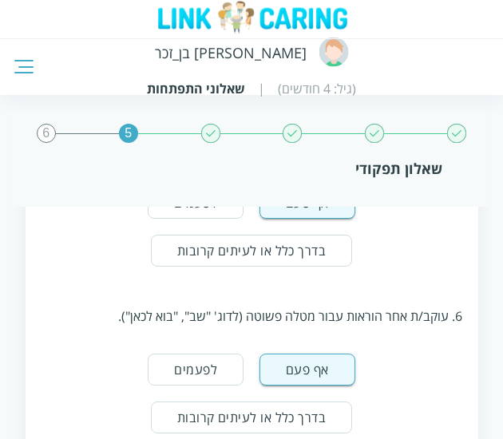
scroll to position [1047, 0]
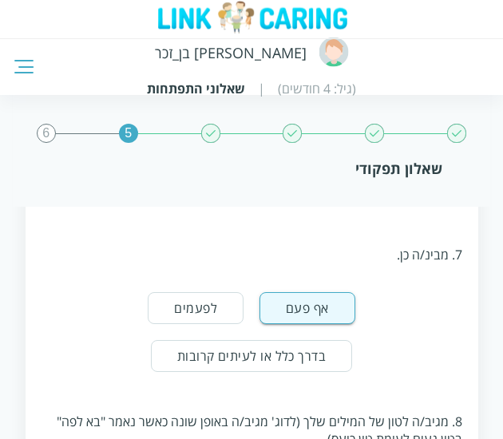
scroll to position [1285, 0]
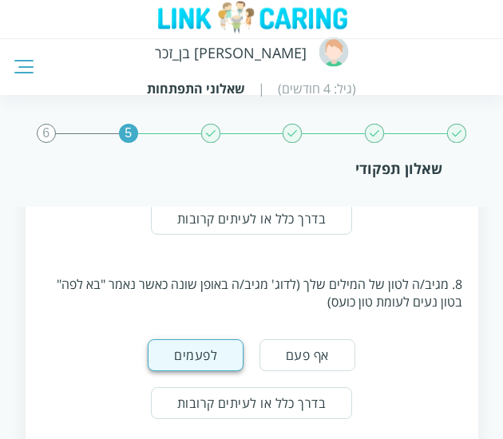
scroll to position [1414, 0]
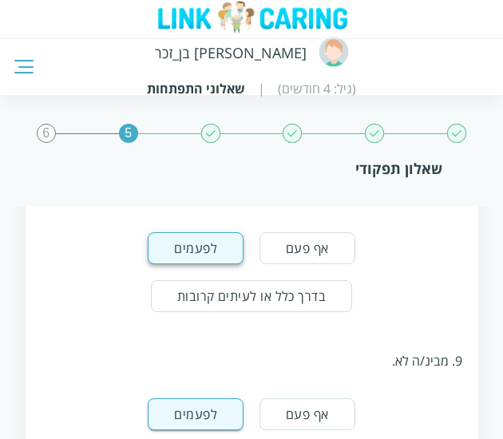
scroll to position [1522, 0]
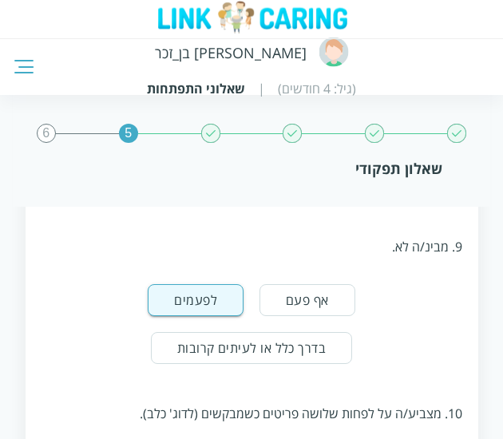
scroll to position [1634, 0]
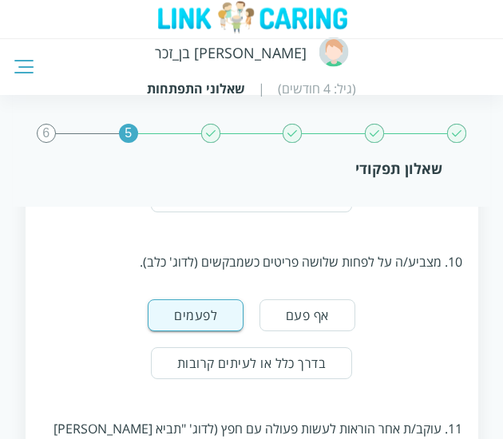
scroll to position [1784, 0]
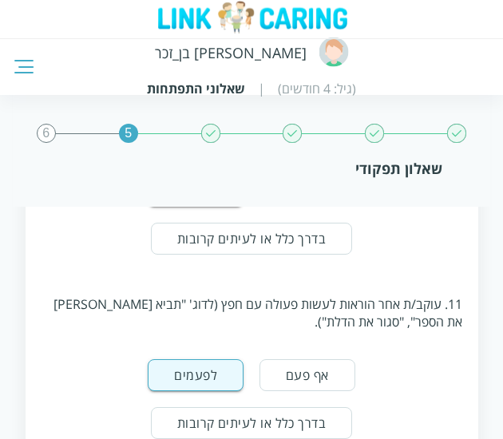
scroll to position [1909, 0]
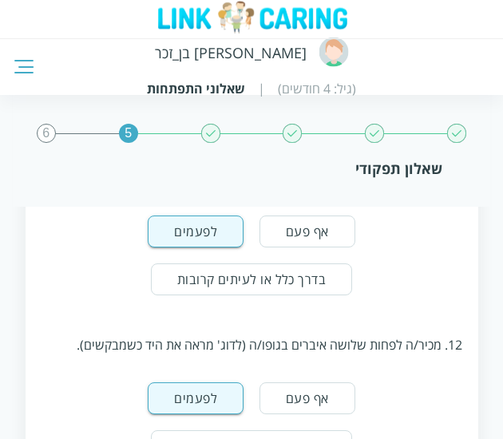
scroll to position [2052, 0]
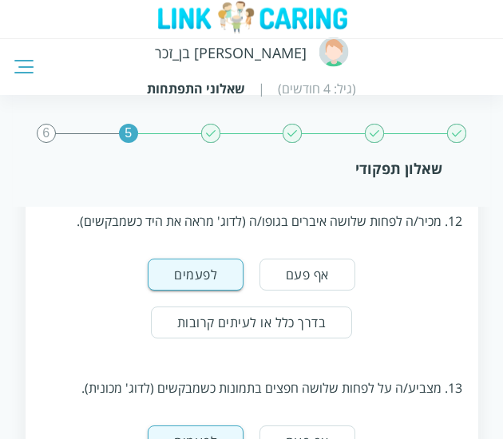
scroll to position [2182, 0]
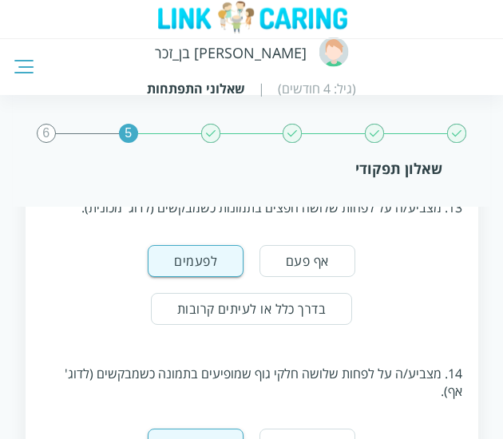
scroll to position [2363, 0]
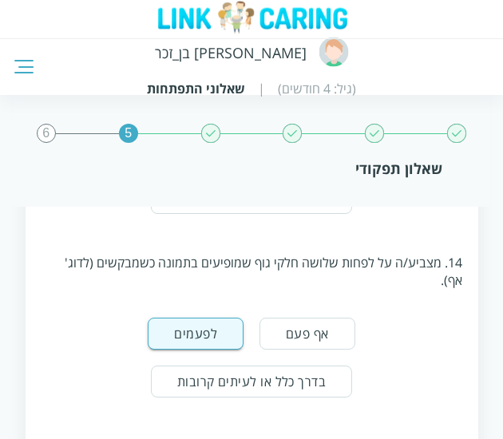
scroll to position [2467, 0]
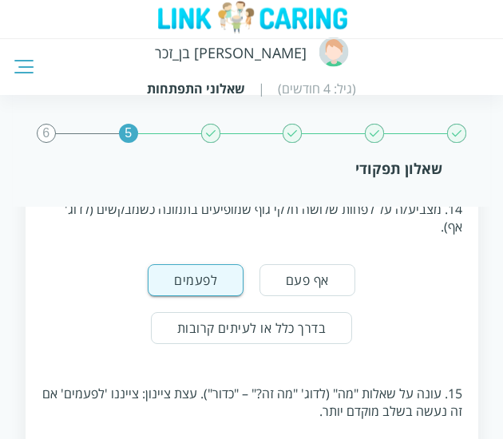
scroll to position [2528, 0]
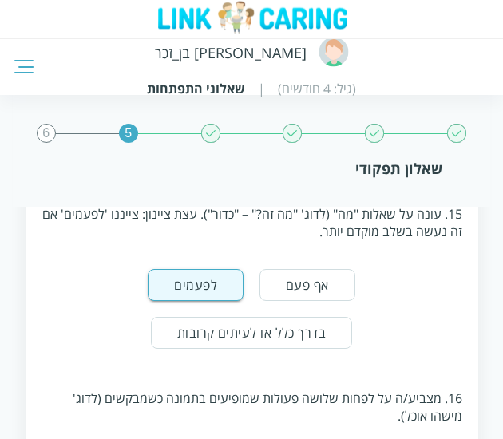
scroll to position [2700, 0]
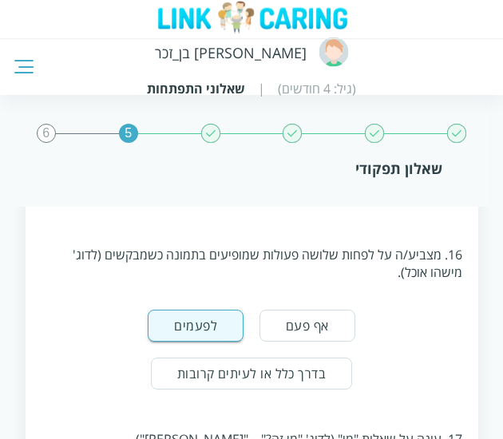
scroll to position [2850, 0]
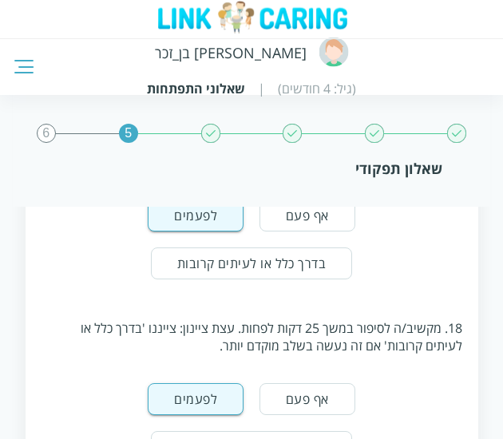
scroll to position [3047, 0]
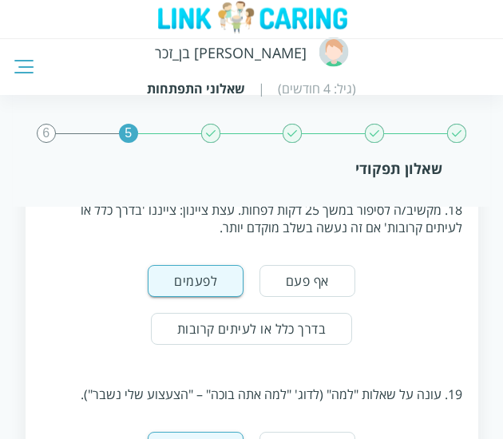
scroll to position [3239, 0]
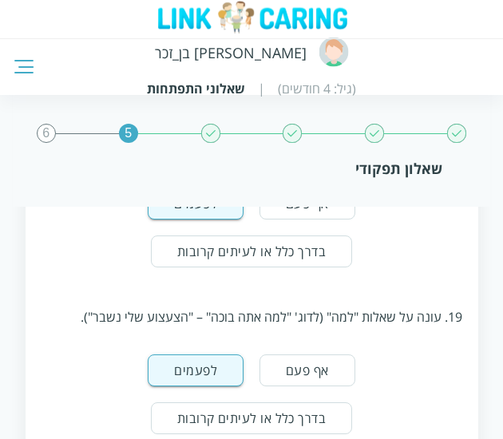
scroll to position [3316, 0]
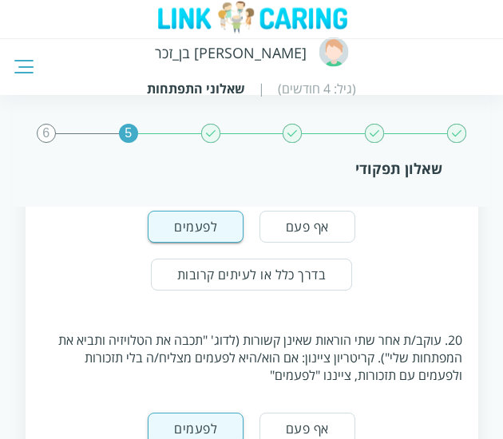
scroll to position [3462, 0]
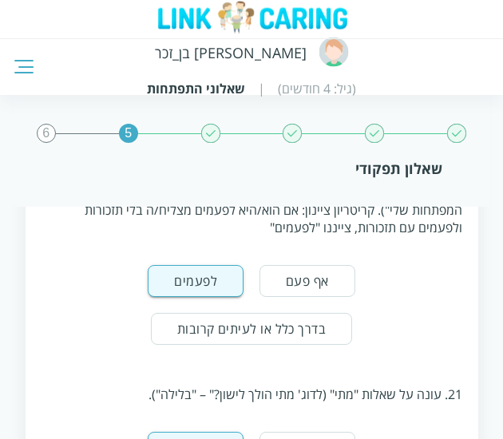
scroll to position [3610, 0]
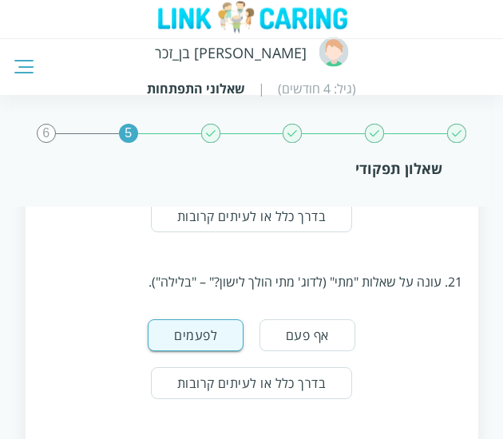
scroll to position [3720, 0]
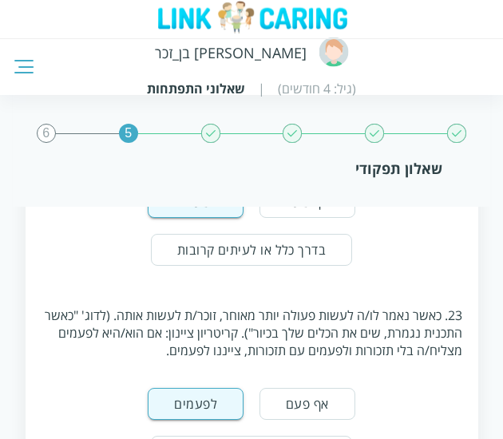
scroll to position [3858, 0]
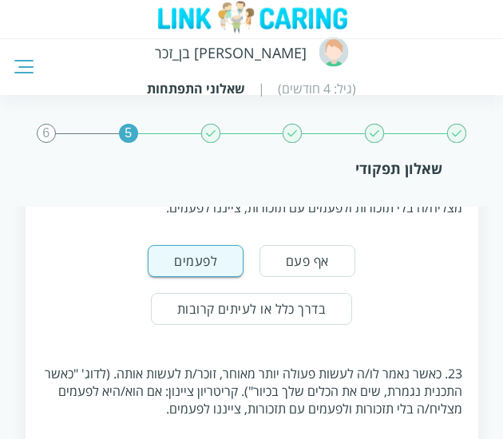
scroll to position [3993, 0]
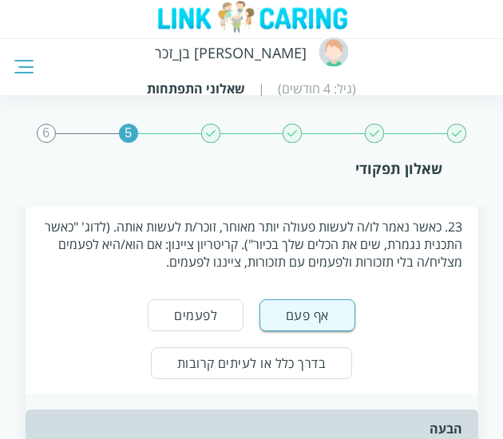
scroll to position [4151, 0]
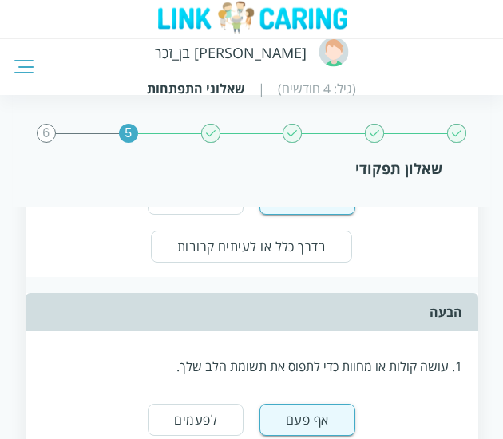
scroll to position [4269, 0]
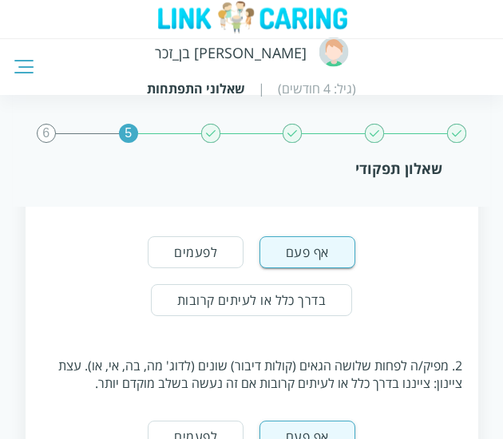
scroll to position [4429, 0]
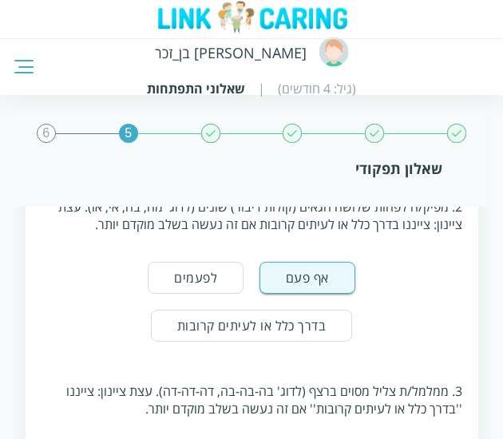
scroll to position [4584, 0]
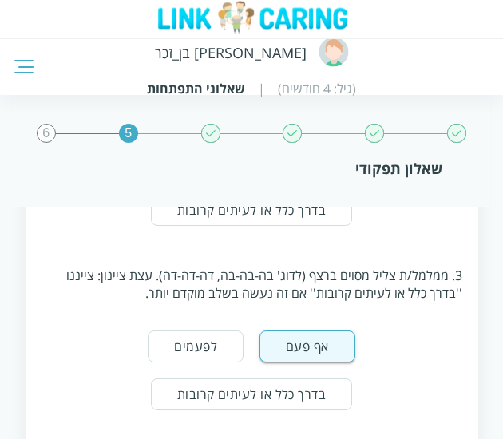
scroll to position [4702, 0]
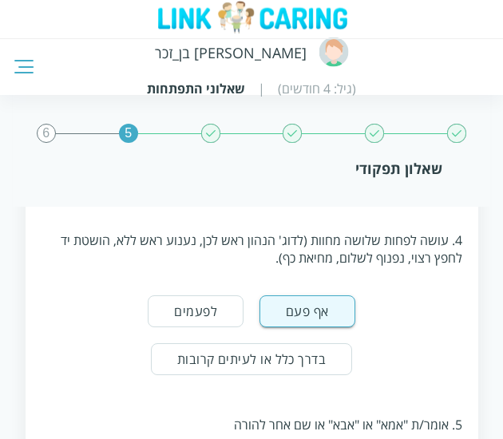
scroll to position [4820, 0]
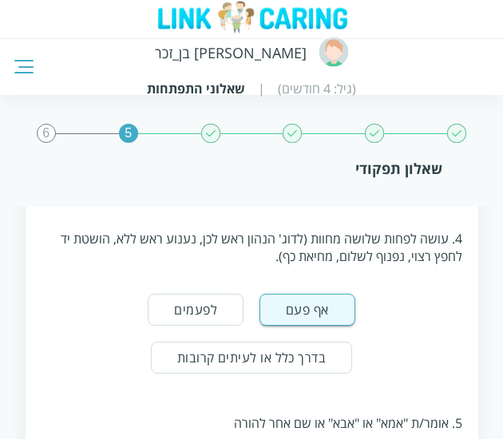
scroll to position [4921, 0]
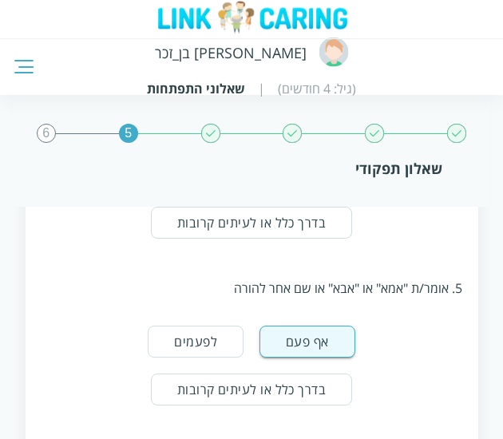
scroll to position [5054, 0]
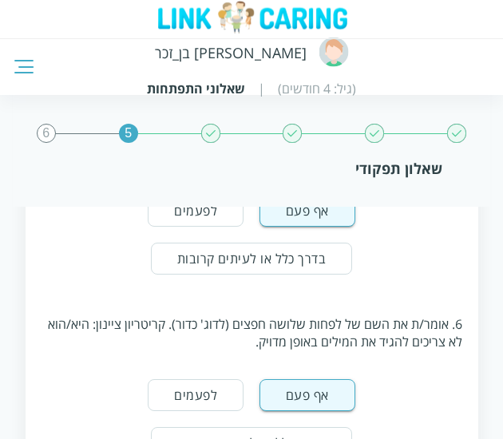
scroll to position [5187, 0]
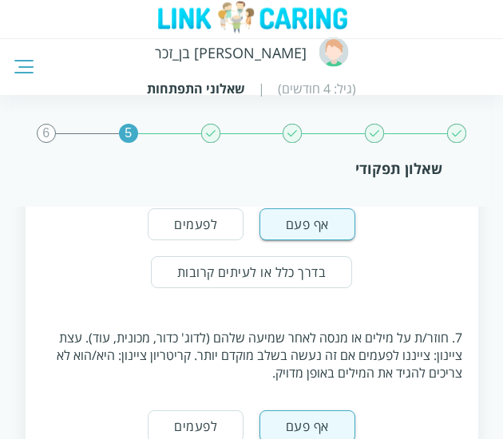
scroll to position [5353, 0]
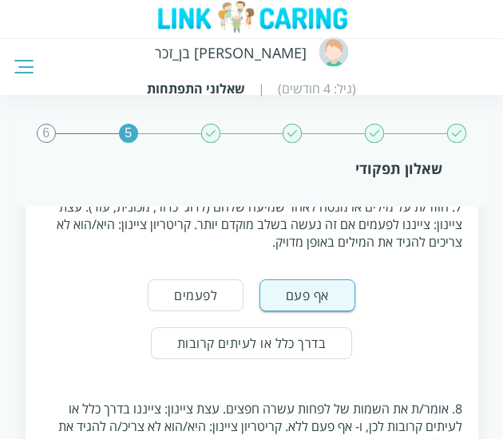
scroll to position [5486, 0]
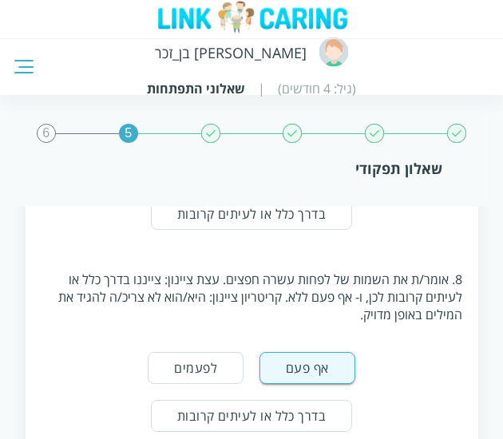
scroll to position [5615, 0]
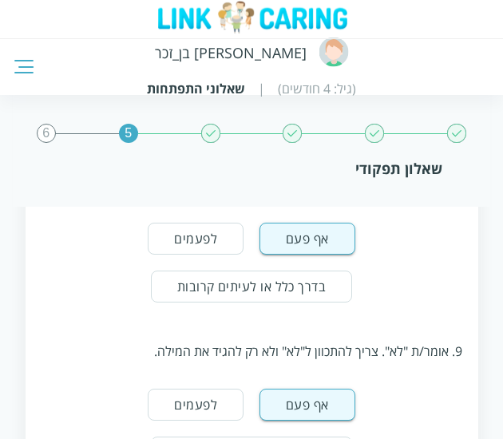
scroll to position [5739, 0]
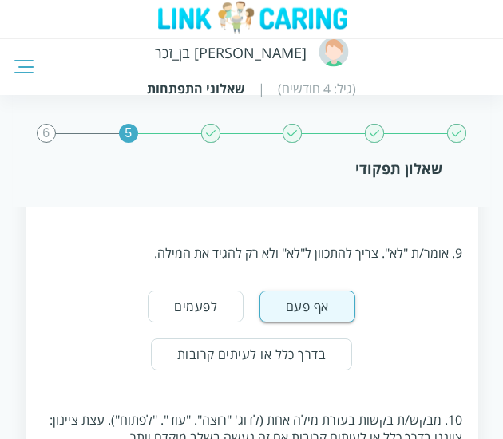
scroll to position [5841, 0]
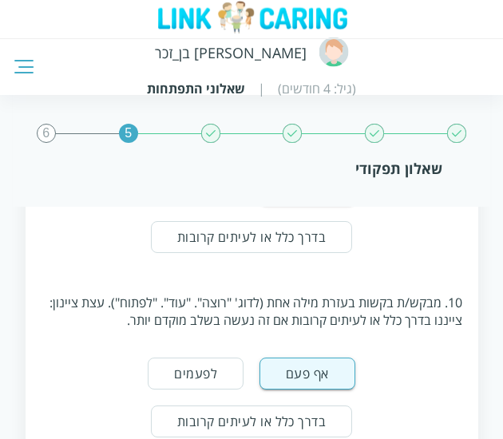
scroll to position [5962, 0]
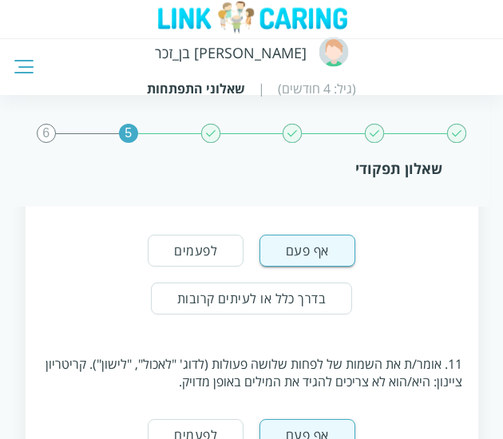
scroll to position [6117, 0]
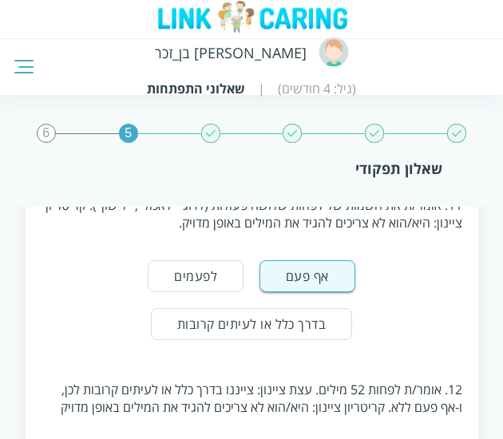
scroll to position [6238, 0]
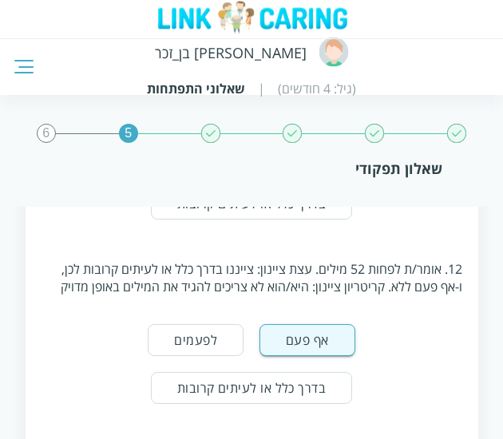
scroll to position [6365, 0]
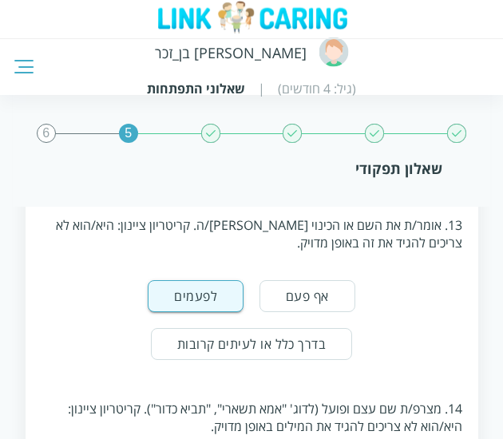
scroll to position [6590, 0]
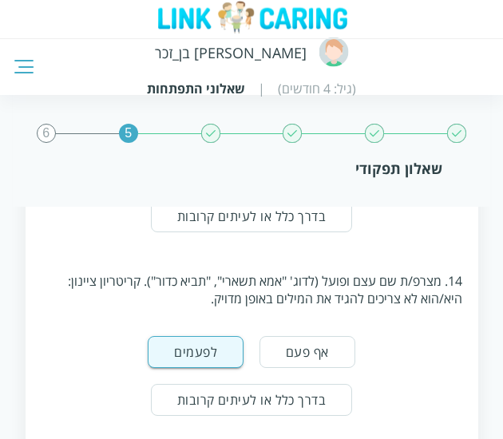
scroll to position [6723, 0]
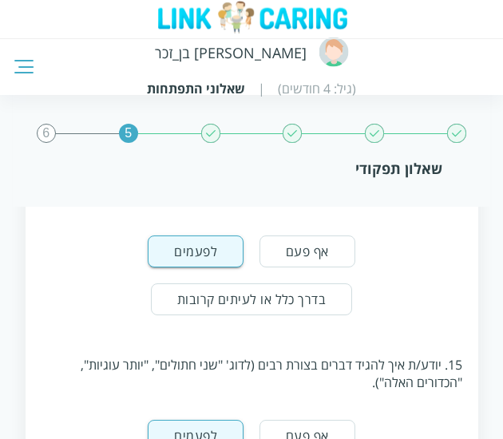
scroll to position [6821, 0]
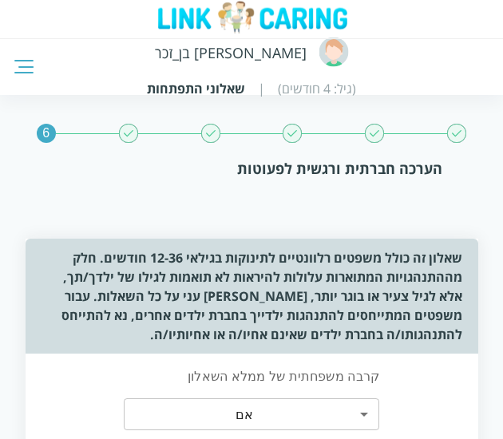
click at [341, 345] on div "שאלון זה כולל משפטים רלוונטיים לתינוקות בגילאי 12-36 חודשים. חלק מההתנהגויות המ…" at bounding box center [252, 296] width 452 height 115
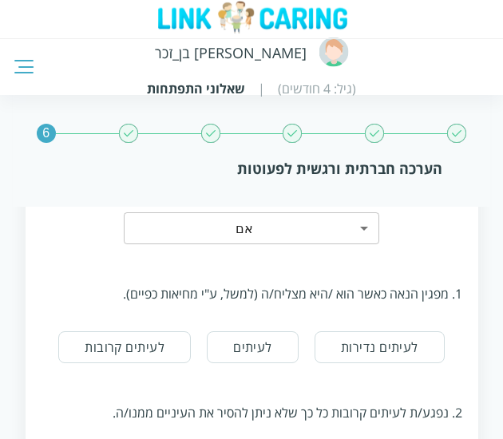
scroll to position [193, 0]
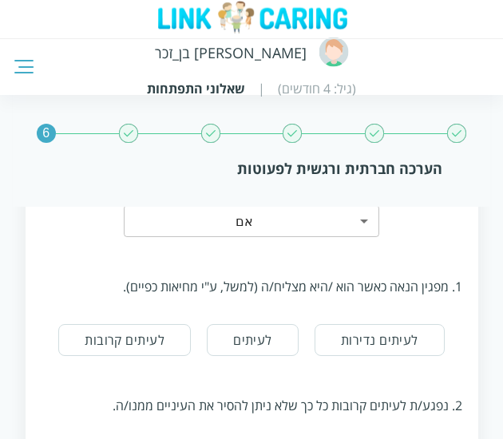
click at [397, 286] on div "1. מפגין הנאה כאשר הוא /היא מצליח/ה (למשל, ע"י מחיאות כפיים)." at bounding box center [251, 287] width 420 height 18
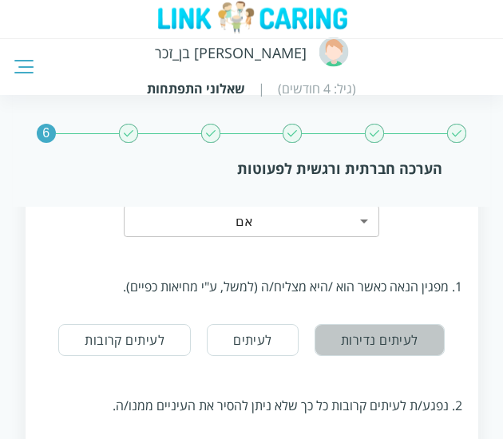
click at [393, 336] on button "לעיתים נדירות" at bounding box center [379, 340] width 130 height 32
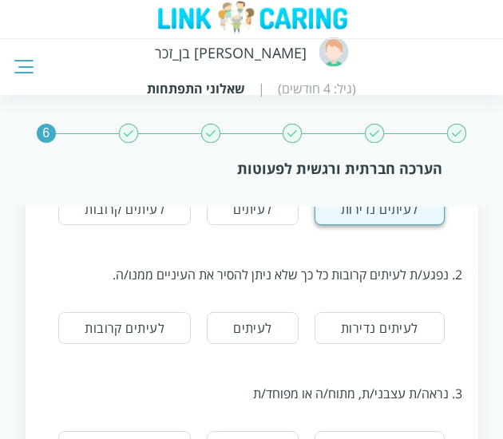
scroll to position [325, 0]
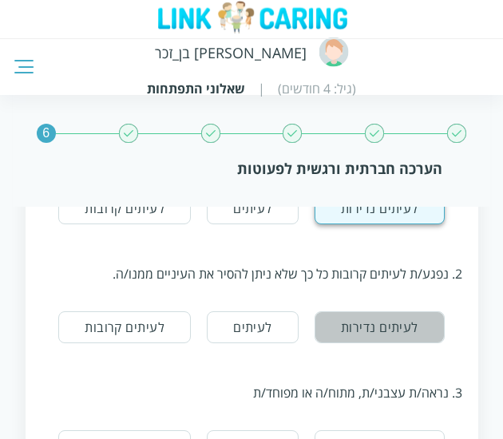
click at [393, 336] on button "לעיתים נדירות" at bounding box center [379, 327] width 130 height 32
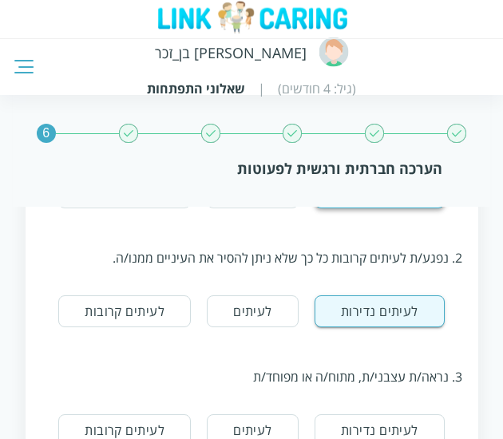
scroll to position [417, 0]
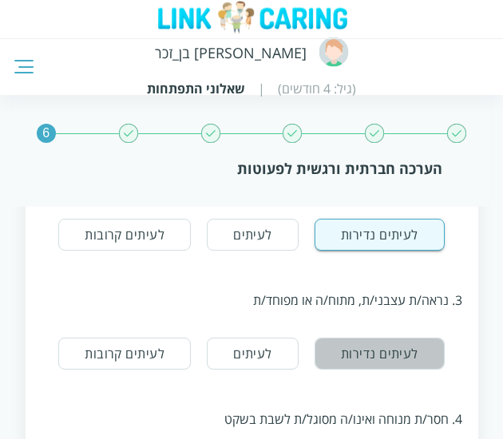
click at [400, 360] on button "לעיתים נדירות" at bounding box center [379, 353] width 130 height 32
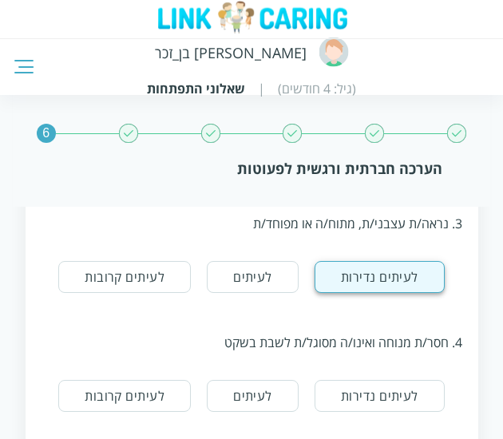
scroll to position [508, 0]
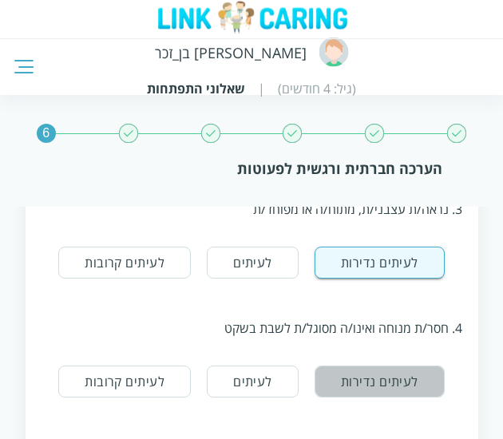
click at [406, 379] on button "לעיתים נדירות" at bounding box center [379, 381] width 130 height 32
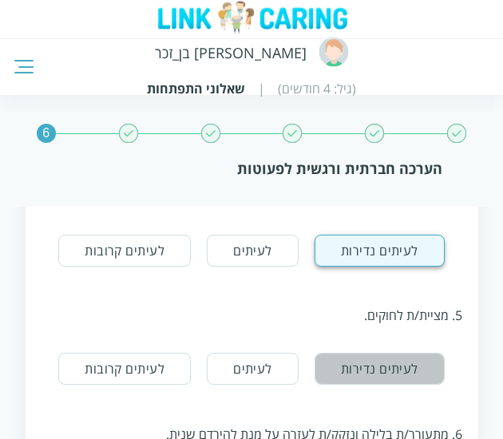
click at [406, 379] on button "לעיתים נדירות" at bounding box center [379, 369] width 130 height 32
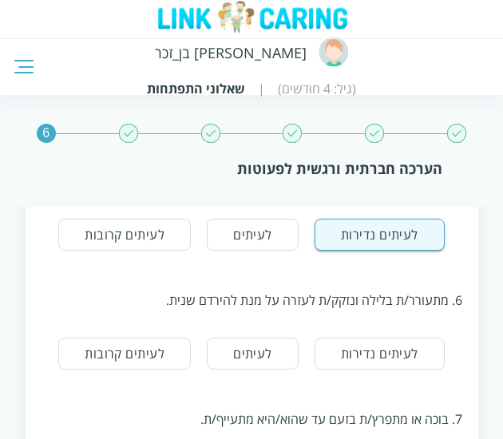
scroll to position [774, 0]
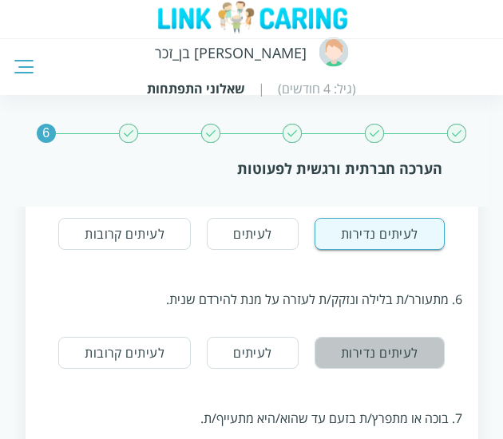
click at [416, 345] on button "לעיתים נדירות" at bounding box center [379, 353] width 130 height 32
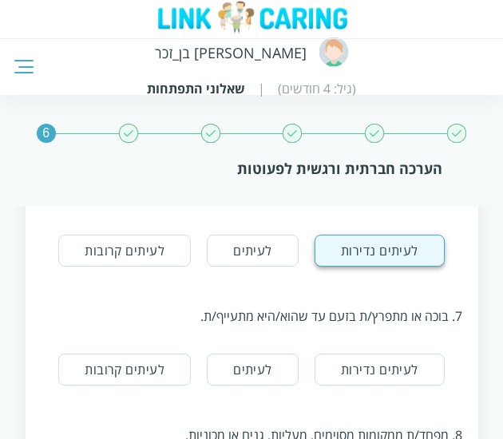
scroll to position [877, 0]
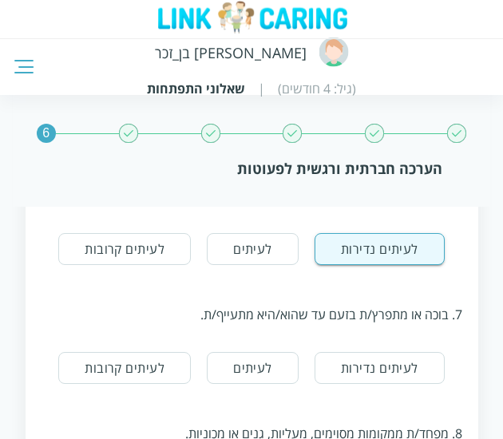
click at [416, 350] on div "7. בוכה או מתפרץ/ת בזעם עד שהוא/היא מתעייף/ת. לעיתים נדירות לעיתים לעיתים קרובות" at bounding box center [251, 337] width 420 height 119
click at [416, 357] on button "לעיתים נדירות" at bounding box center [379, 368] width 130 height 32
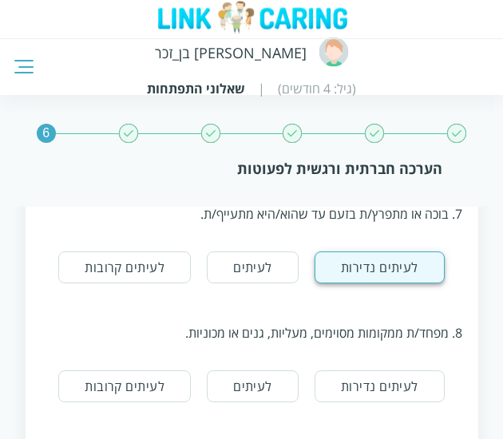
scroll to position [979, 0]
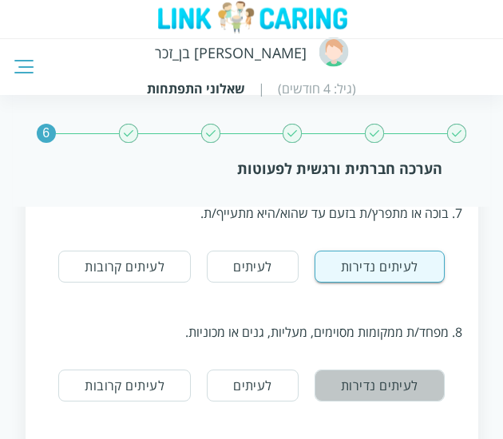
click at [405, 392] on button "לעיתים נדירות" at bounding box center [379, 385] width 130 height 32
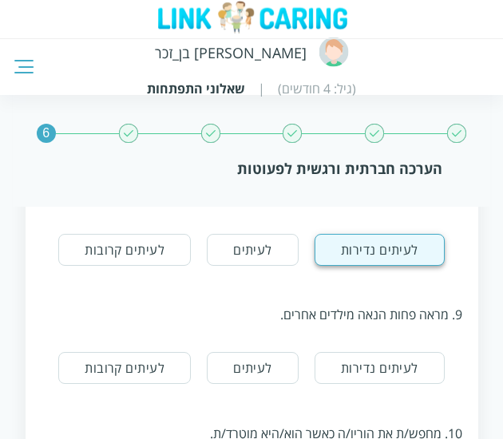
scroll to position [1115, 0]
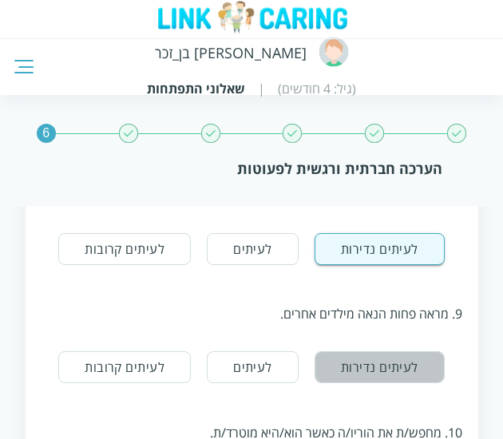
click at [405, 365] on button "לעיתים נדירות" at bounding box center [379, 367] width 130 height 32
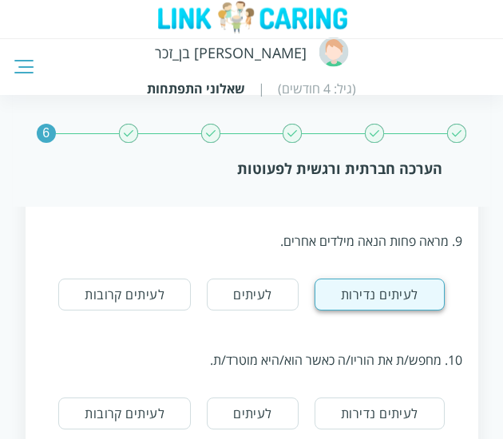
scroll to position [1192, 0]
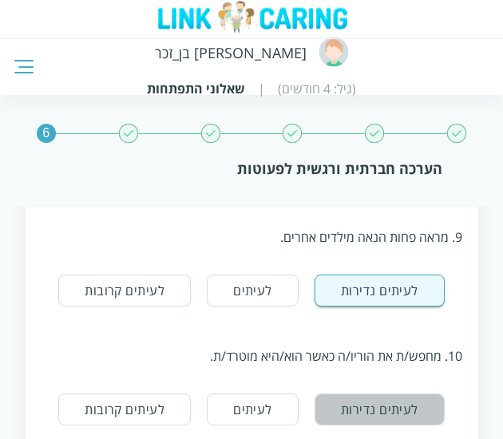
click at [410, 408] on button "לעיתים נדירות" at bounding box center [379, 409] width 130 height 32
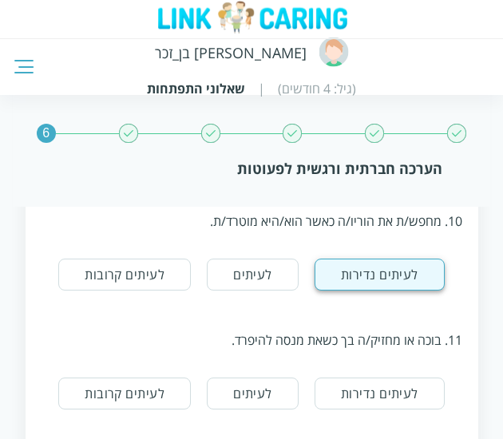
scroll to position [1327, 0]
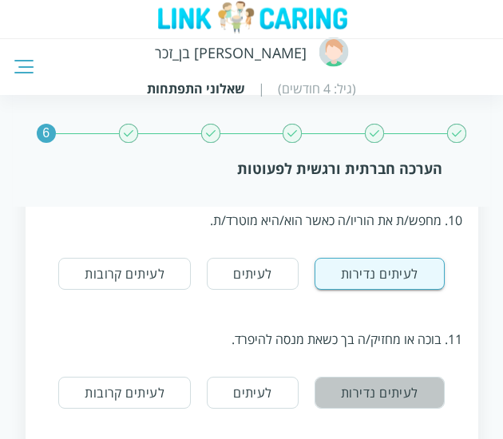
click at [412, 387] on button "לעיתים נדירות" at bounding box center [379, 393] width 130 height 32
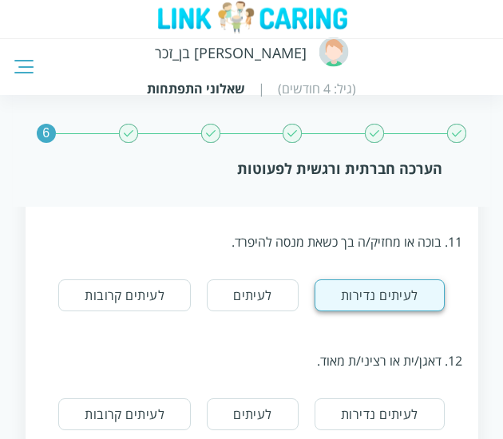
scroll to position [1457, 0]
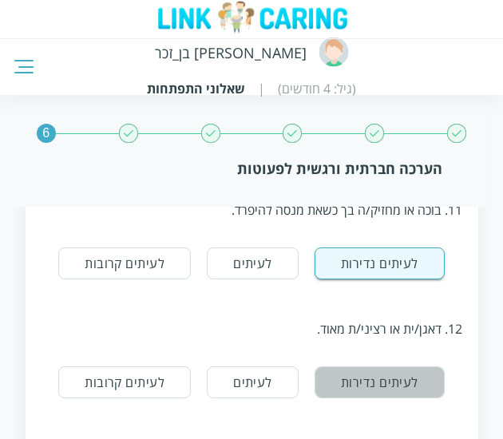
click at [412, 387] on button "לעיתים נדירות" at bounding box center [379, 382] width 130 height 32
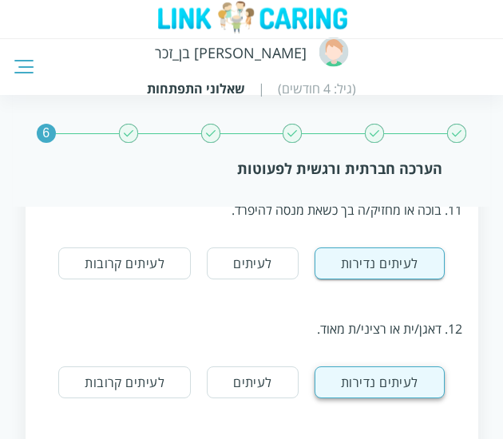
scroll to position [1591, 0]
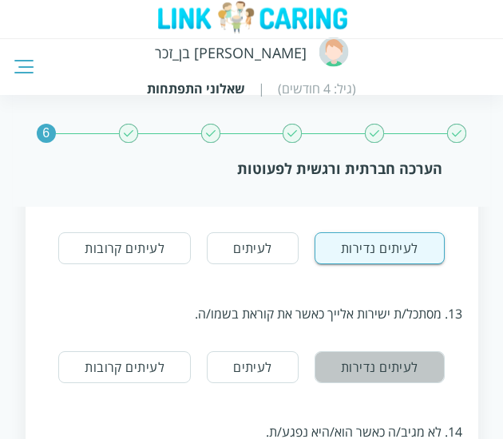
click at [416, 357] on button "לעיתים נדירות" at bounding box center [379, 367] width 130 height 32
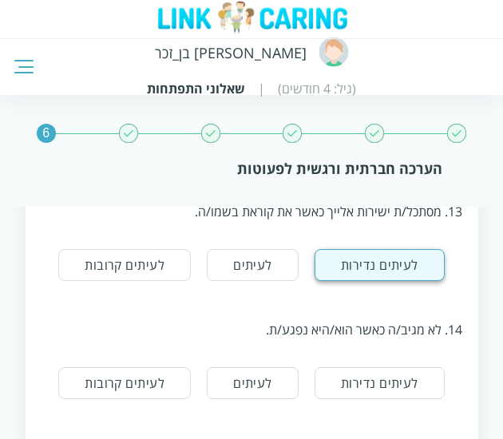
scroll to position [1693, 0]
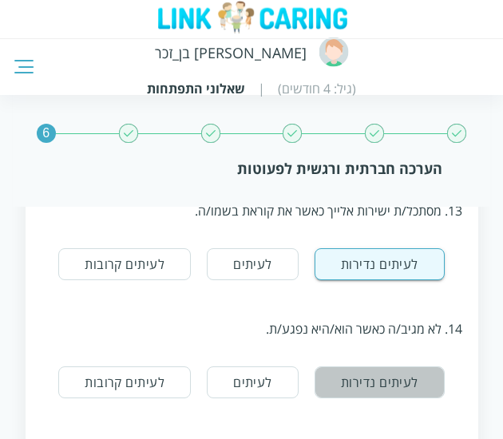
click at [396, 381] on button "לעיתים נדירות" at bounding box center [379, 382] width 130 height 32
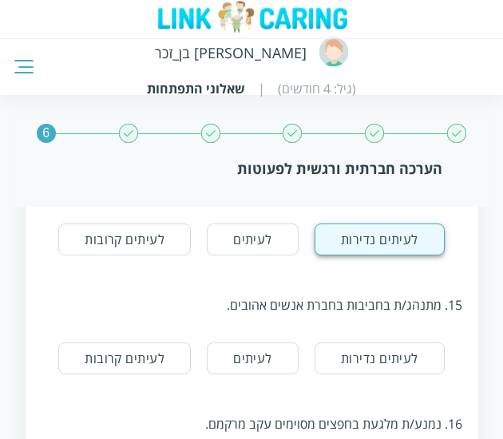
scroll to position [1837, 0]
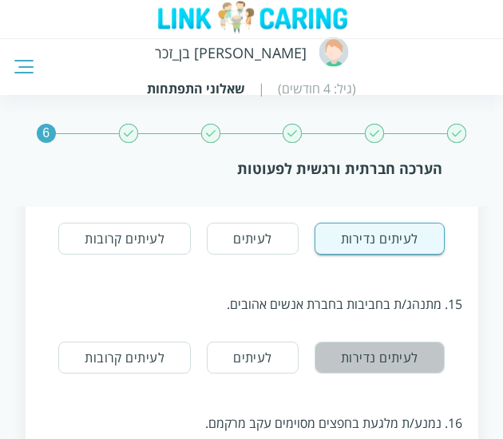
click at [397, 358] on button "לעיתים נדירות" at bounding box center [379, 357] width 130 height 32
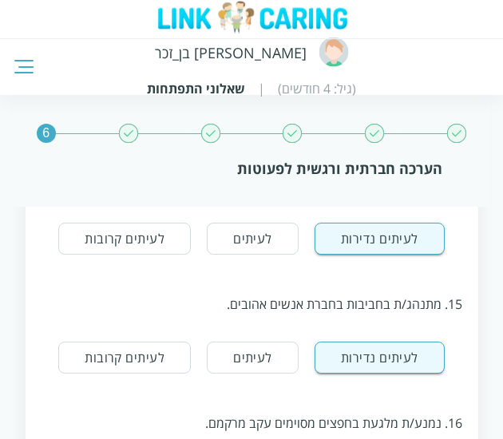
click at [356, 396] on div "16. נמנע/ת מלגעת בחפצים מסוימים עקב מרקמם. לעיתים נדירות לעיתים לעיתים קרובות" at bounding box center [251, 446] width 420 height 119
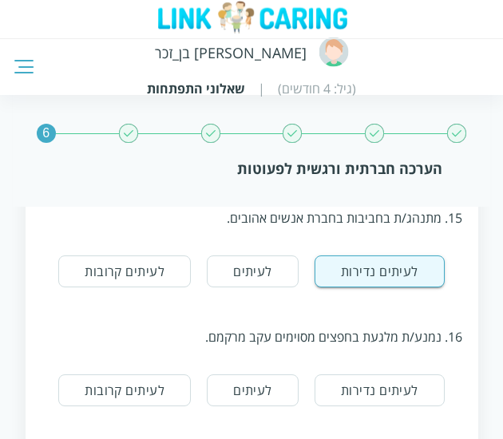
click at [369, 400] on button "לעיתים נדירות" at bounding box center [379, 390] width 130 height 32
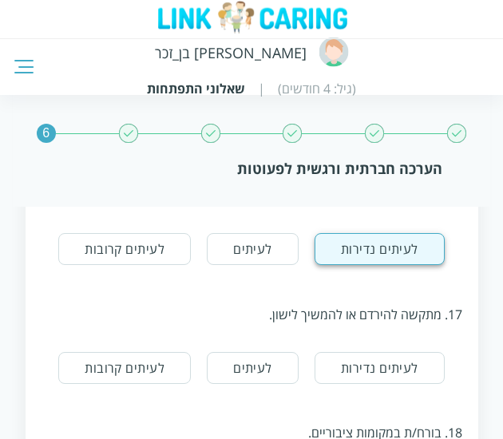
scroll to position [2065, 0]
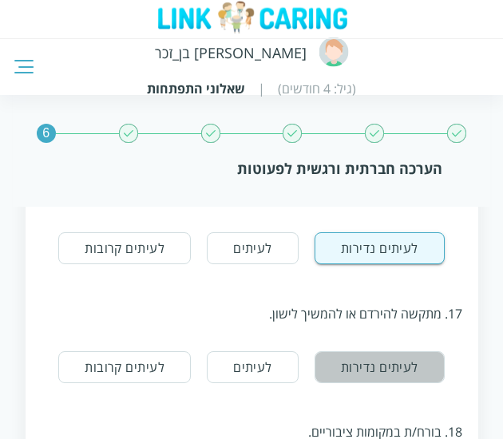
click at [392, 353] on button "לעיתים נדירות" at bounding box center [379, 367] width 130 height 32
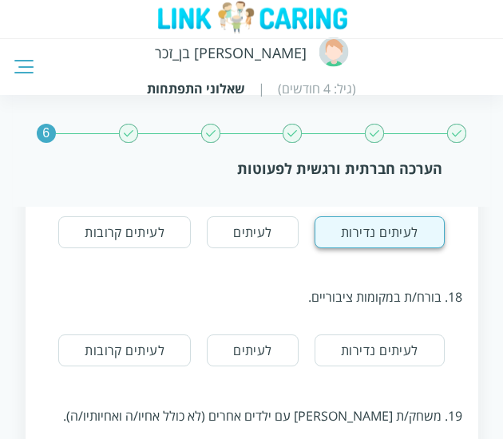
click at [392, 353] on button "לעיתים נדירות" at bounding box center [379, 350] width 130 height 32
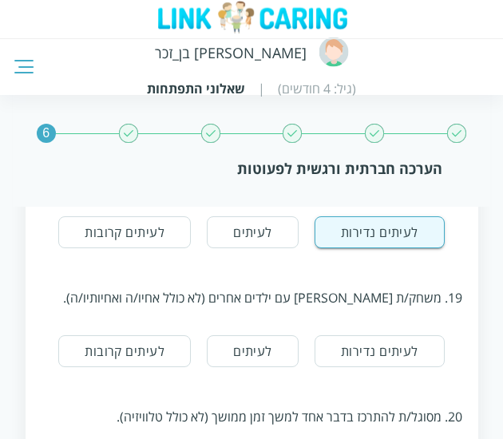
scroll to position [2321, 0]
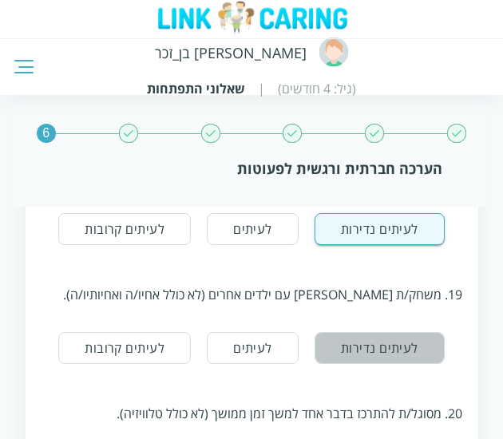
click at [392, 353] on button "לעיתים נדירות" at bounding box center [379, 348] width 130 height 32
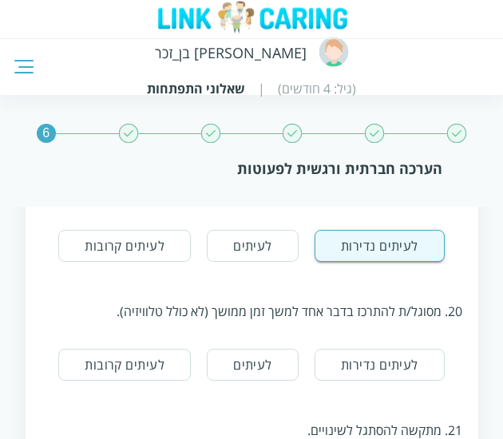
scroll to position [2427, 0]
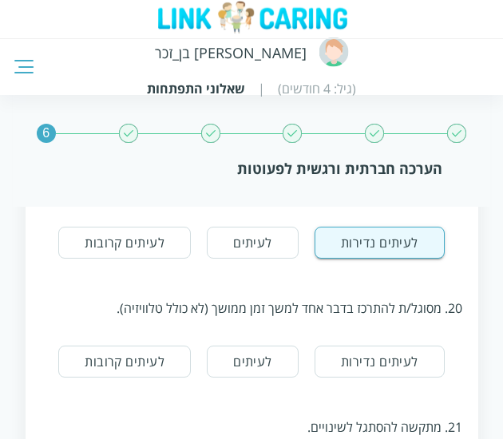
drag, startPoint x: 392, startPoint y: 353, endPoint x: 400, endPoint y: 356, distance: 9.3
click at [400, 356] on button "לעיתים נדירות" at bounding box center [379, 361] width 130 height 32
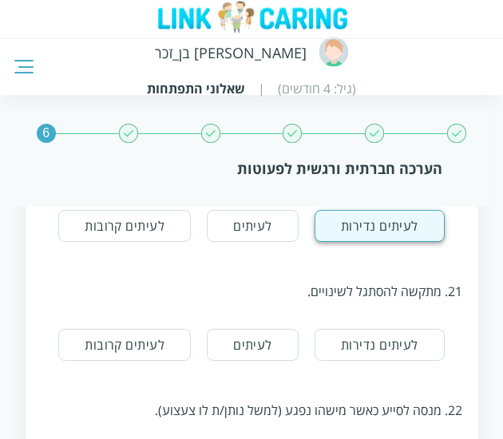
scroll to position [2563, 0]
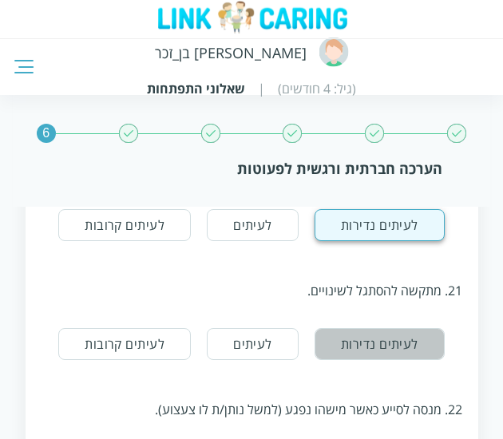
click at [400, 356] on button "לעיתים נדירות" at bounding box center [379, 344] width 130 height 32
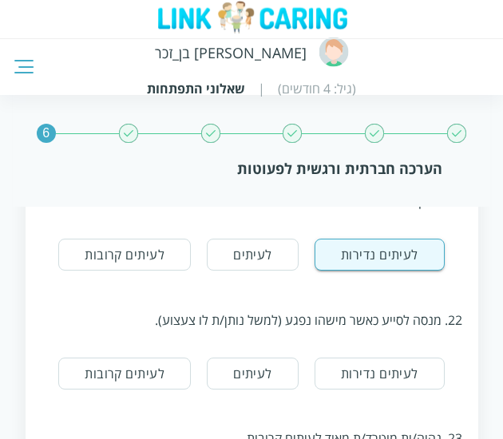
scroll to position [2676, 0]
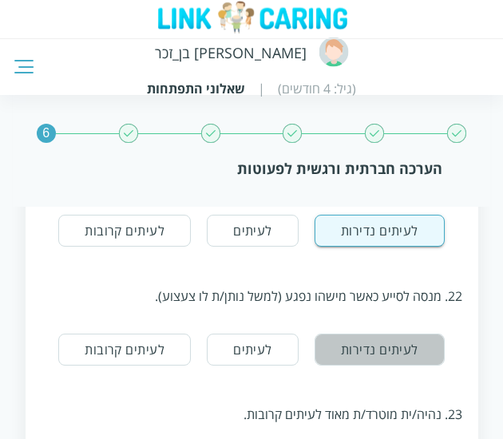
click at [400, 356] on button "לעיתים נדירות" at bounding box center [379, 349] width 130 height 32
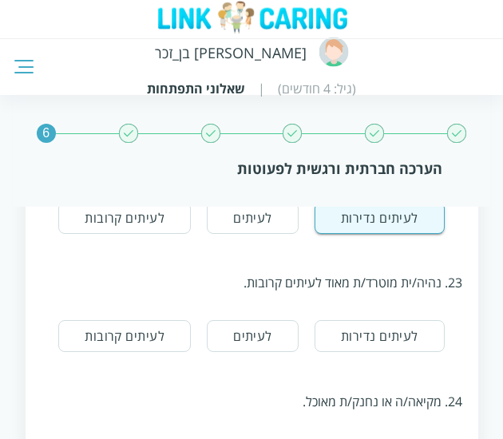
scroll to position [2809, 0]
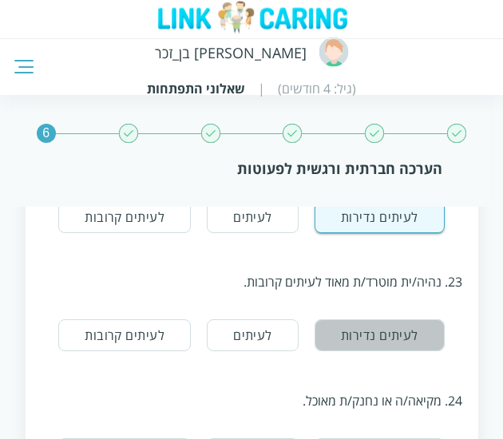
click at [402, 341] on button "לעיתים נדירות" at bounding box center [379, 335] width 130 height 32
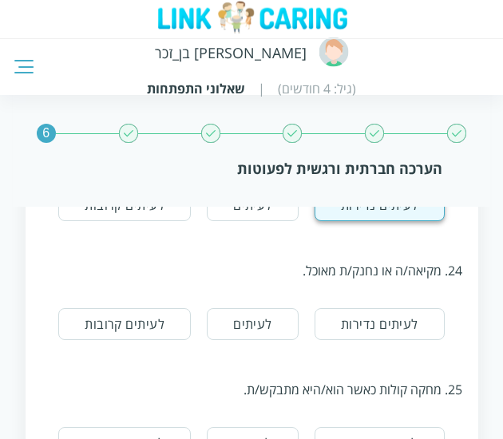
scroll to position [2939, 0]
click at [402, 341] on div "24. מקיאה/ה או נחנק/ת מאוכל. לעיתים נדירות לעיתים לעיתים קרובות" at bounding box center [251, 294] width 420 height 119
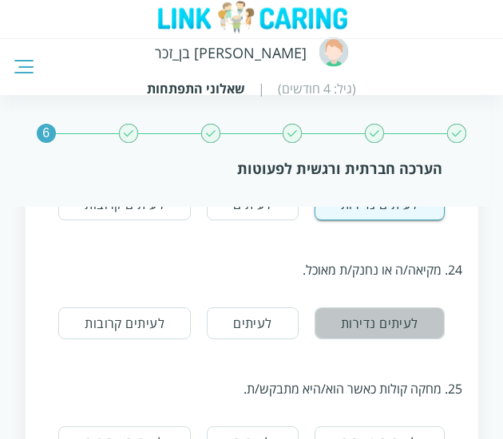
click at [400, 325] on button "לעיתים נדירות" at bounding box center [379, 323] width 130 height 32
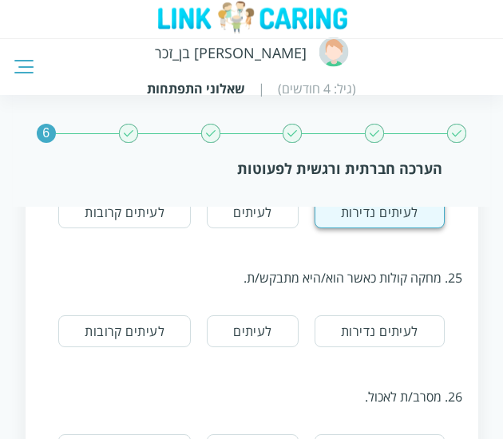
scroll to position [3053, 0]
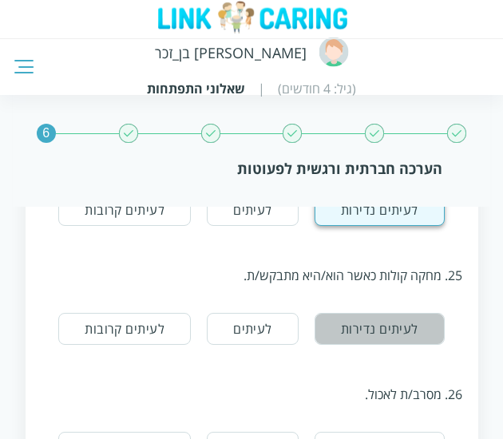
click at [400, 325] on button "לעיתים נדירות" at bounding box center [379, 329] width 130 height 32
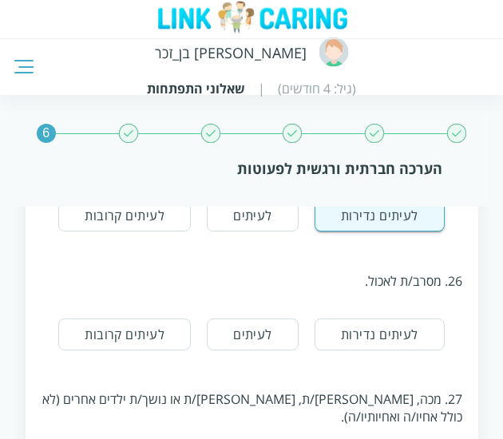
scroll to position [3188, 0]
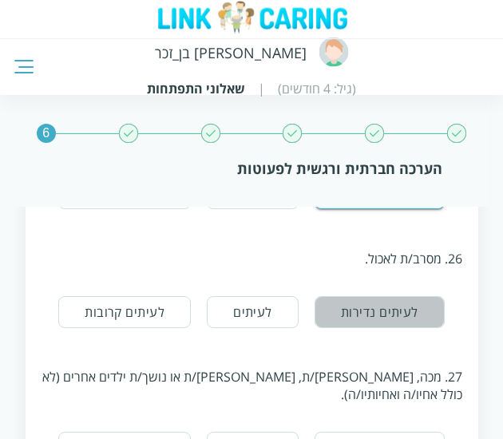
click at [400, 325] on button "לעיתים נדירות" at bounding box center [379, 312] width 130 height 32
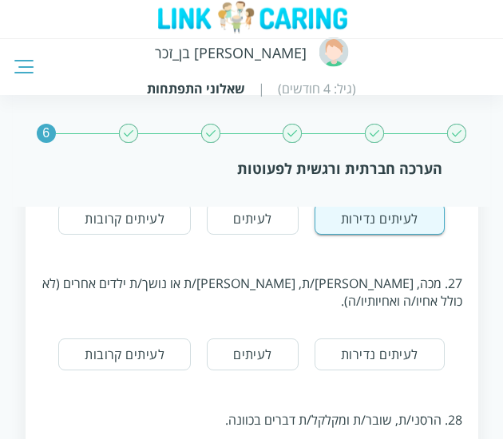
scroll to position [3286, 0]
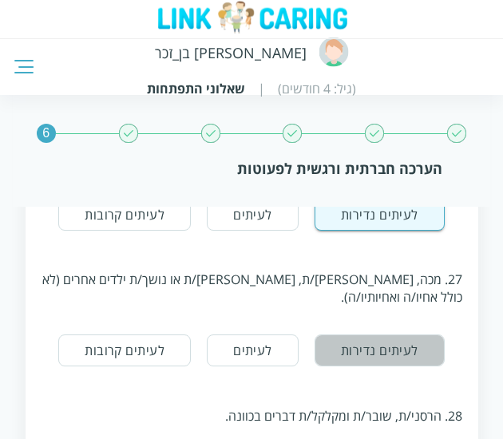
click at [400, 334] on button "לעיתים נדירות" at bounding box center [379, 350] width 130 height 32
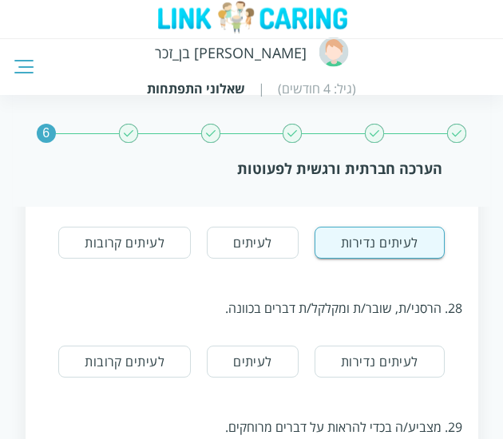
scroll to position [3402, 0]
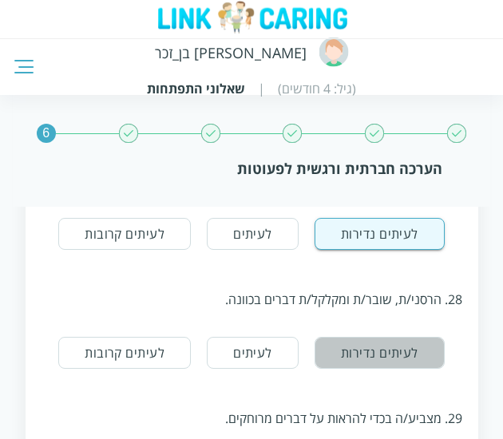
click at [400, 337] on button "לעיתים נדירות" at bounding box center [379, 353] width 130 height 32
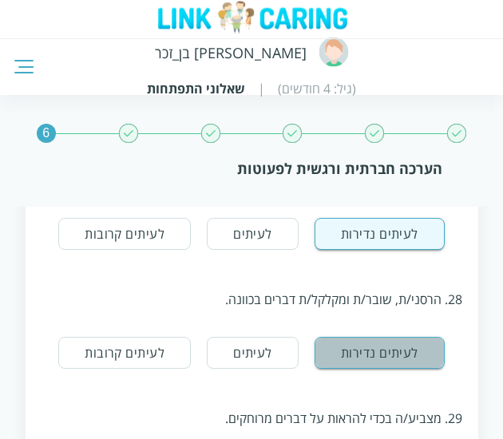
click at [400, 337] on button "לעיתים נדירות" at bounding box center [379, 353] width 130 height 32
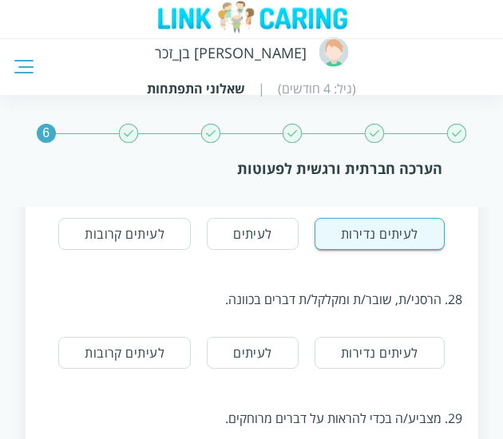
click at [400, 337] on button "לעיתים נדירות" at bounding box center [379, 353] width 130 height 32
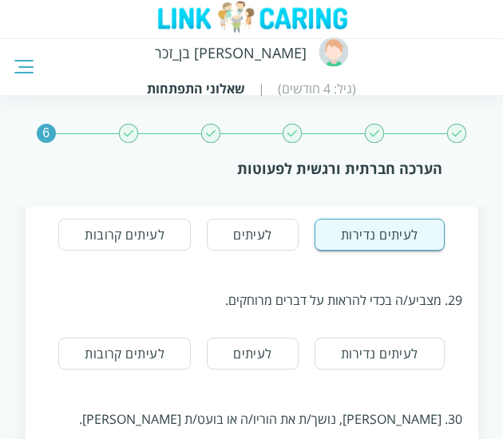
scroll to position [3563, 0]
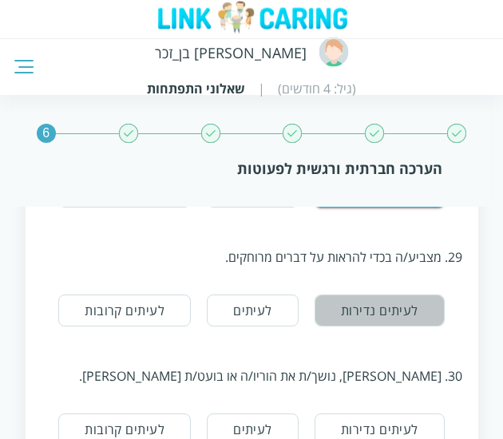
click at [408, 294] on button "לעיתים נדירות" at bounding box center [379, 310] width 130 height 32
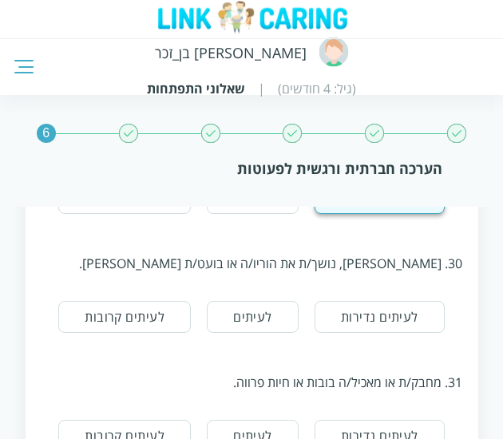
scroll to position [3677, 0]
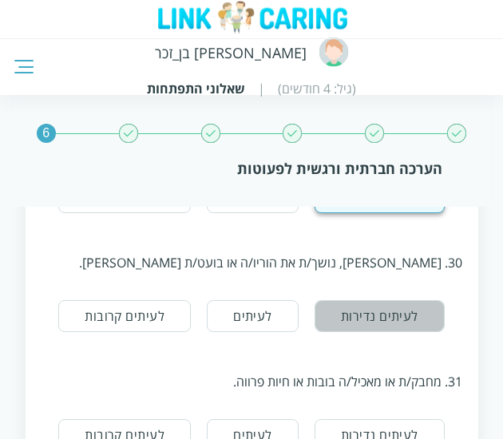
click at [408, 300] on button "לעיתים נדירות" at bounding box center [379, 316] width 130 height 32
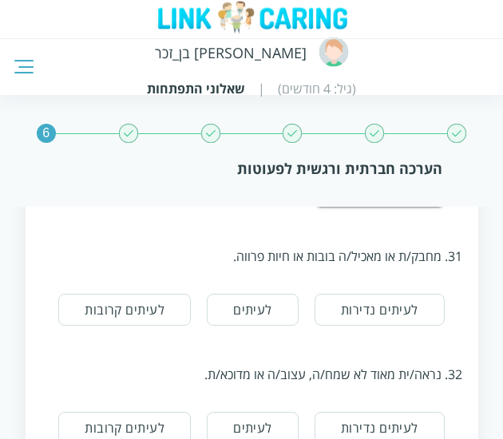
scroll to position [3803, 0]
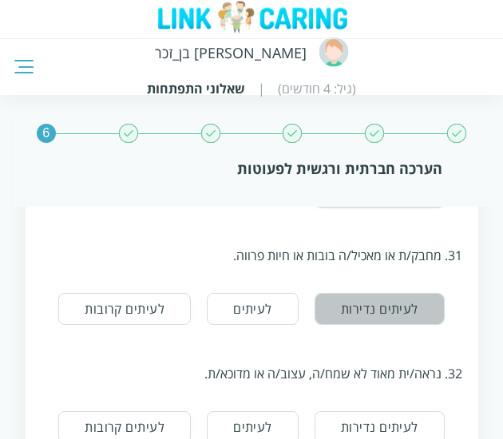
click at [408, 293] on button "לעיתים נדירות" at bounding box center [379, 309] width 130 height 32
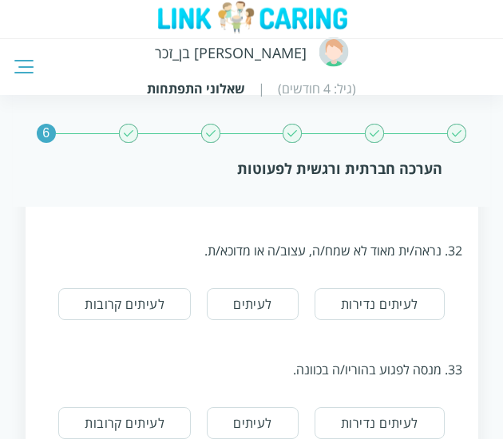
scroll to position [3934, 0]
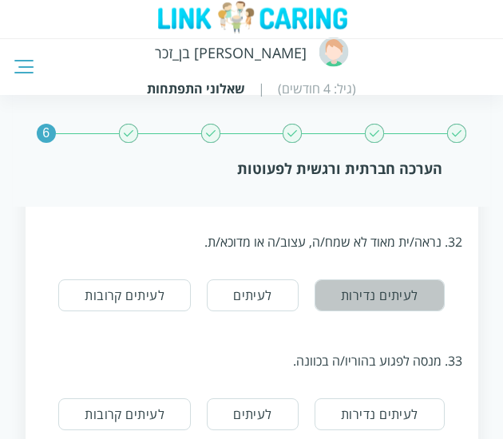
click at [408, 282] on button "לעיתים נדירות" at bounding box center [379, 295] width 130 height 32
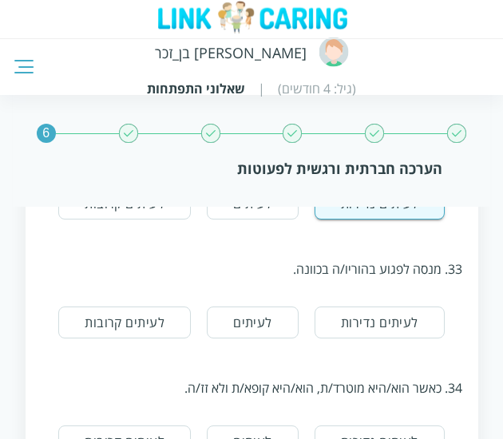
scroll to position [4027, 0]
click at [408, 282] on div "33. מנסה לפגוע בהוריו/ה בכוונה. לעיתים נדירות לעיתים לעיתים קרובות" at bounding box center [251, 292] width 420 height 119
click at [407, 286] on div "33. מנסה לפגוע בהוריו/ה בכוונה. לעיתים נדירות לעיתים לעיתים קרובות" at bounding box center [251, 292] width 420 height 119
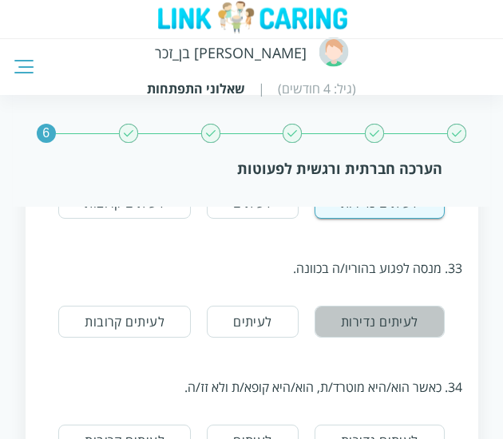
click at [407, 306] on button "לעיתים נדירות" at bounding box center [379, 322] width 130 height 32
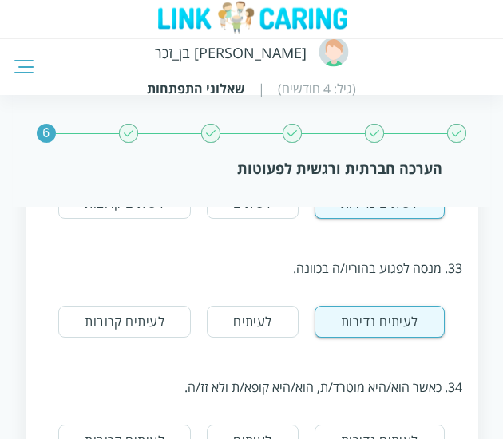
click at [428, 378] on div "34. כאשר הוא/היא מוטרד/ת, הוא/היא קופא/ת ולא זז/ה." at bounding box center [251, 387] width 420 height 18
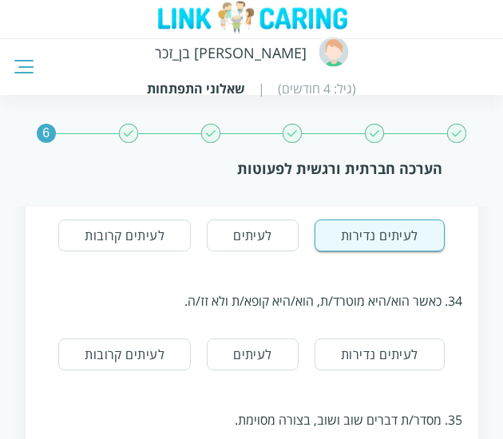
scroll to position [4126, 0]
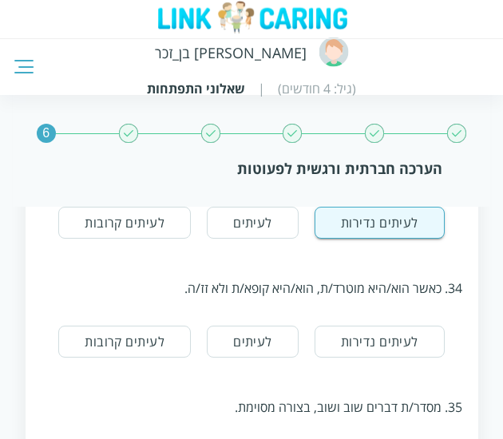
click at [421, 325] on button "לעיתים נדירות" at bounding box center [379, 341] width 130 height 32
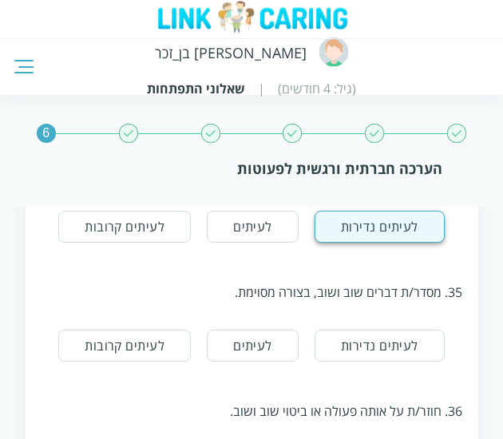
scroll to position [4244, 0]
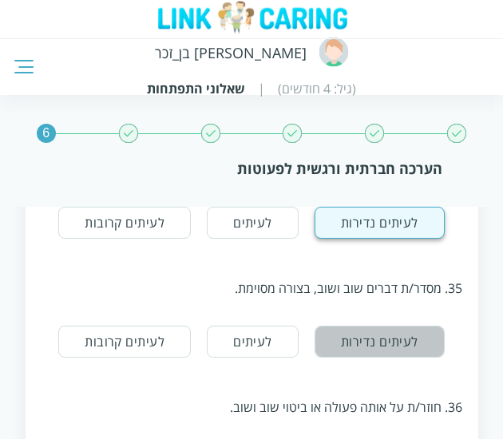
click at [421, 325] on button "לעיתים נדירות" at bounding box center [379, 341] width 130 height 32
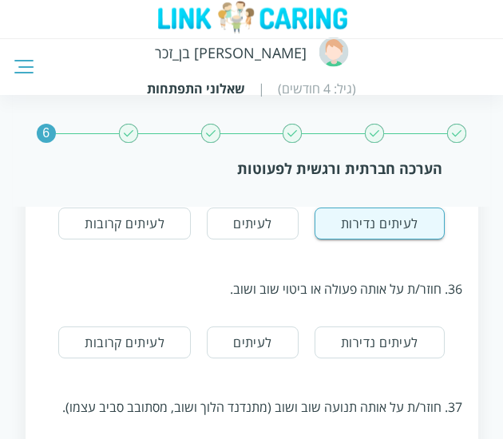
scroll to position [4365, 0]
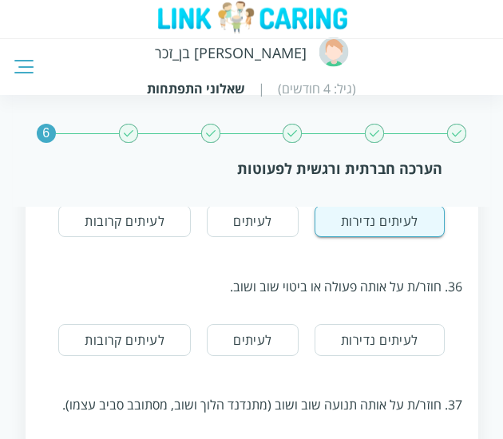
click at [421, 324] on button "לעיתים נדירות" at bounding box center [379, 340] width 130 height 32
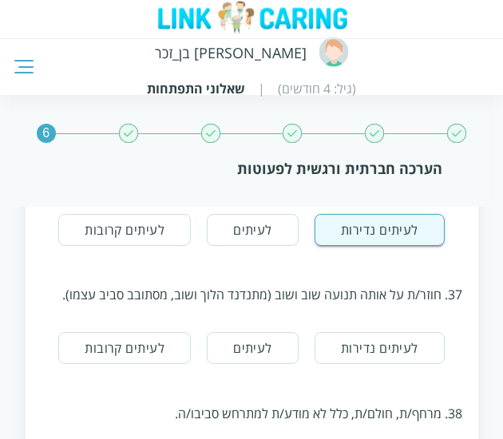
scroll to position [4483, 0]
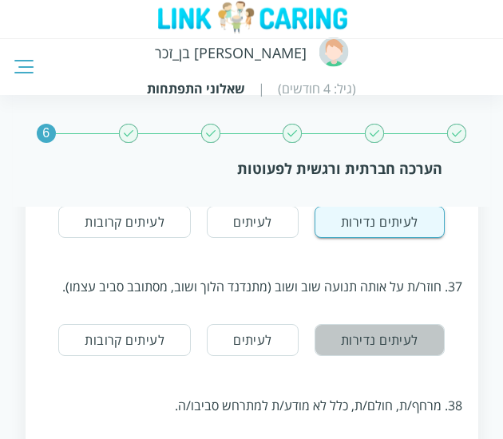
click at [421, 324] on button "לעיתים נדירות" at bounding box center [379, 340] width 130 height 32
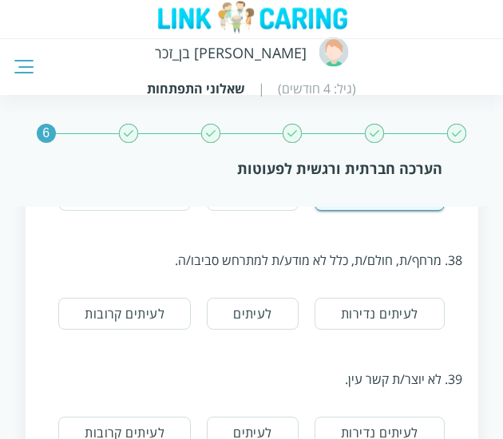
scroll to position [4625, 0]
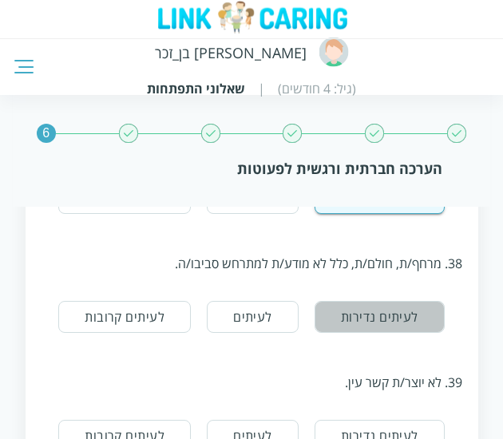
click at [402, 301] on button "לעיתים נדירות" at bounding box center [379, 317] width 130 height 32
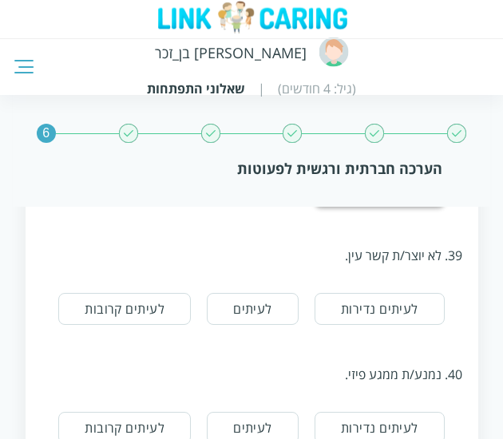
scroll to position [4753, 0]
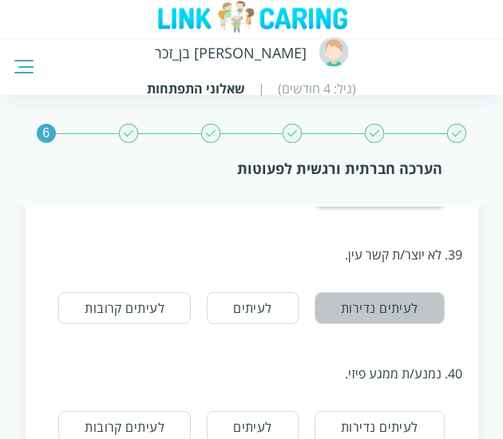
click at [402, 293] on button "לעיתים נדירות" at bounding box center [379, 308] width 130 height 32
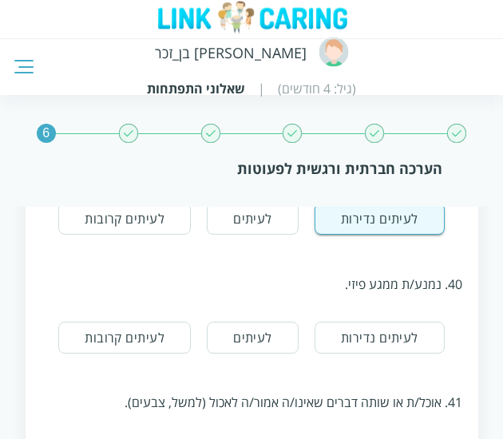
scroll to position [4868, 0]
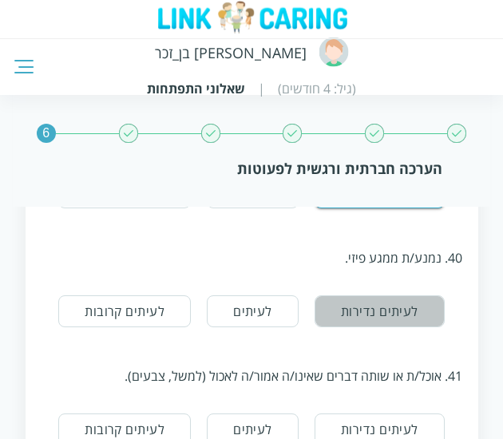
click at [402, 295] on button "לעיתים נדירות" at bounding box center [379, 311] width 130 height 32
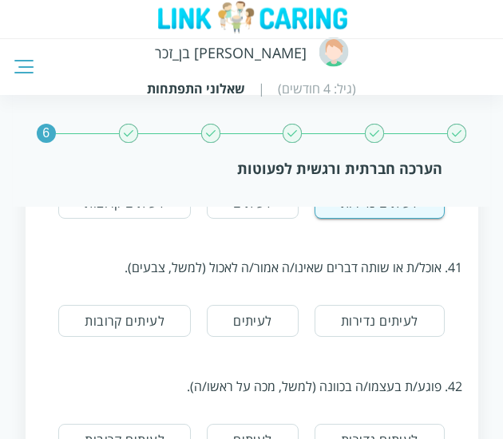
scroll to position [4978, 0]
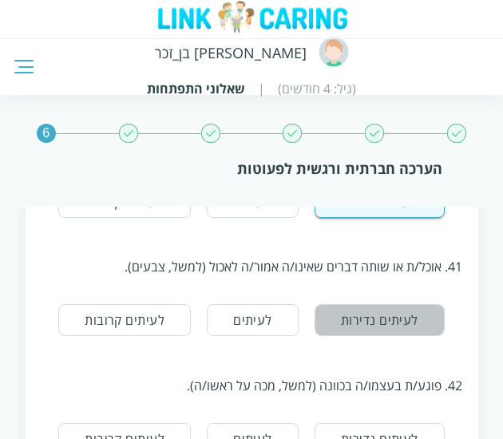
click at [402, 304] on button "לעיתים נדירות" at bounding box center [379, 320] width 130 height 32
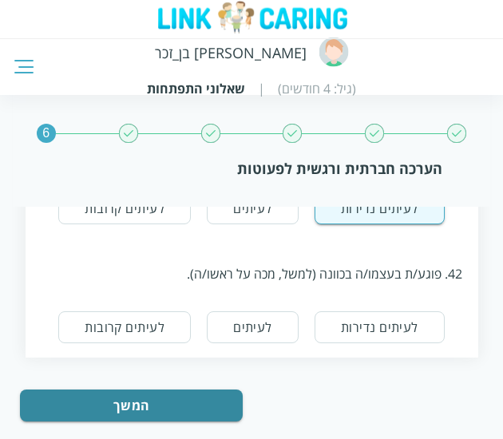
scroll to position [5094, 0]
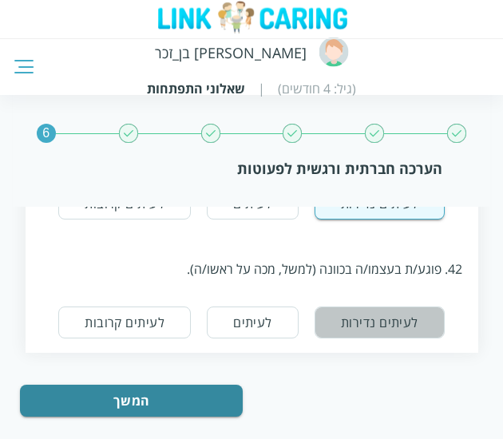
click at [402, 306] on button "לעיתים נדירות" at bounding box center [379, 322] width 130 height 32
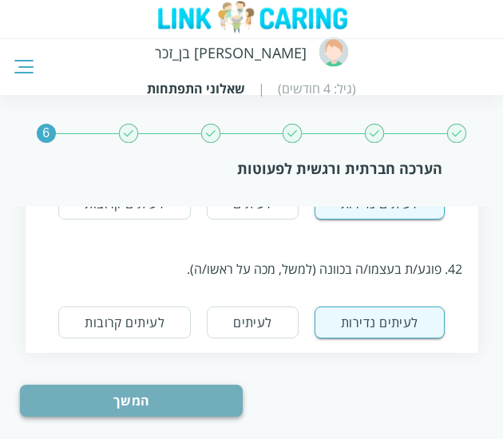
click at [193, 384] on button "המשך" at bounding box center [131, 400] width 223 height 32
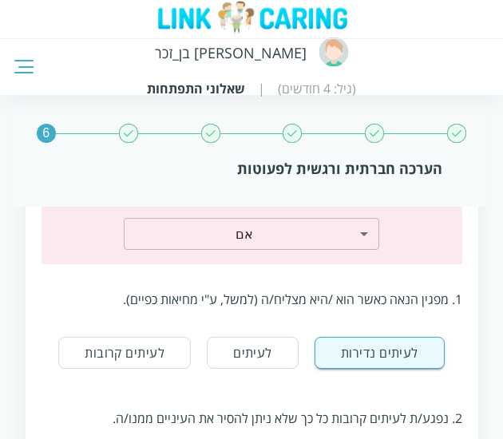
scroll to position [179, 0]
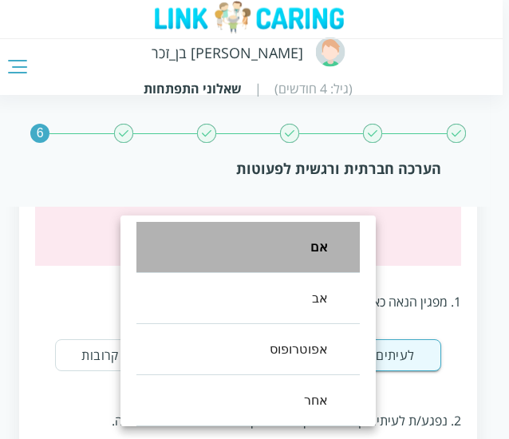
click at [332, 247] on li "אם" at bounding box center [247, 247] width 223 height 51
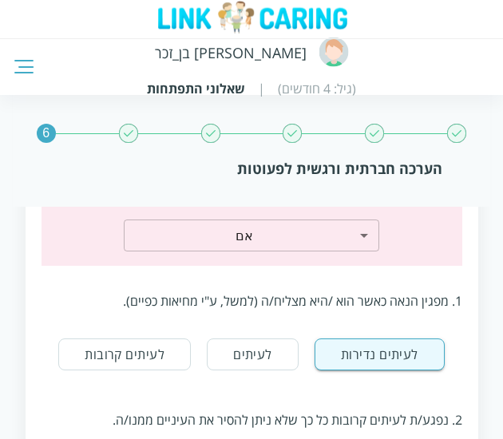
click at [397, 298] on div "1. מפגין הנאה כאשר הוא /היא מצליח/ה (למשל, ע"י מחיאות כפיים)." at bounding box center [251, 301] width 420 height 18
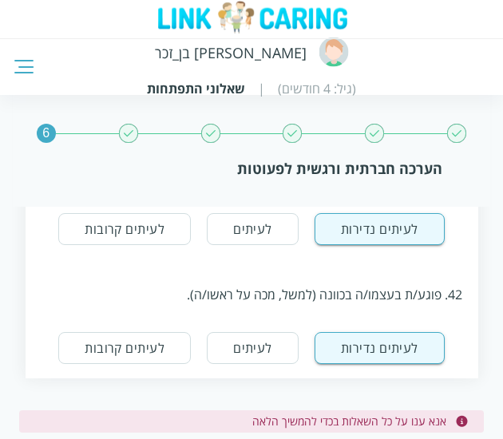
scroll to position [5151, 0]
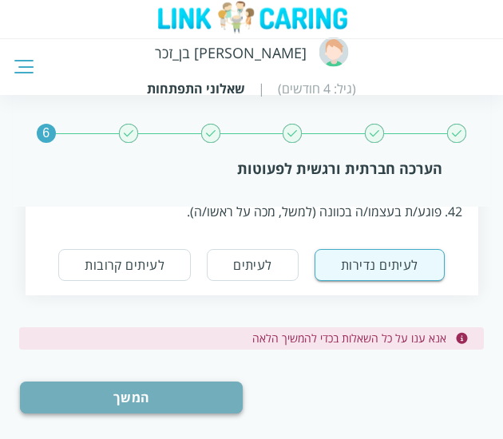
click at [220, 381] on button "המשך" at bounding box center [131, 397] width 223 height 32
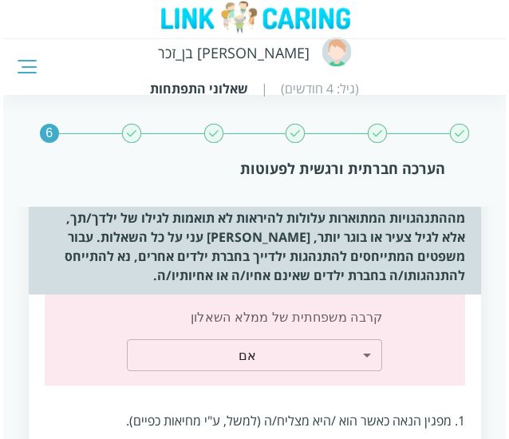
scroll to position [60, 0]
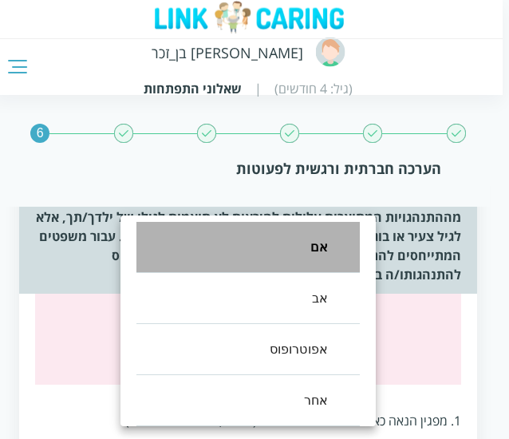
click at [326, 260] on li "אם" at bounding box center [247, 247] width 223 height 51
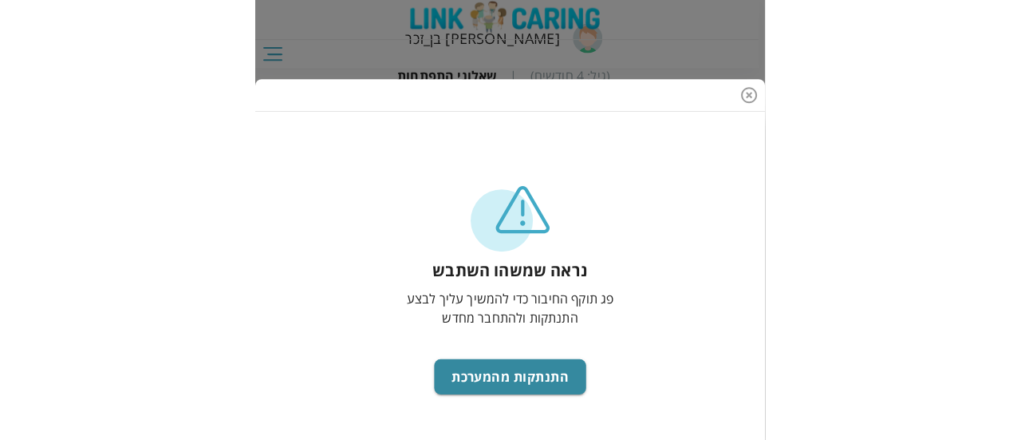
scroll to position [185, 0]
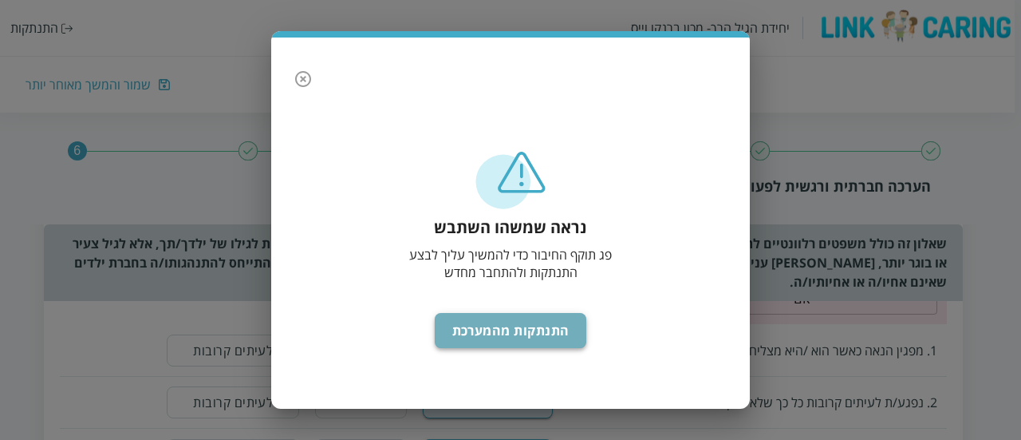
click at [558, 337] on button "התנתקות מהמערכת" at bounding box center [511, 330] width 152 height 35
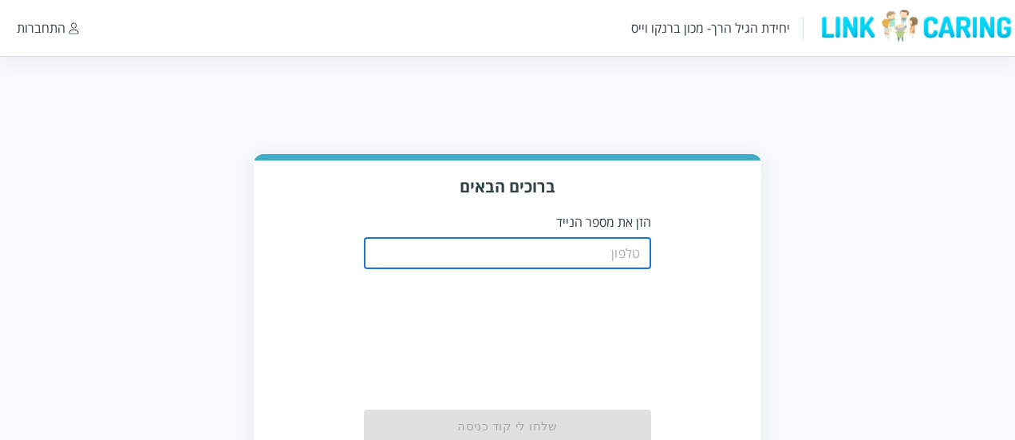
click at [627, 258] on input "tel" at bounding box center [507, 253] width 287 height 32
type input "0521234000"
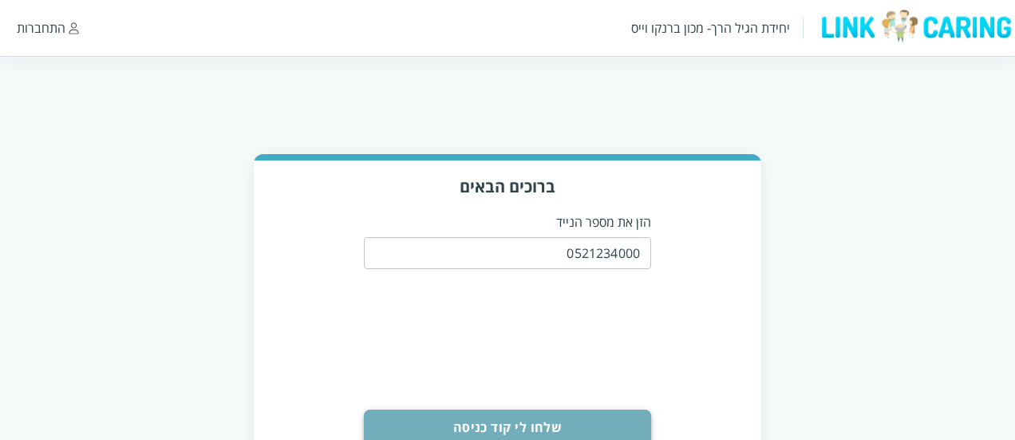
click at [558, 421] on button "שלחו לי קוד כניסה" at bounding box center [507, 426] width 287 height 35
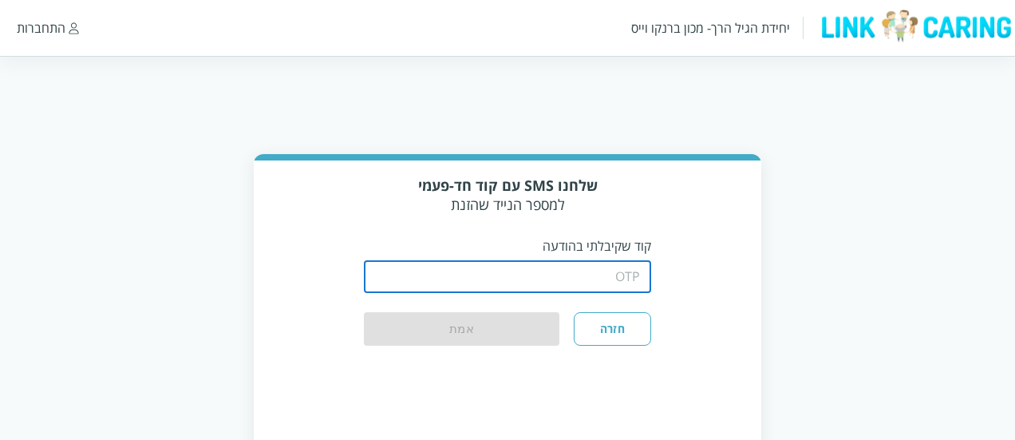
click at [597, 282] on input "string" at bounding box center [507, 277] width 287 height 32
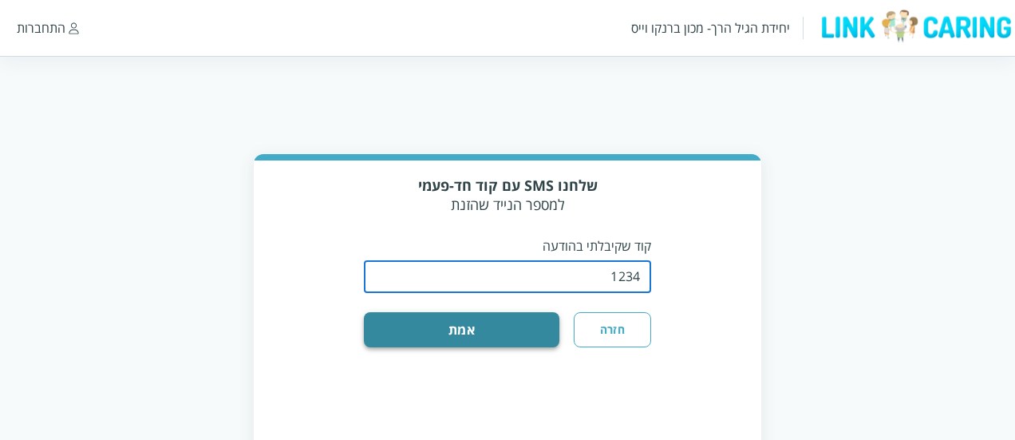
type input "1234"
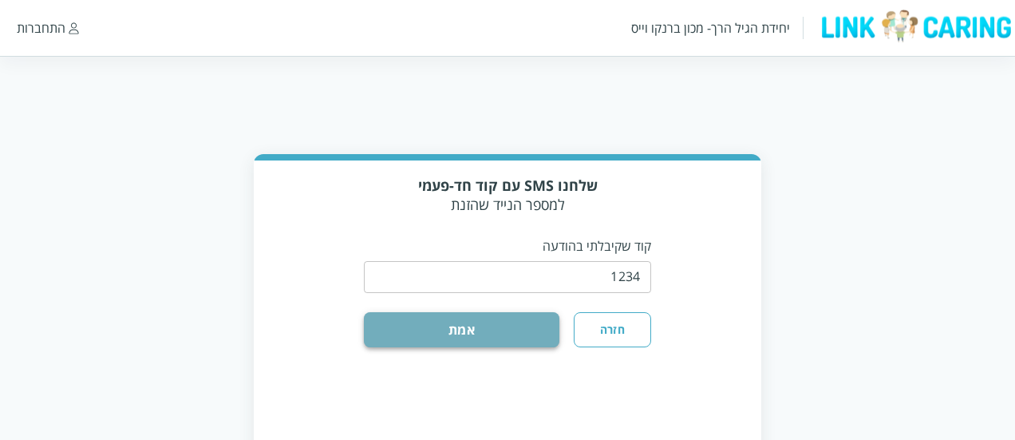
click at [489, 331] on button "אמת" at bounding box center [461, 329] width 195 height 35
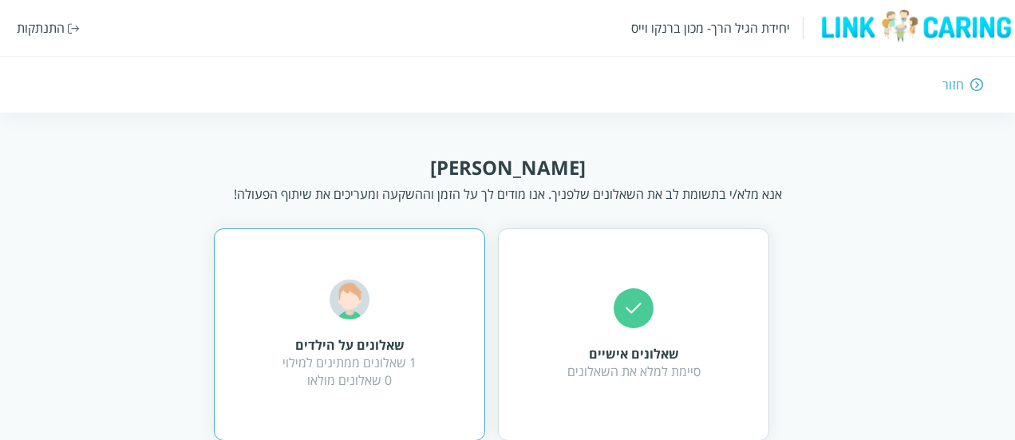
click at [313, 350] on div "שאלונים על הילדים" at bounding box center [349, 345] width 134 height 18
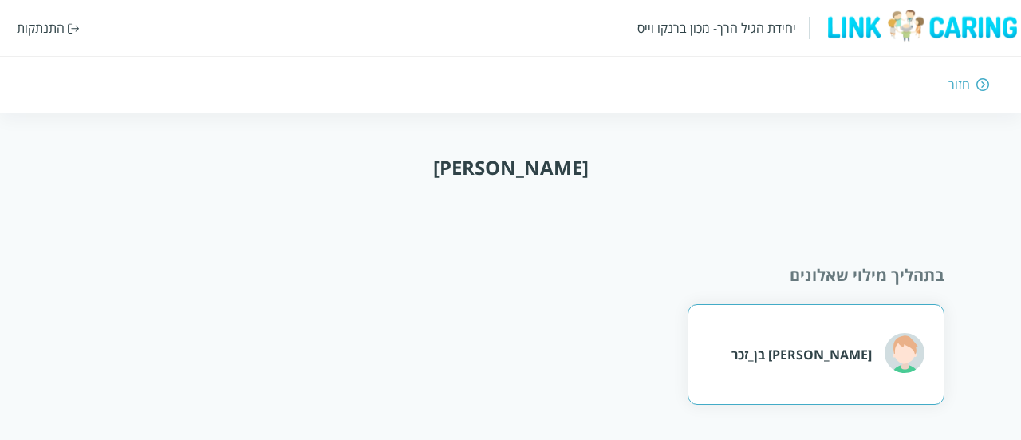
click at [753, 333] on div "[PERSON_NAME] בן_זכר" at bounding box center [816, 354] width 257 height 101
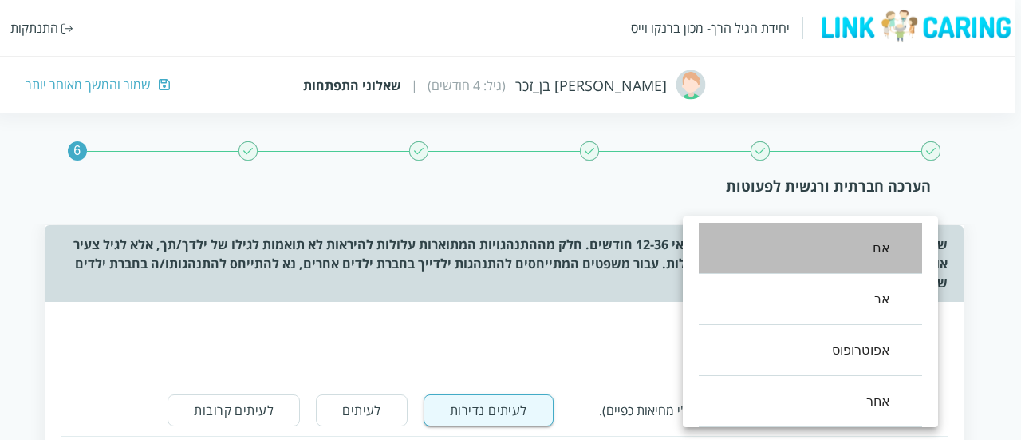
click at [863, 272] on li "אם" at bounding box center [810, 248] width 223 height 51
type input "0"
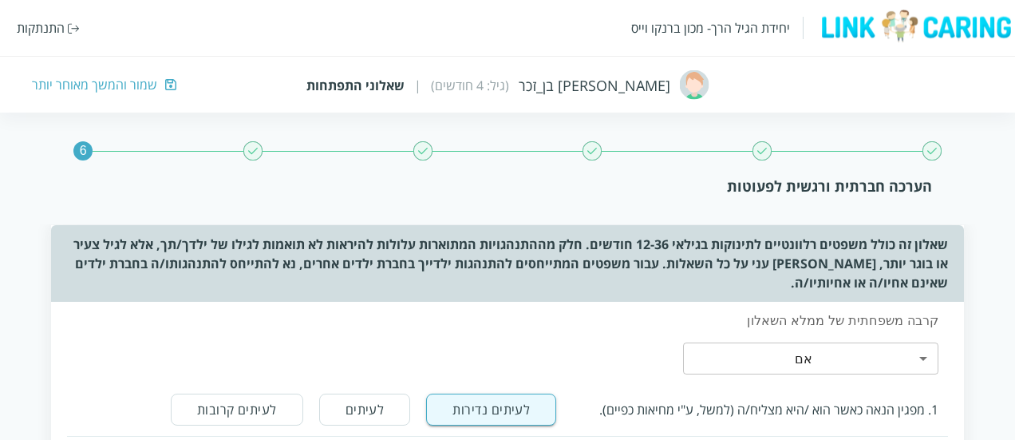
click at [625, 310] on div "קרבה משפחתית של ממלא השאלון אם 0 ​" at bounding box center [767, 343] width 362 height 82
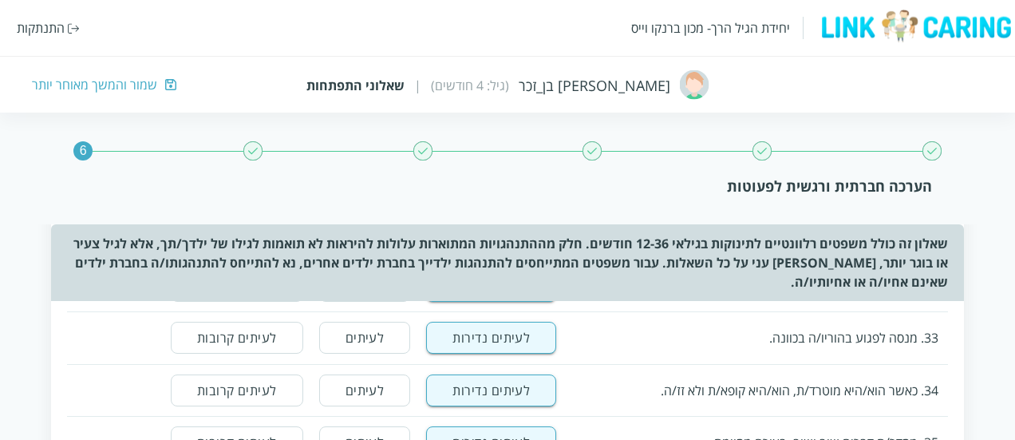
scroll to position [2265, 0]
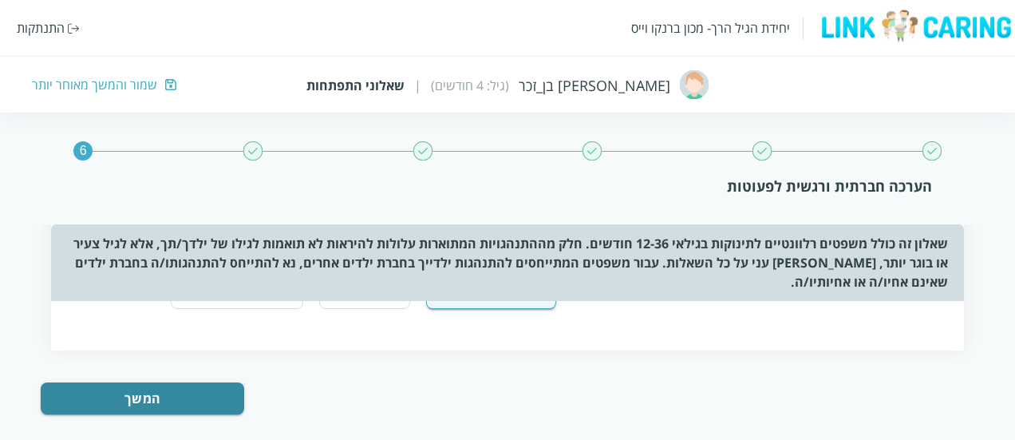
click at [124, 398] on div "המשך" at bounding box center [181, 403] width 280 height 43
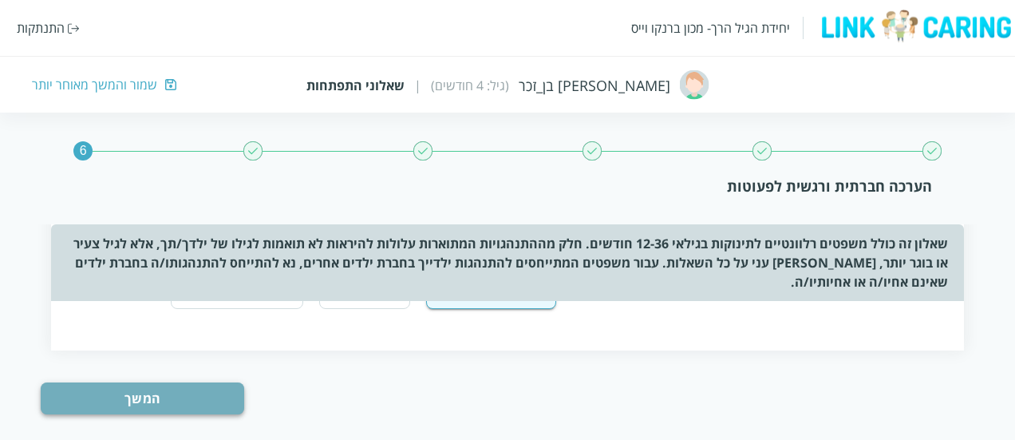
click at [154, 382] on button "המשך" at bounding box center [142, 398] width 203 height 32
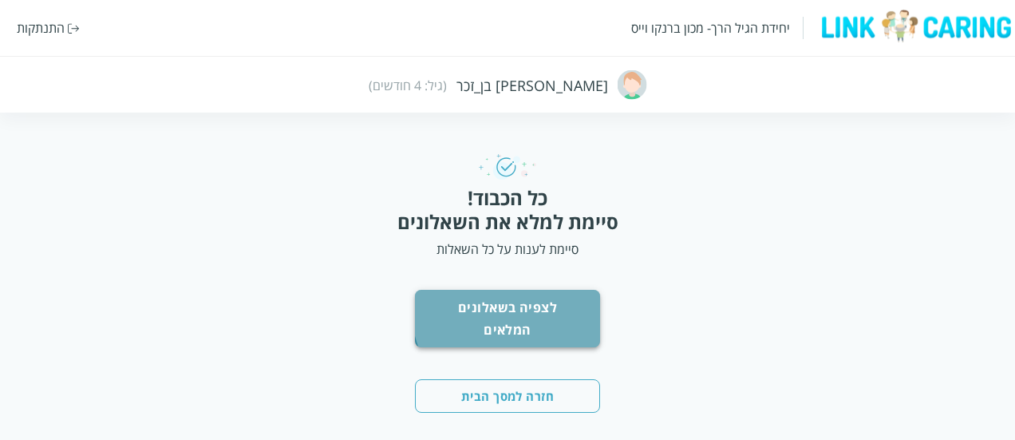
click at [514, 310] on button "לצפיה בשאלונים המלאים" at bounding box center [507, 318] width 185 height 57
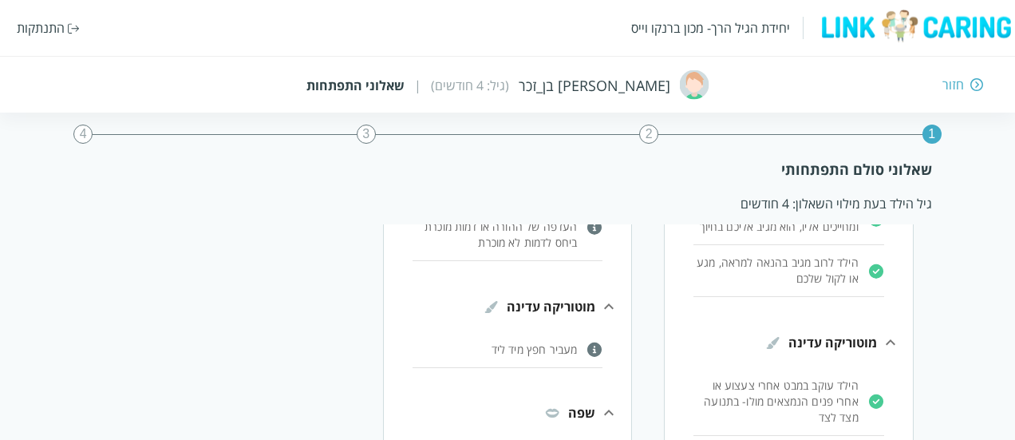
scroll to position [168, 0]
click at [584, 258] on div "רתיעה [PERSON_NAME] – ישנה העדפה של ההורה או דמות מוכרת ביחס לדמות לא מוכרת" at bounding box center [508, 228] width 248 height 74
click at [541, 239] on p "רתיעה [PERSON_NAME] – ישנה העדפה של ההורה או דמות מוכרת ביחס לדמות לא מוכרת" at bounding box center [494, 224] width 165 height 48
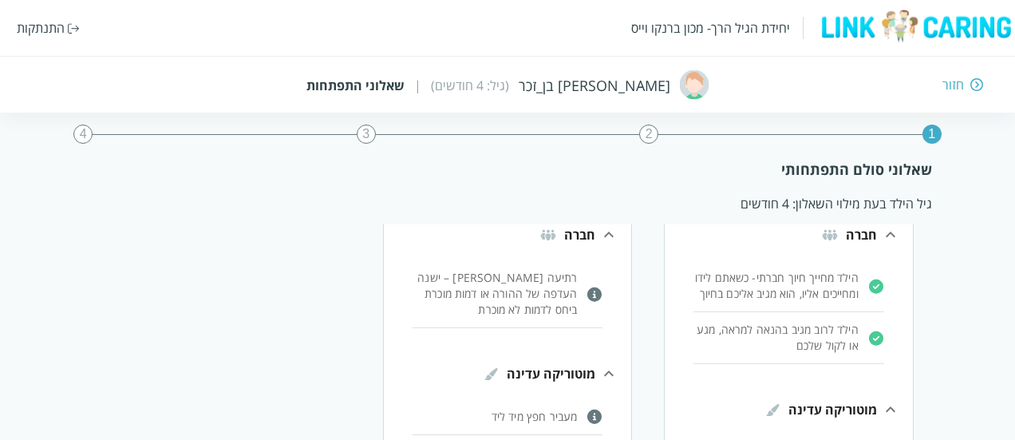
scroll to position [97, 0]
click at [598, 294] on img at bounding box center [594, 294] width 15 height 15
click at [519, 291] on p "רתיעה [PERSON_NAME] – ישנה העדפה של ההורה או דמות מוכרת ביחס לדמות לא מוכרת" at bounding box center [494, 294] width 165 height 48
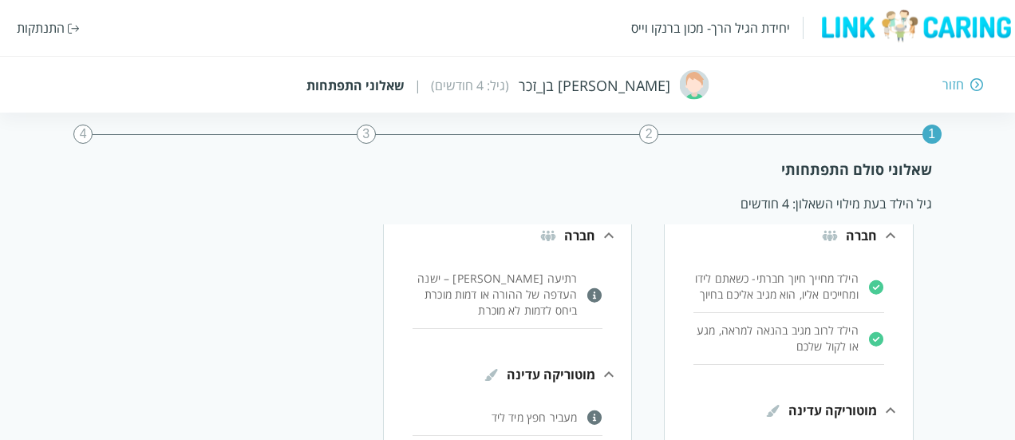
scroll to position [223, 0]
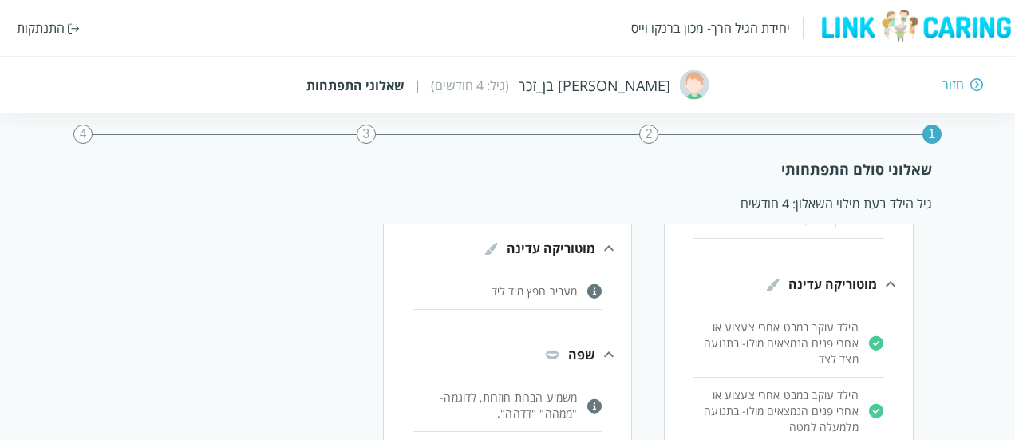
click at [539, 291] on p "מעביר חפץ מיד ליד" at bounding box center [494, 291] width 165 height 16
click at [594, 288] on img at bounding box center [594, 290] width 15 height 15
click at [558, 395] on p "משמיע הברות חוזרות, לדוגמה- "ממהה" "דדהה"." at bounding box center [494, 405] width 165 height 32
click at [563, 286] on p "מעביר חפץ מיד ליד" at bounding box center [494, 291] width 165 height 16
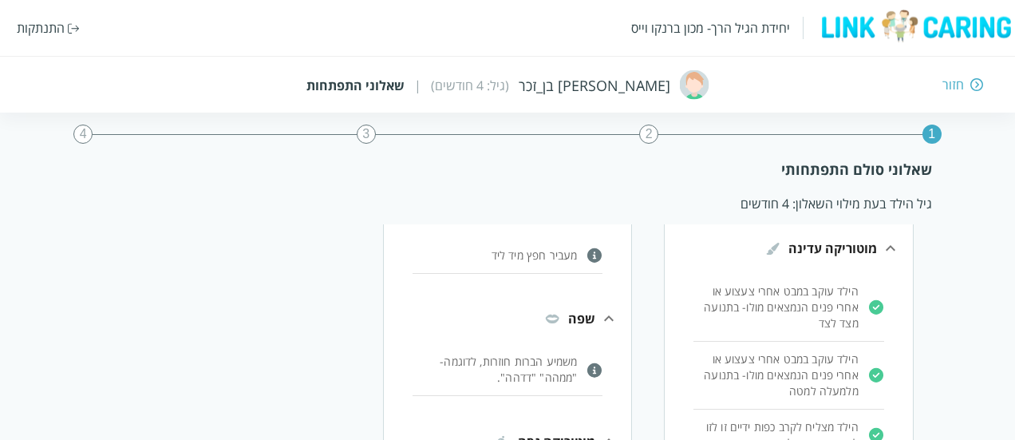
scroll to position [270, 0]
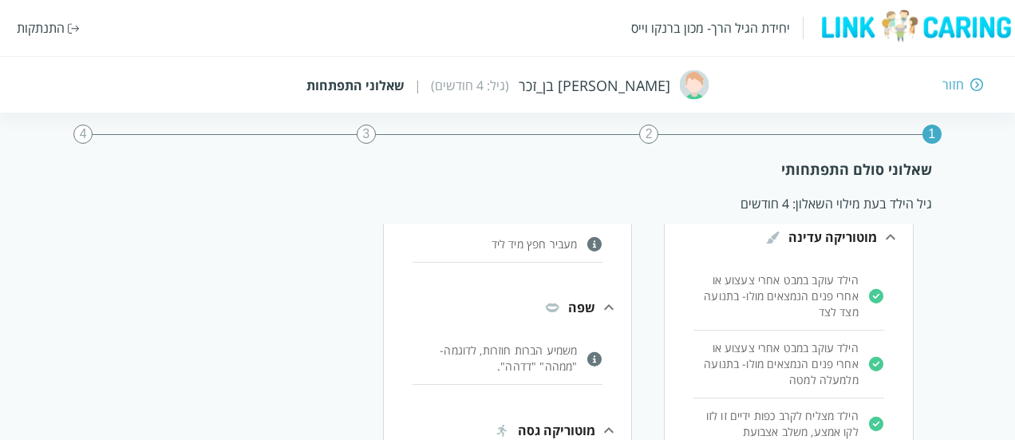
click at [762, 313] on p "הילד עוקב במבט אחרי צעצוע או אחרי פנים הנמצאים מולו- בתנועה מצד לצד" at bounding box center [775, 296] width 165 height 48
click at [762, 299] on p "הילד עוקב במבט אחרי צעצוע או אחרי פנים הנמצאים מולו- בתנועה מצד לצד" at bounding box center [775, 296] width 165 height 48
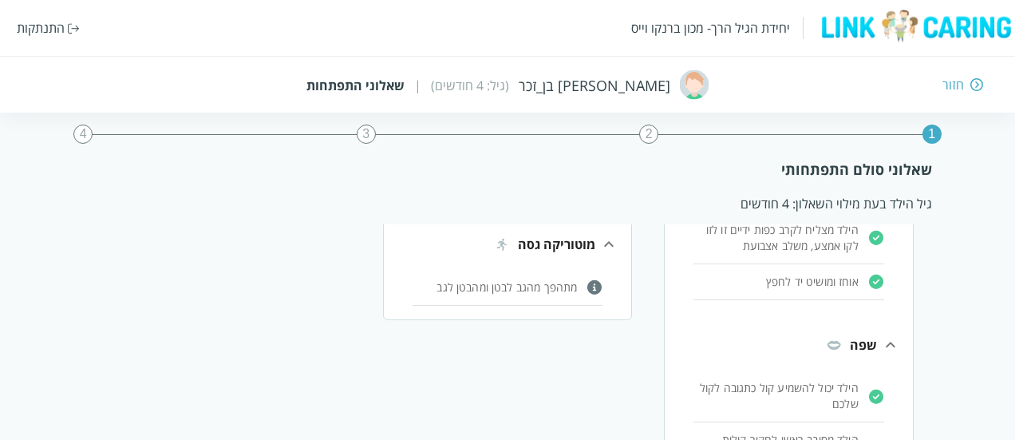
scroll to position [471, 0]
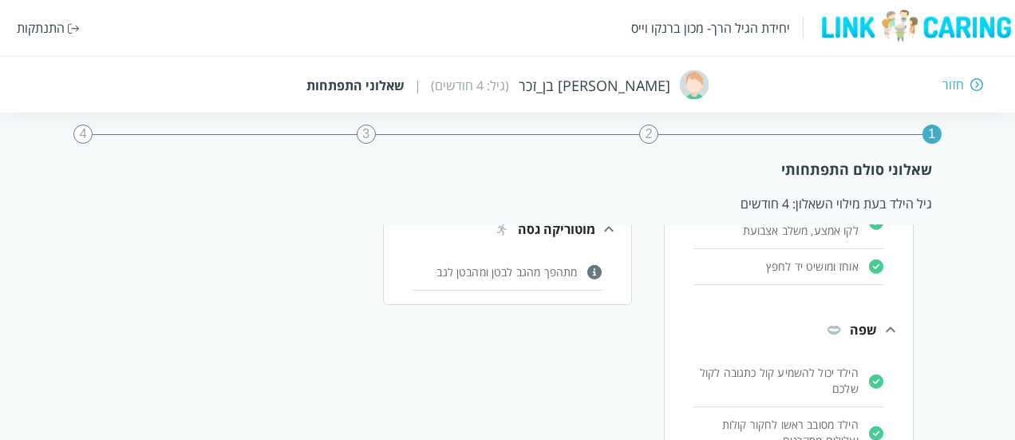
click at [562, 270] on p "מתהפך מהגב לבטן ומהבטן לגב" at bounding box center [494, 272] width 165 height 16
click at [823, 373] on p "הילד יכול להשמיע קול כתגובה לקול שלכם" at bounding box center [775, 381] width 165 height 32
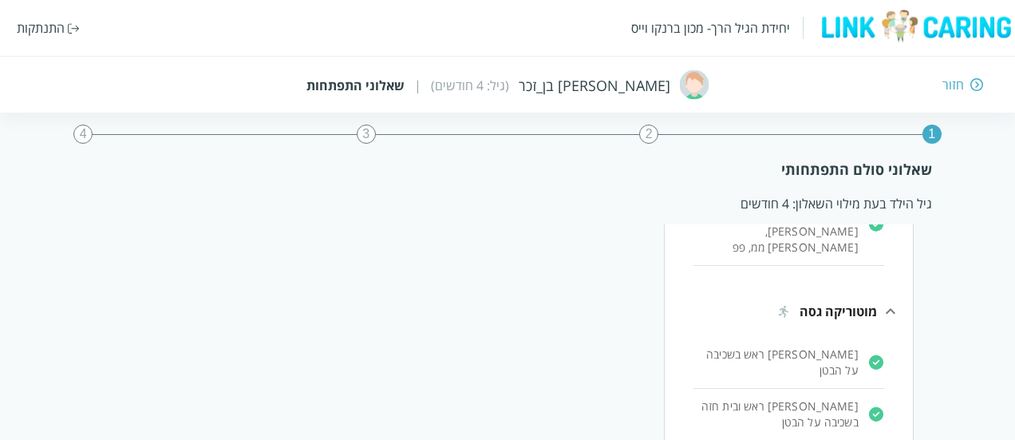
scroll to position [837, 0]
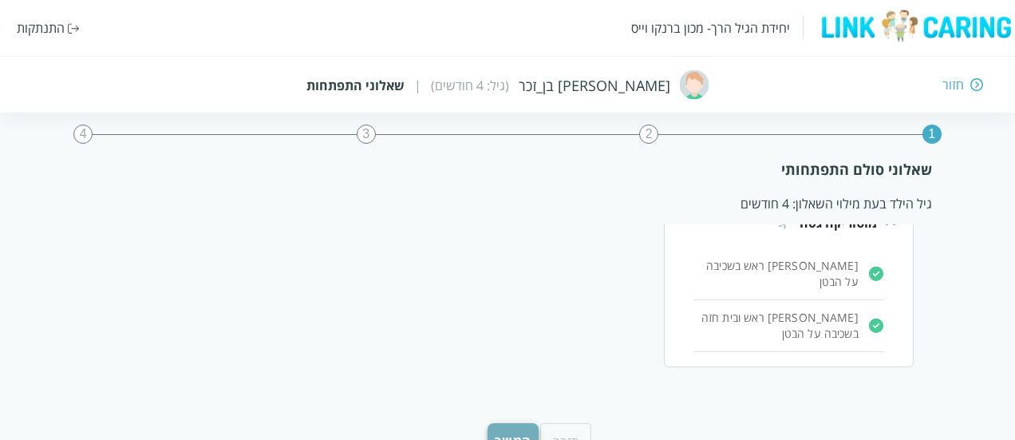
click at [518, 423] on button "המשך" at bounding box center [512, 440] width 51 height 35
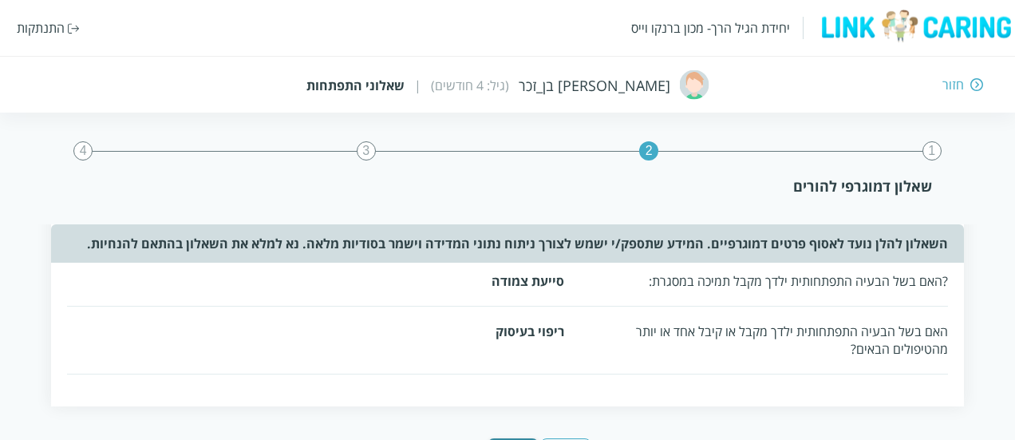
scroll to position [823, 0]
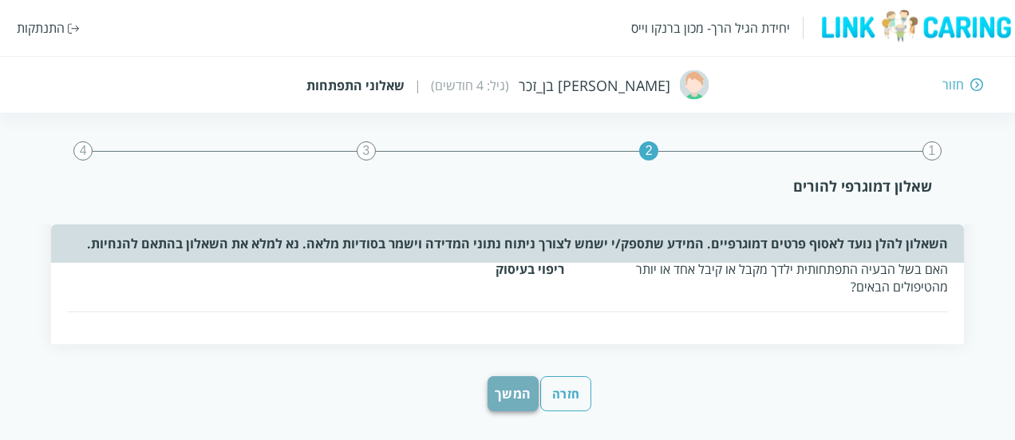
click at [511, 379] on button "המשך" at bounding box center [512, 393] width 51 height 35
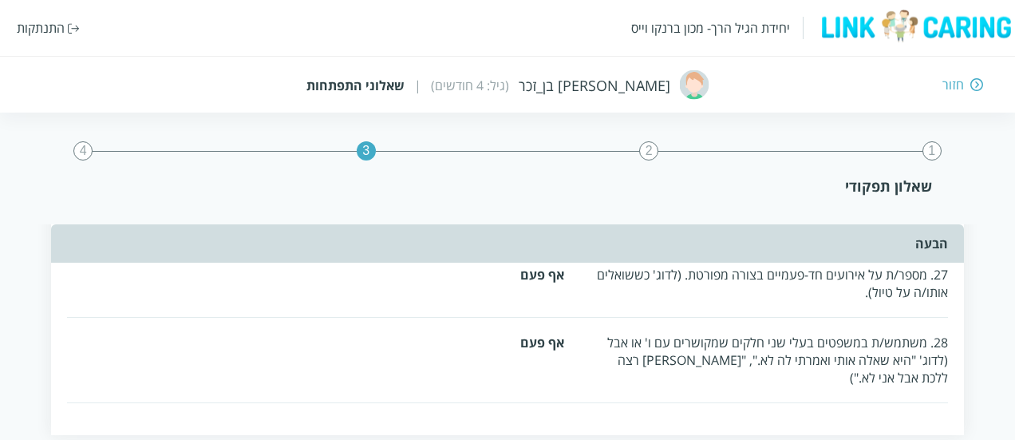
scroll to position [3675, 0]
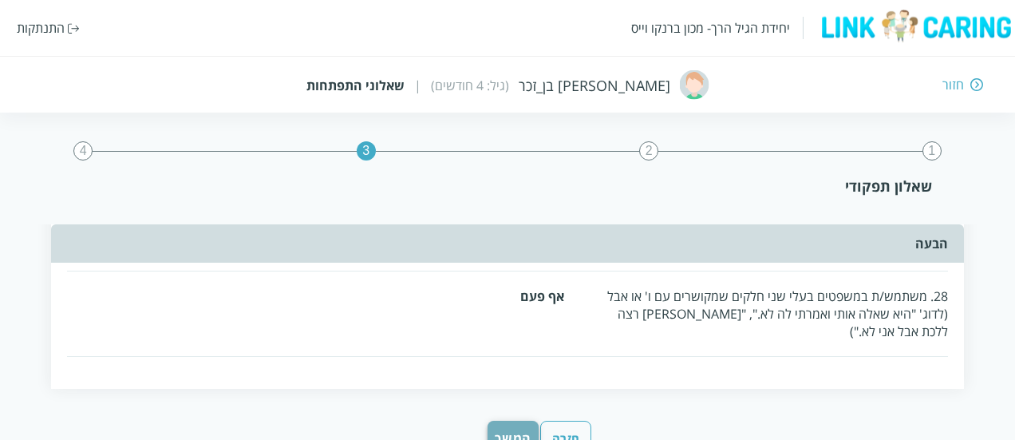
click at [516, 420] on button "המשך" at bounding box center [512, 437] width 51 height 35
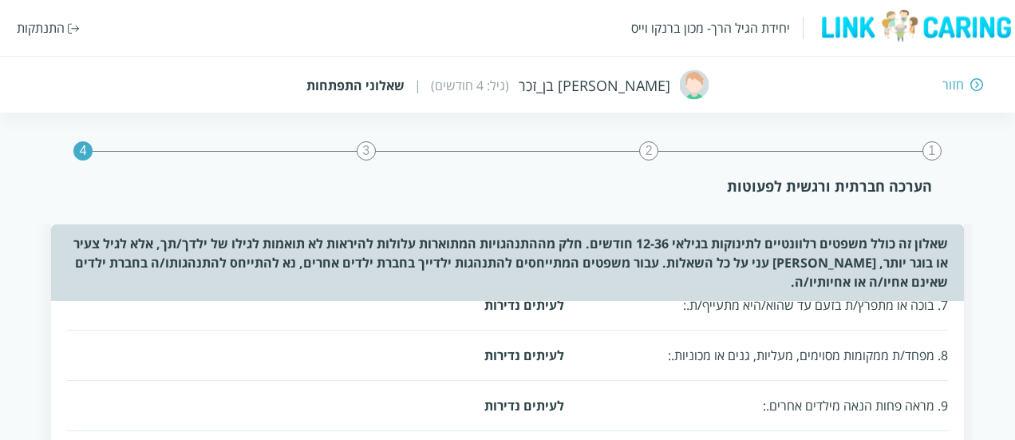
scroll to position [0, 0]
